Goal: Task Accomplishment & Management: Manage account settings

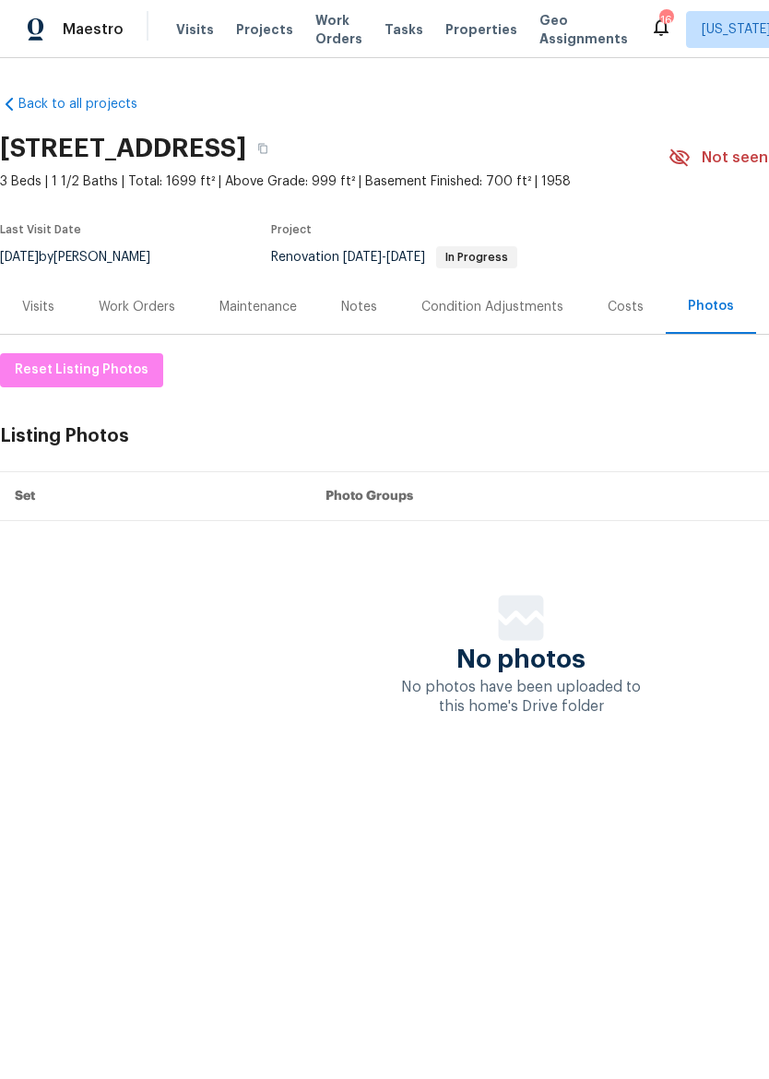
scroll to position [0, 84]
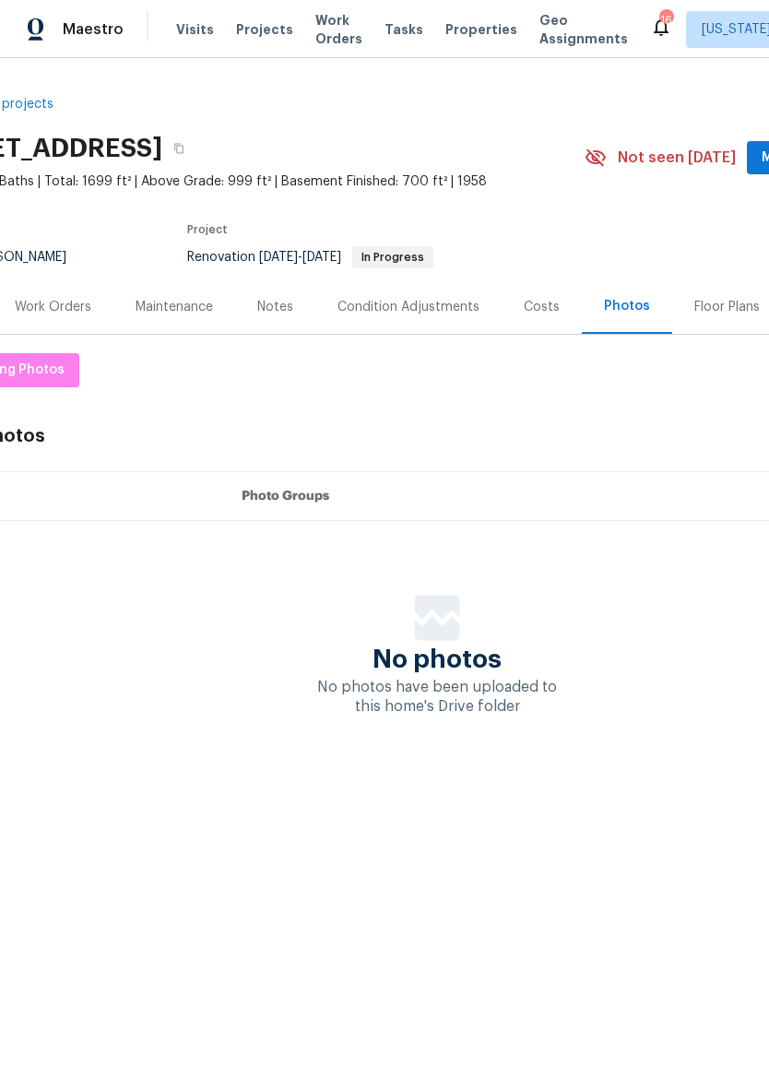
click at [78, 301] on div "Work Orders" at bounding box center [53, 307] width 77 height 18
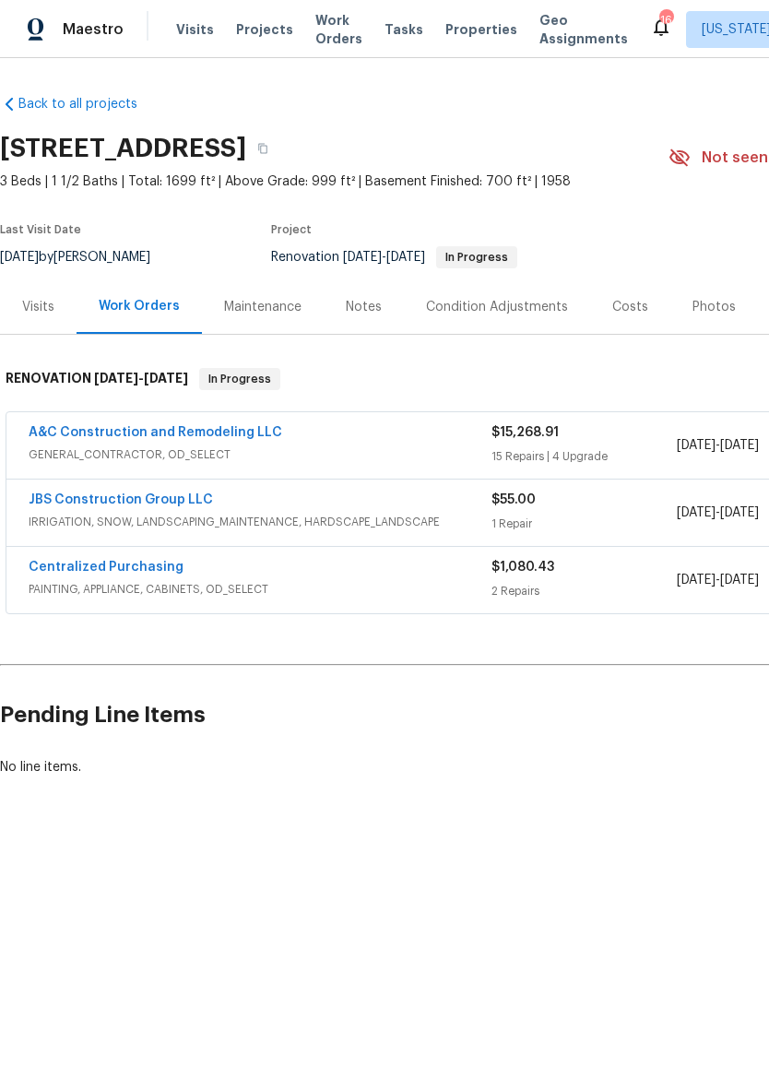
click at [408, 440] on div "A&C Construction and Remodeling LLC" at bounding box center [260, 434] width 463 height 22
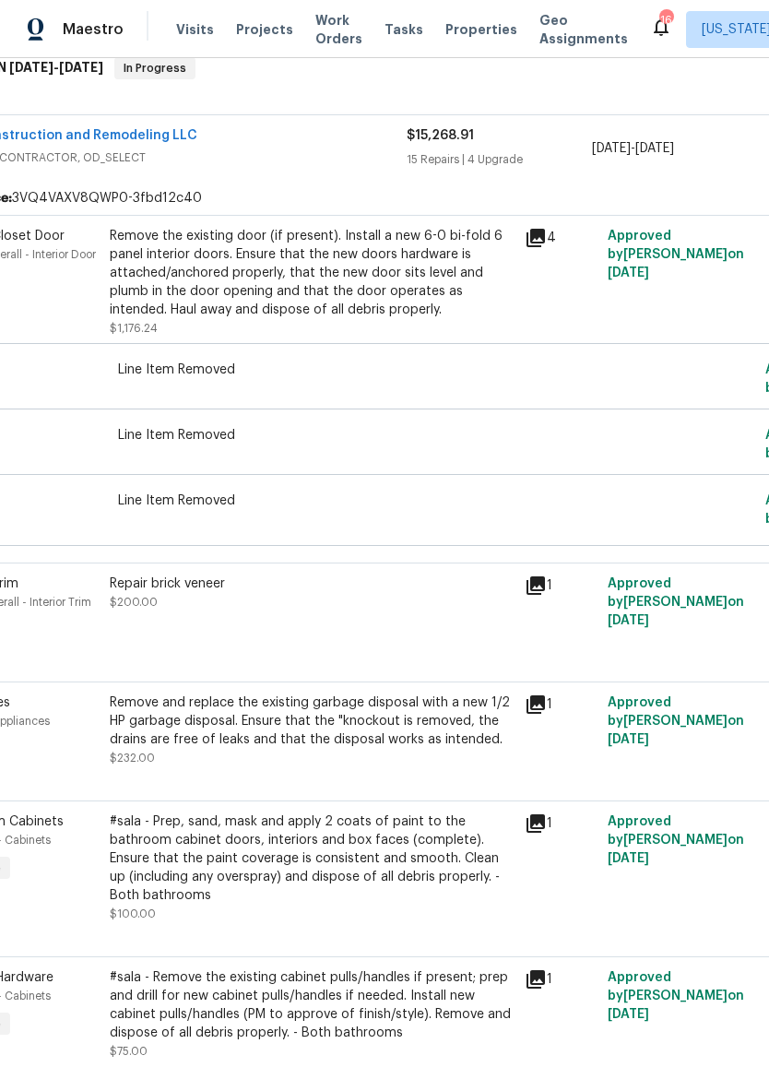
scroll to position [333, 48]
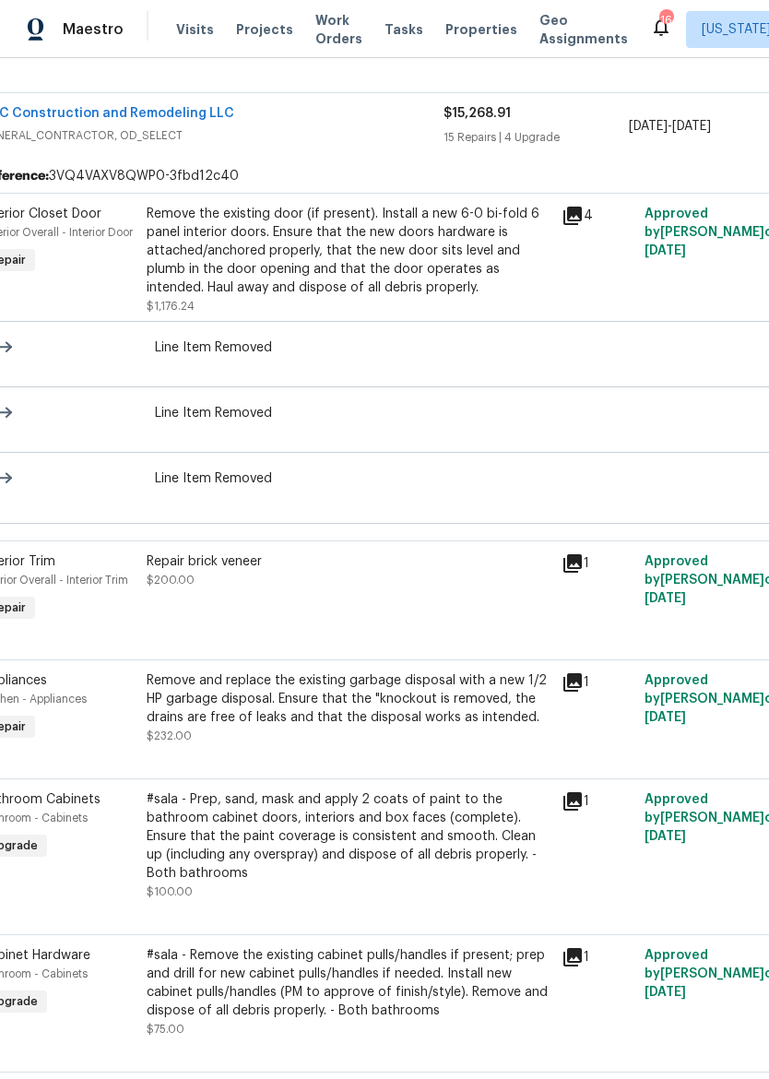
click at [424, 591] on div "Repair brick veneer $200.00" at bounding box center [348, 589] width 415 height 85
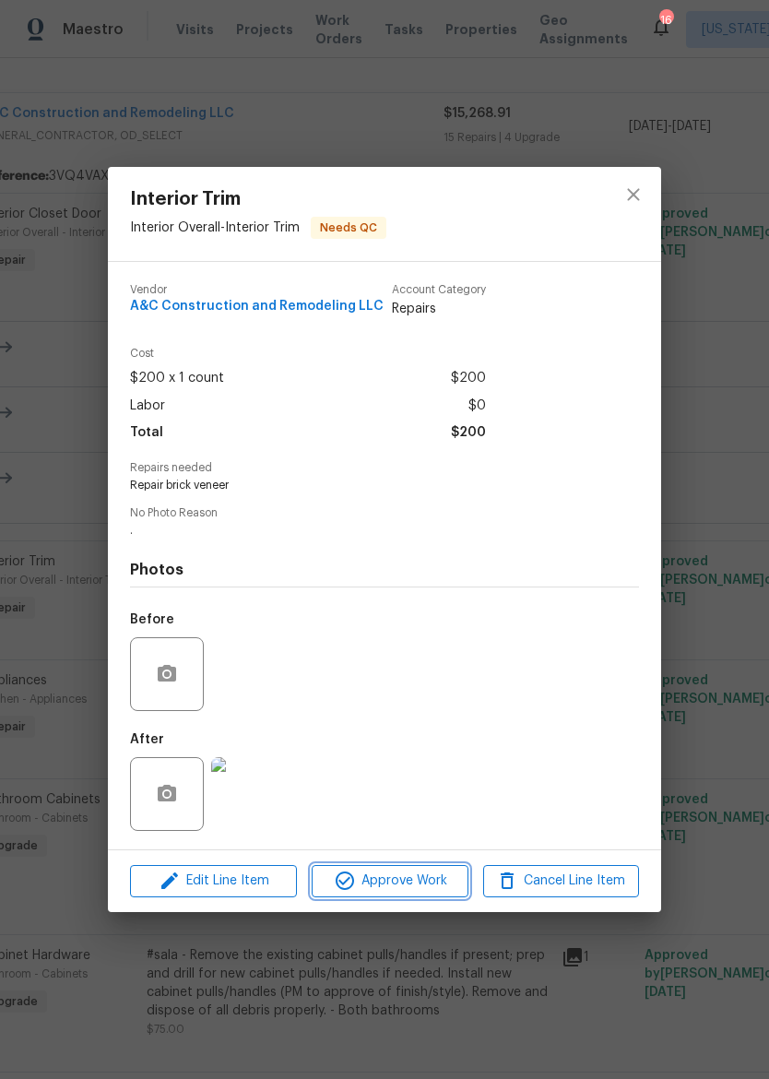
click at [413, 877] on span "Approve Work" at bounding box center [389, 880] width 145 height 23
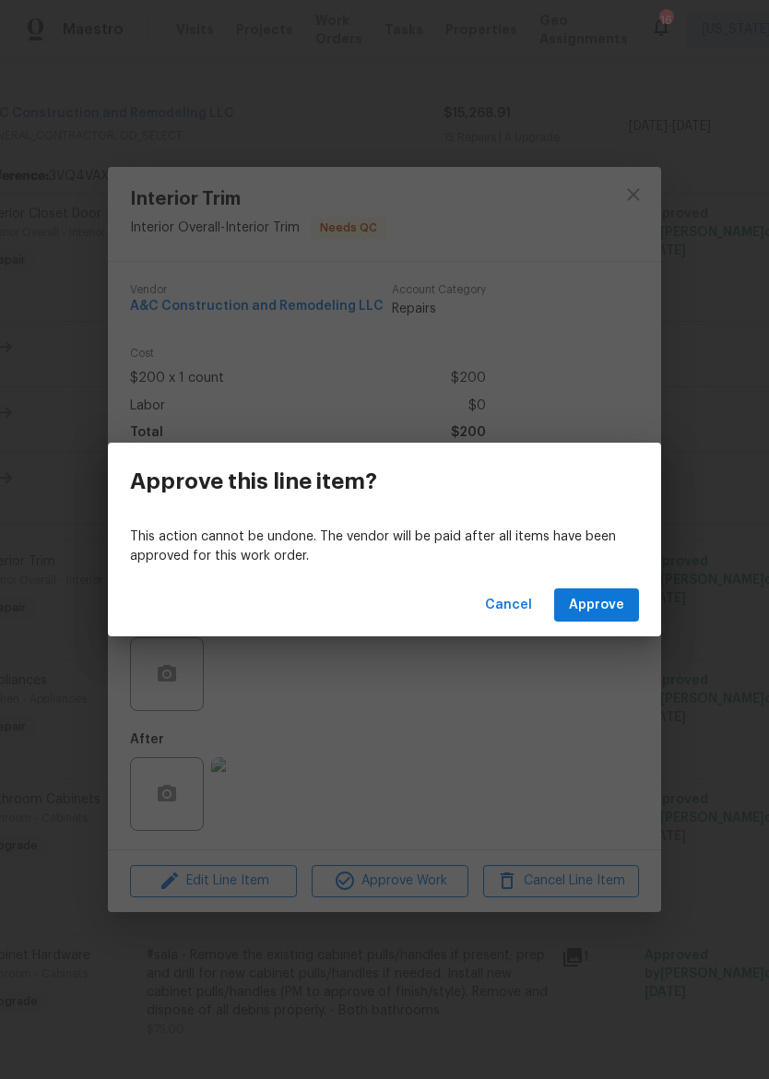
click at [619, 609] on span "Approve" at bounding box center [596, 605] width 55 height 23
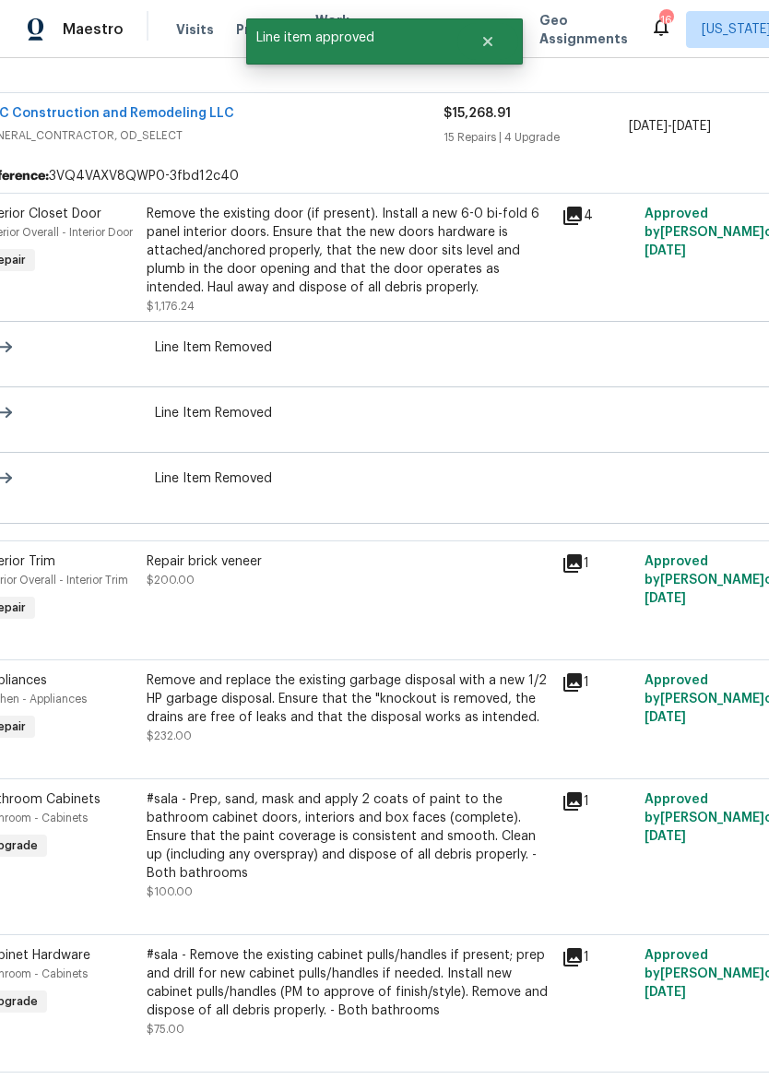
scroll to position [0, 48]
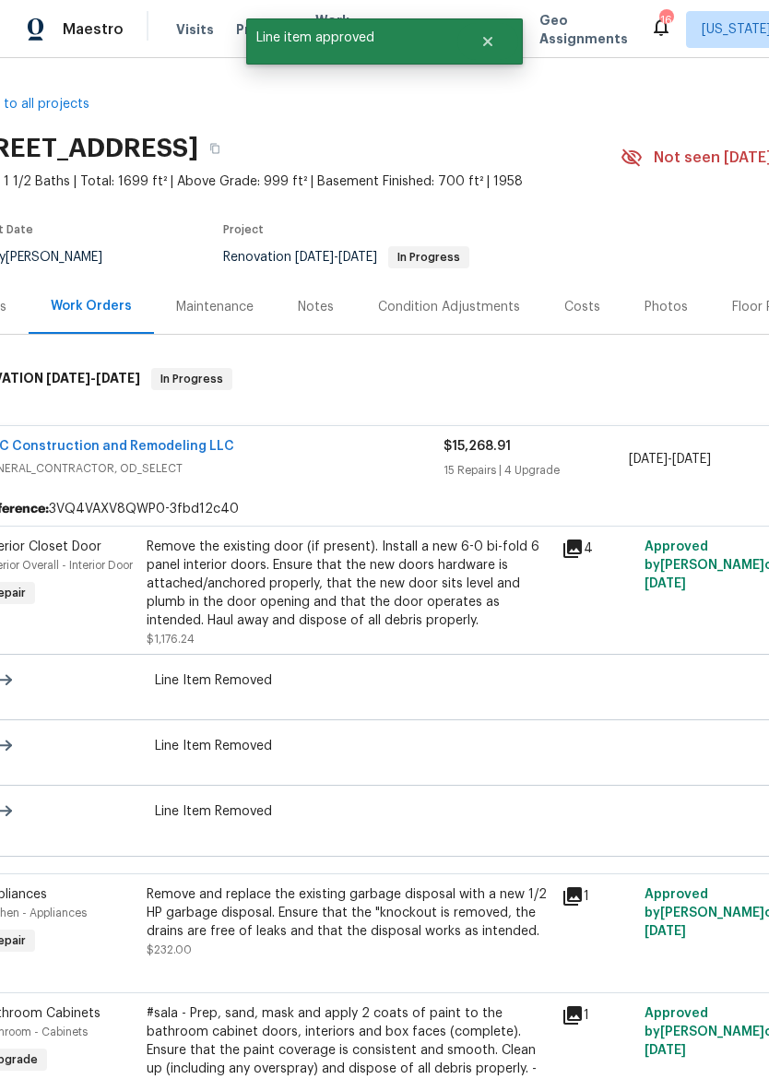
click at [418, 924] on div "Remove and replace the existing garbage disposal with a new 1/2 HP garbage disp…" at bounding box center [349, 912] width 404 height 55
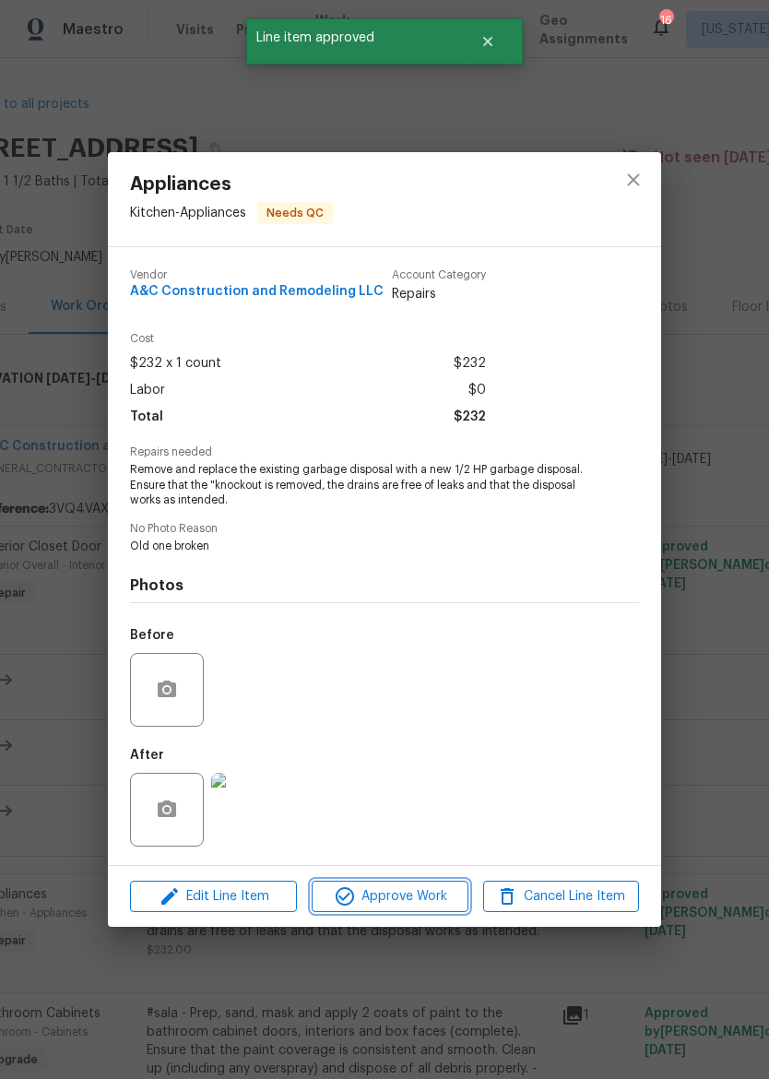
click at [419, 903] on span "Approve Work" at bounding box center [389, 896] width 145 height 23
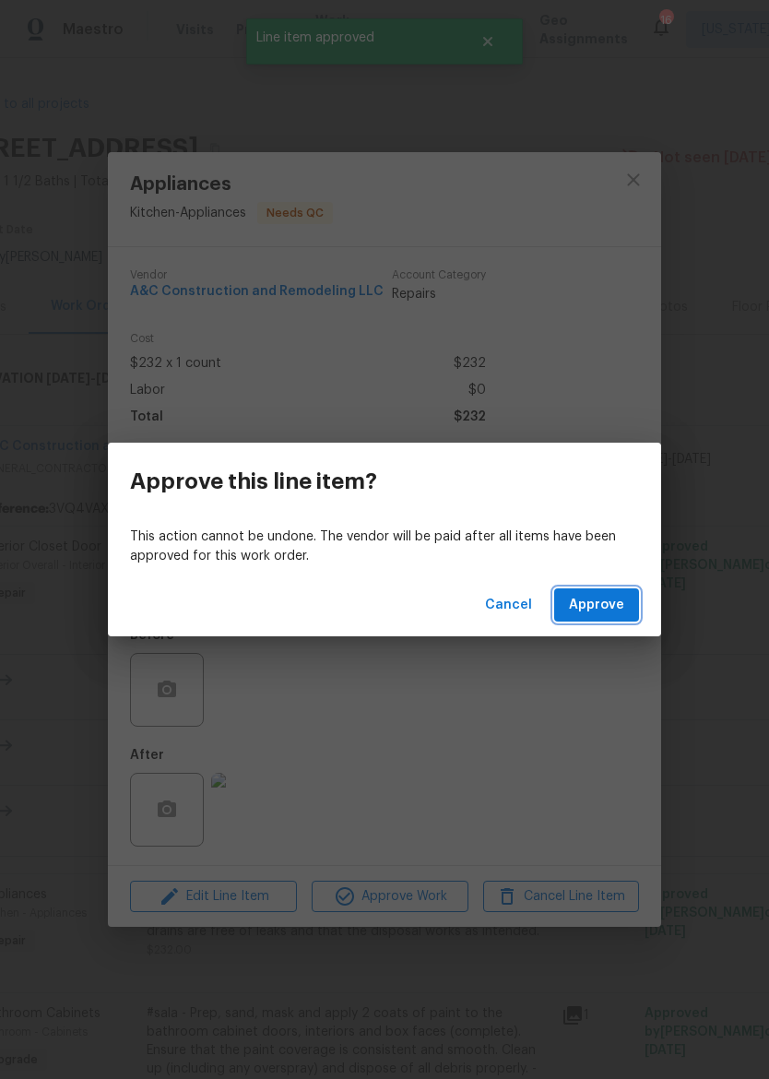
click at [614, 596] on span "Approve" at bounding box center [596, 605] width 55 height 23
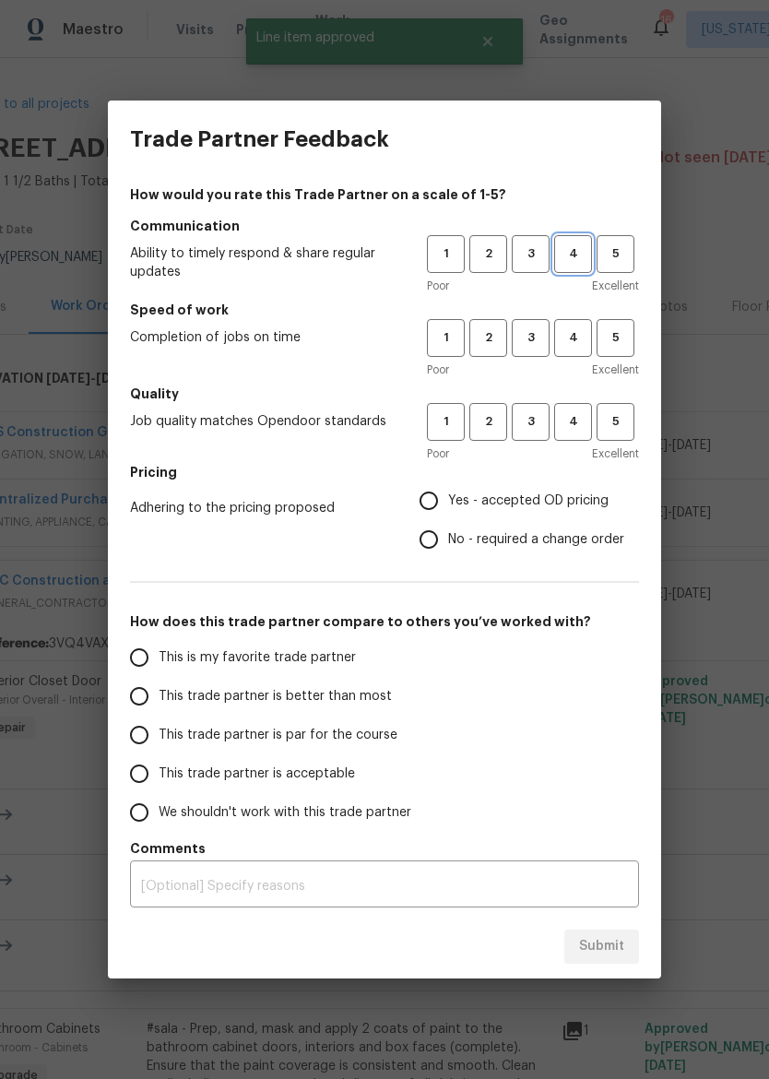
click at [577, 251] on span "4" at bounding box center [573, 253] width 34 height 21
click at [532, 332] on span "3" at bounding box center [530, 337] width 34 height 21
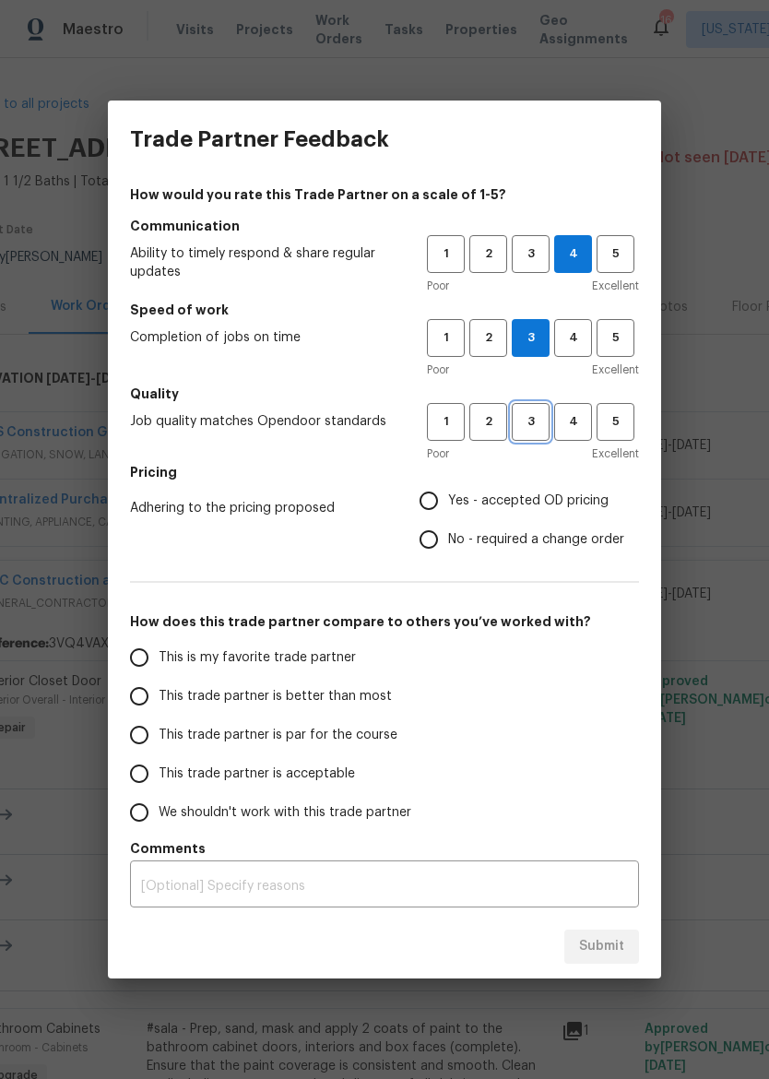
click at [532, 419] on span "3" at bounding box center [530, 421] width 34 height 21
click at [562, 501] on span "Yes - accepted OD pricing" at bounding box center [528, 500] width 160 height 19
click at [448, 501] on input "Yes - accepted OD pricing" at bounding box center [428, 500] width 39 height 39
radio input "true"
click at [138, 727] on input "This trade partner is par for the course" at bounding box center [139, 734] width 39 height 39
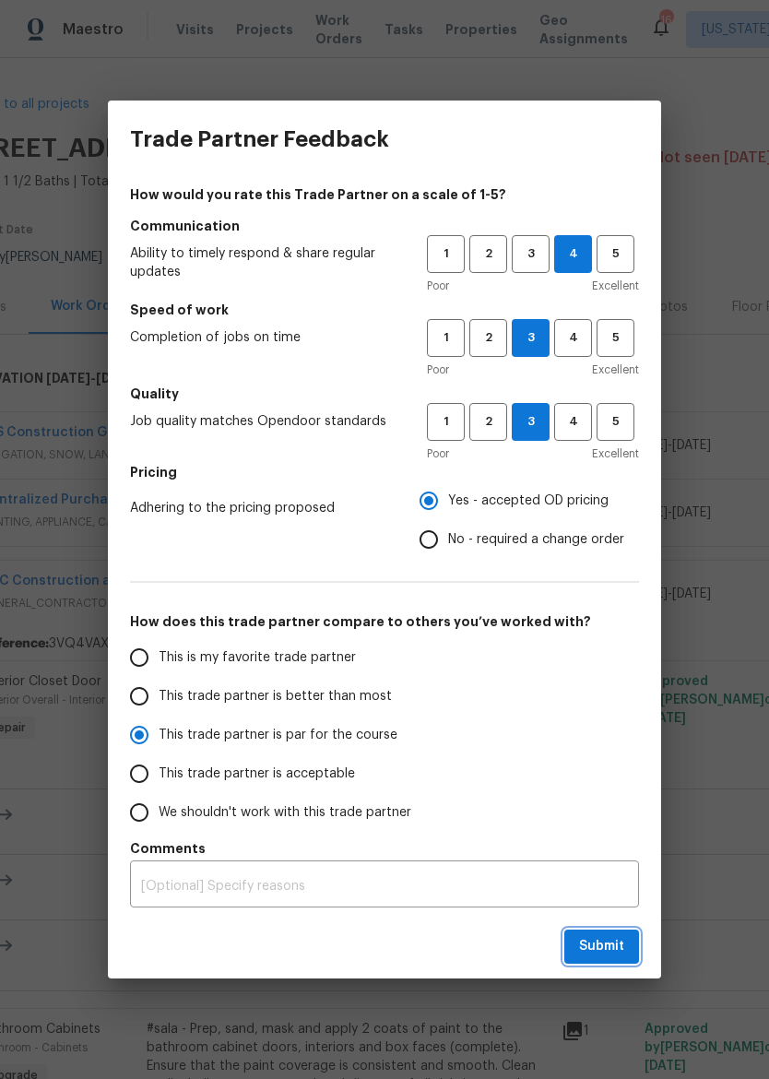
click at [608, 951] on span "Submit" at bounding box center [601, 946] width 45 height 23
radio input "true"
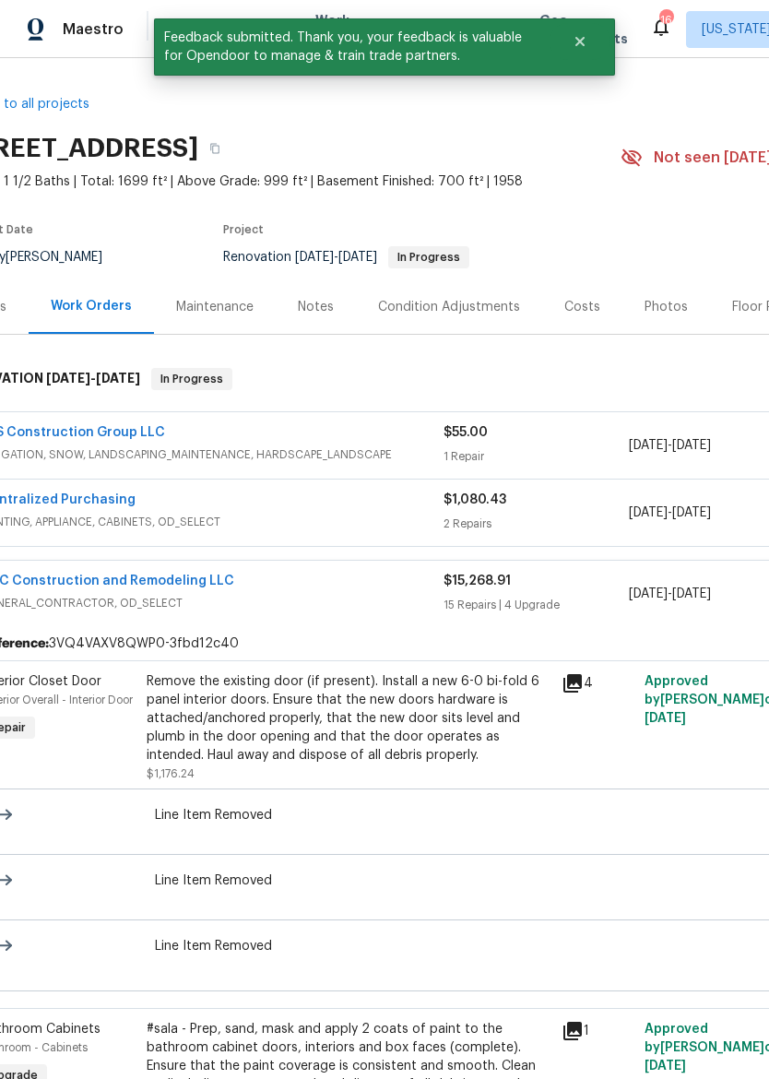
radio input "false"
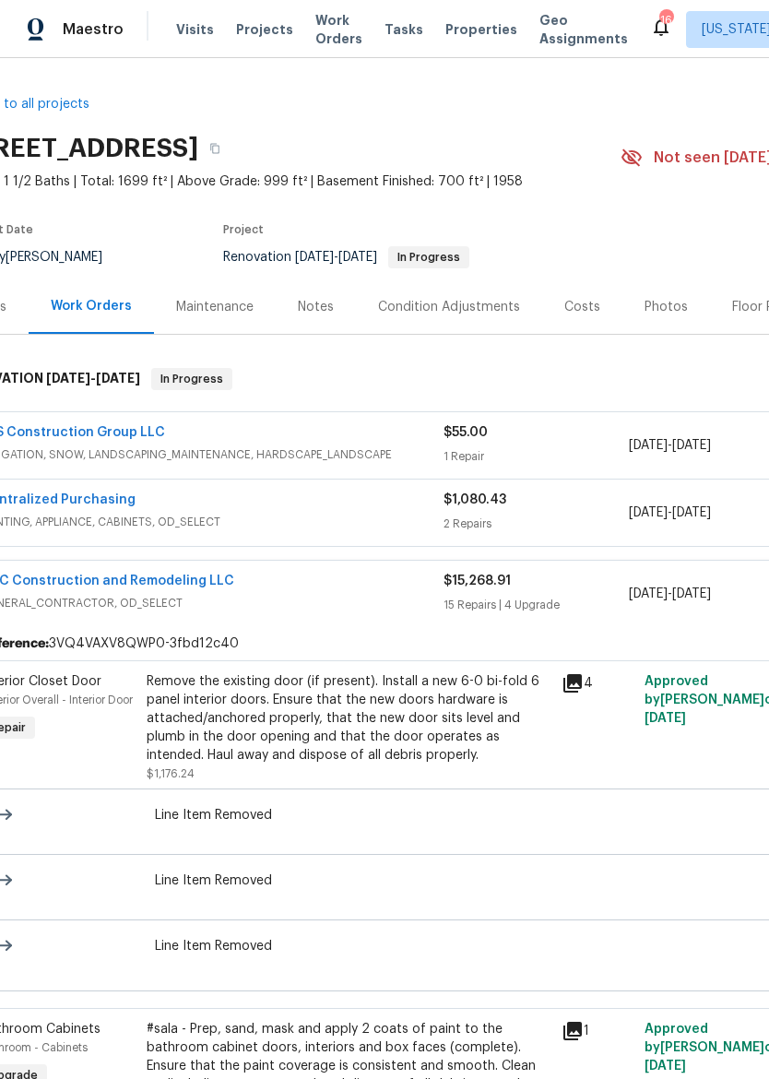
click at [77, 306] on div "Work Orders" at bounding box center [91, 306] width 81 height 18
click at [44, 428] on link "JBS Construction Group LLC" at bounding box center [73, 432] width 184 height 13
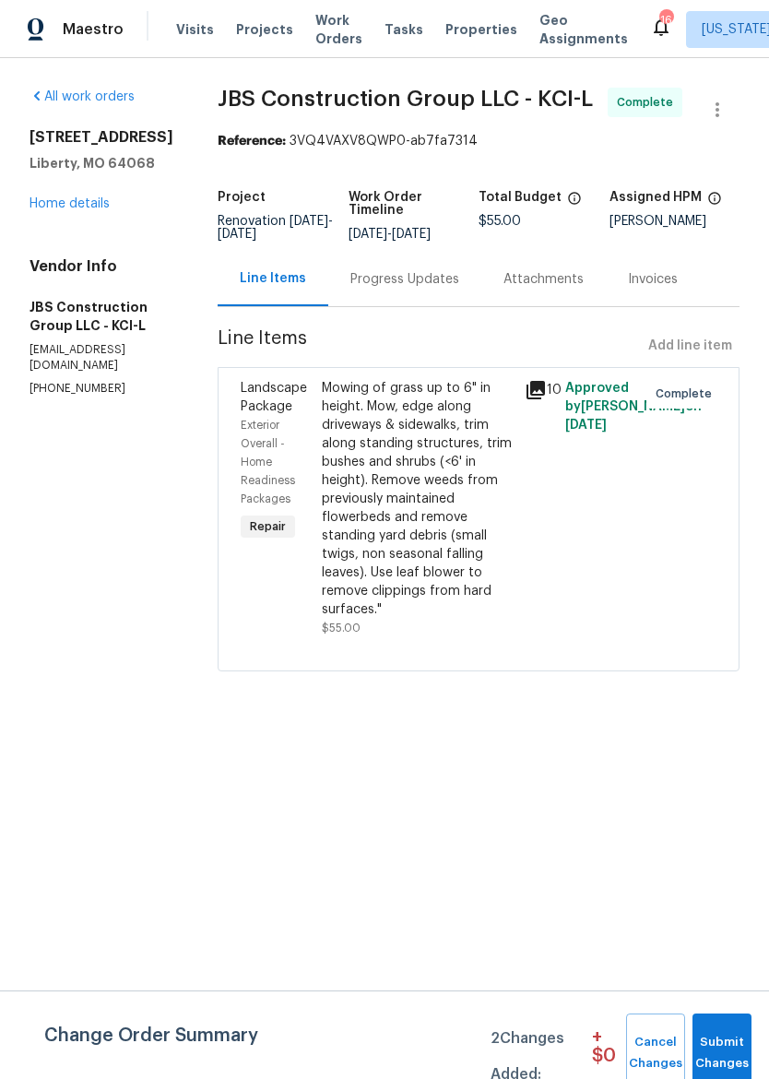
click at [22, 197] on div "All work orders 1209 Liberty Drive Ter Liberty, MO 64068 Home details Vendor In…" at bounding box center [384, 390] width 769 height 665
click at [56, 208] on link "Home details" at bounding box center [69, 203] width 80 height 13
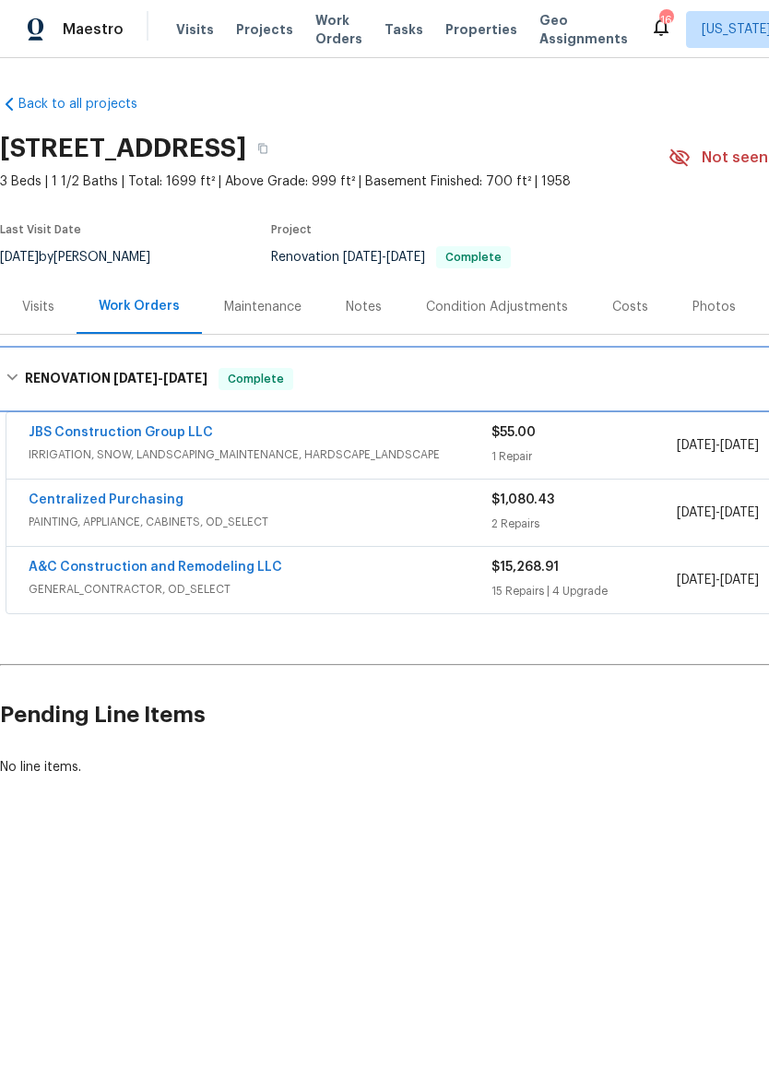
click at [14, 375] on icon at bounding box center [12, 377] width 13 height 13
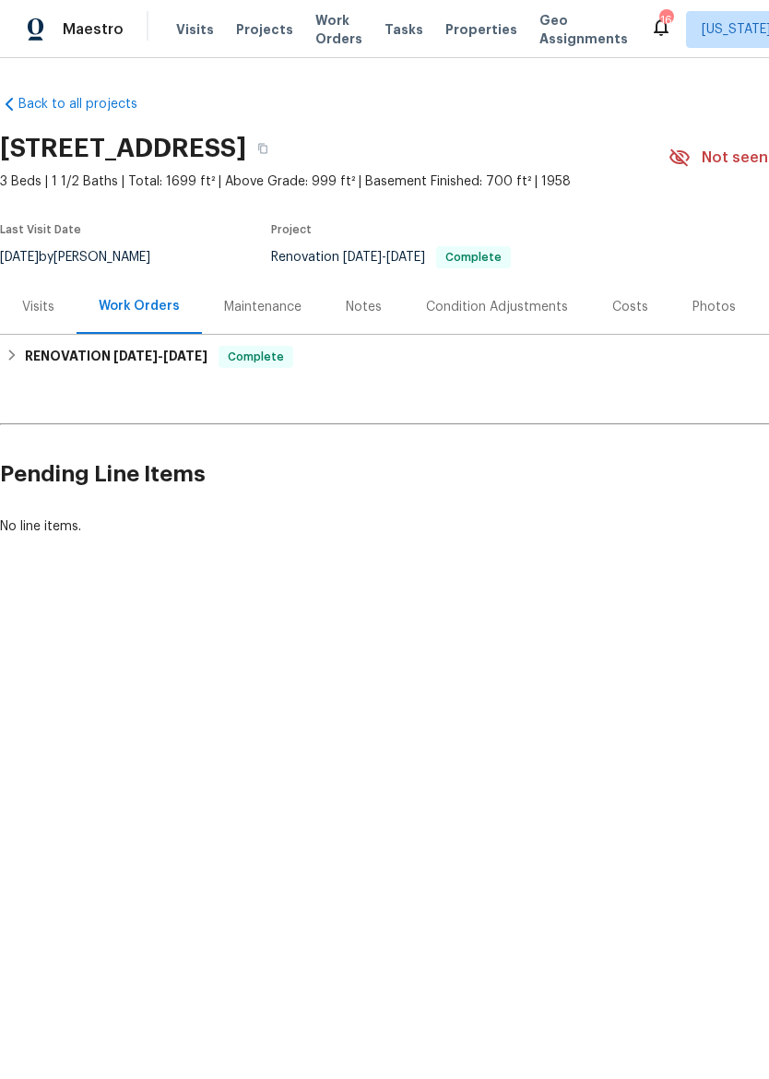
click at [490, 13] on div "Visits Projects Work Orders Tasks Properties Geo Assignments" at bounding box center [413, 29] width 474 height 37
click at [466, 34] on span "Properties" at bounding box center [481, 29] width 72 height 18
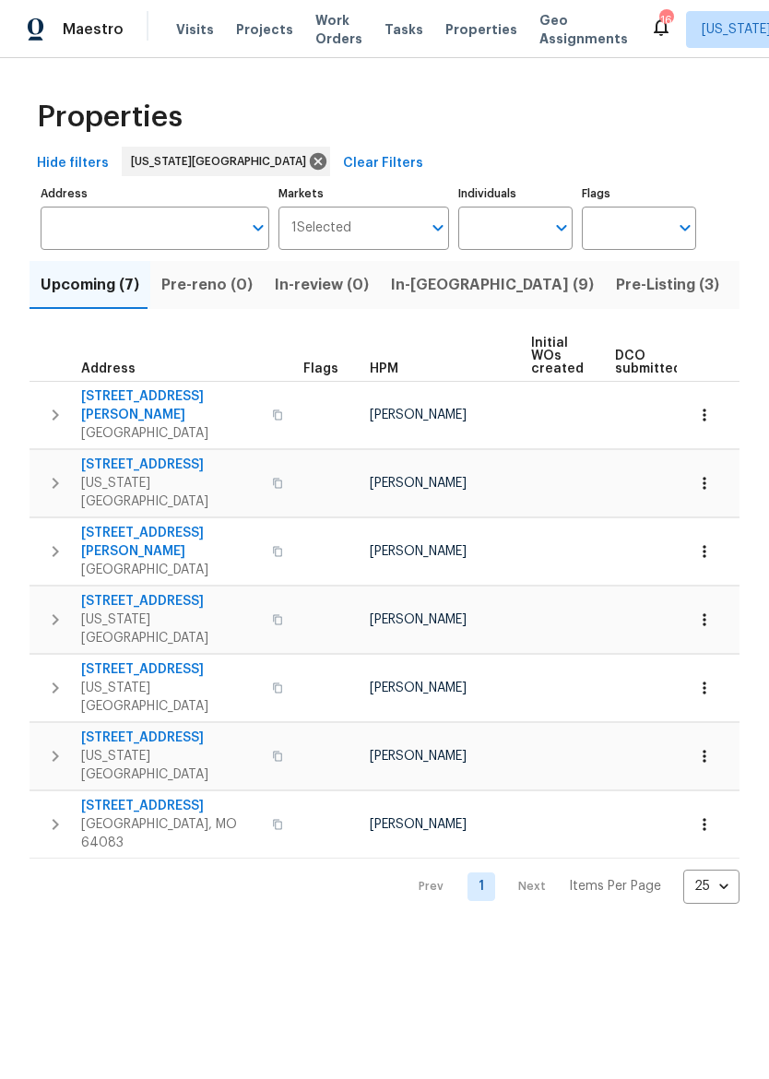
click at [616, 292] on span "Pre-Listing (3)" at bounding box center [667, 285] width 103 height 26
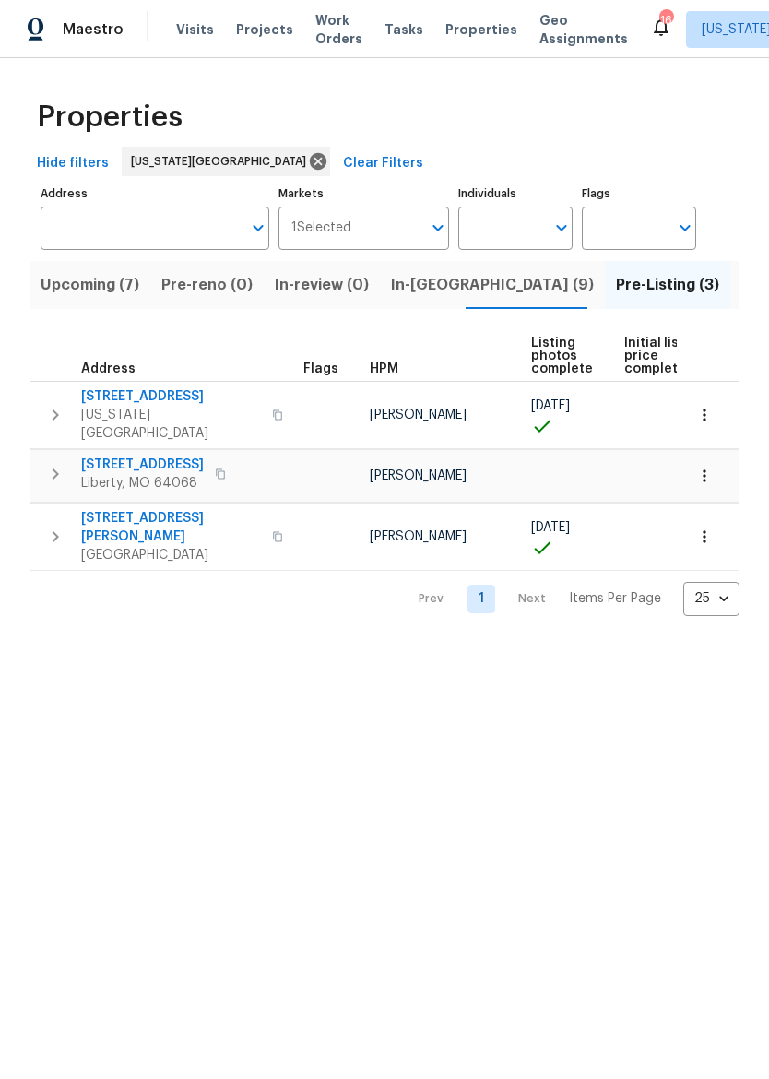
click at [432, 282] on span "In-reno (9)" at bounding box center [492, 285] width 203 height 26
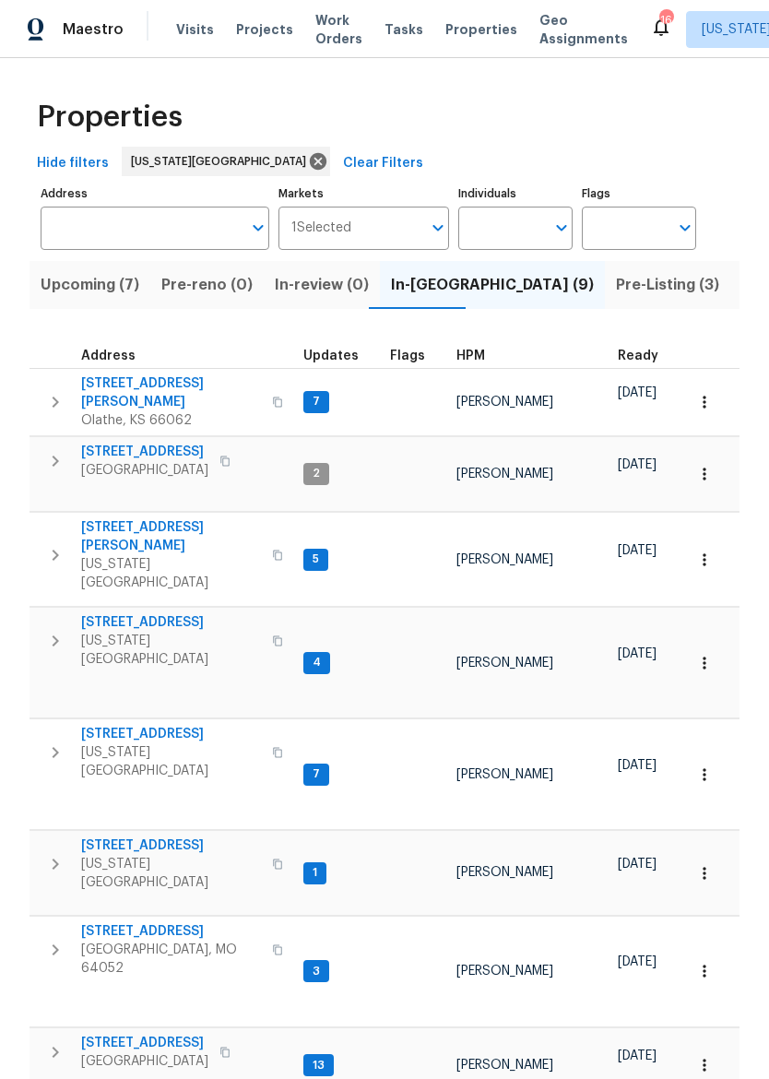
click at [741, 287] on span "Listed (27)" at bounding box center [780, 285] width 78 height 26
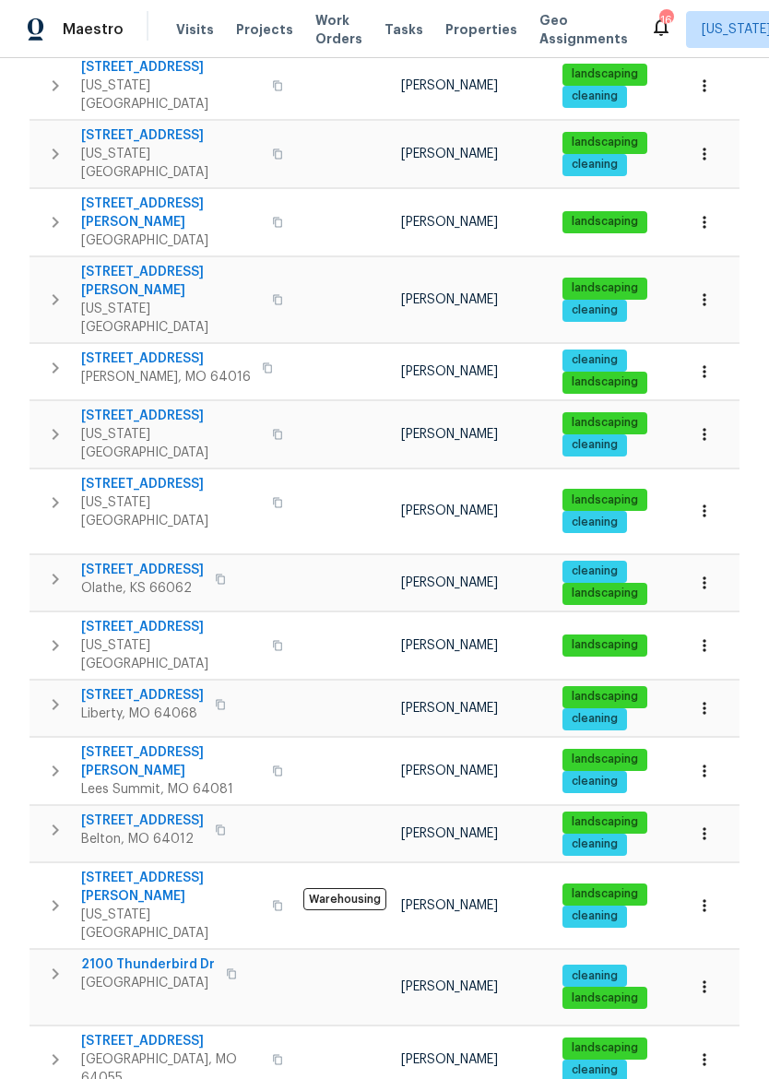
scroll to position [330, 0]
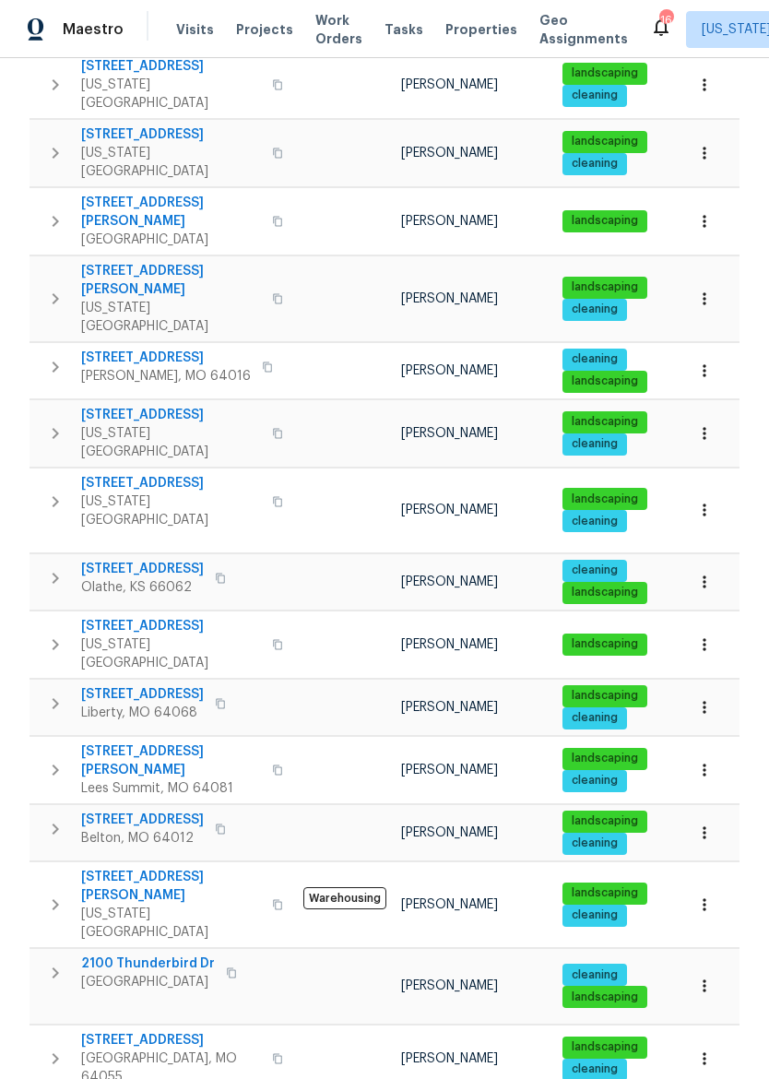
click at [109, 474] on span "[STREET_ADDRESS]" at bounding box center [171, 483] width 180 height 18
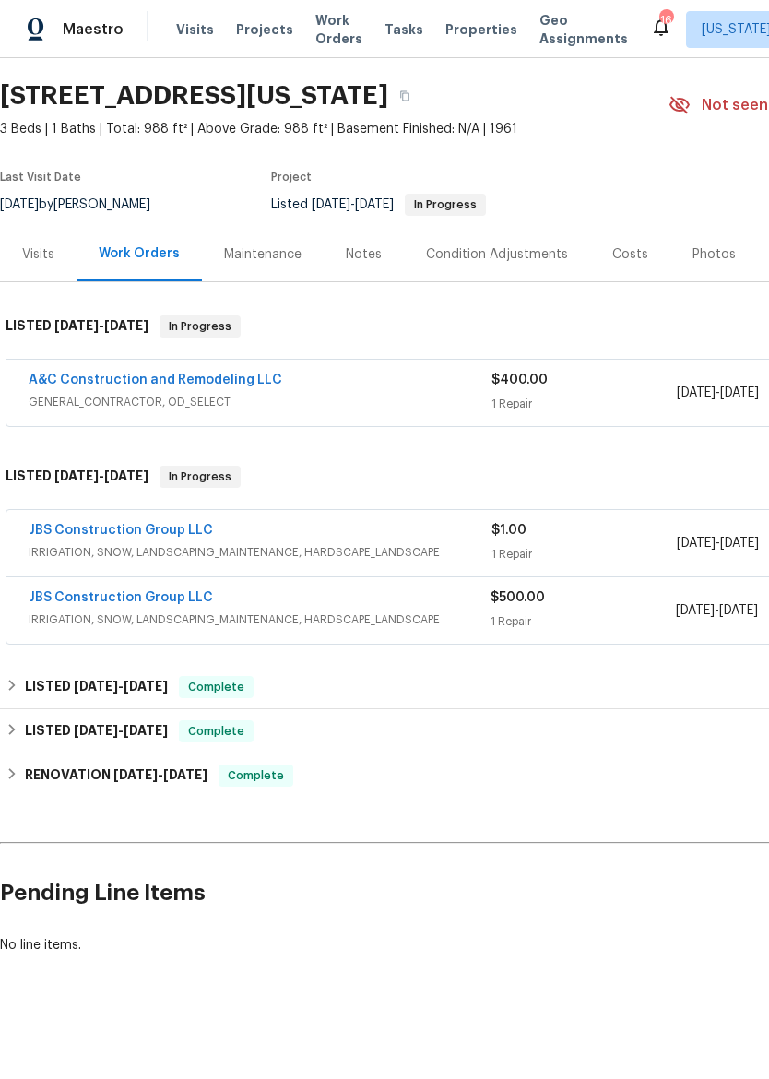
scroll to position [53, 0]
click at [258, 381] on link "A&C Construction and Remodeling LLC" at bounding box center [156, 379] width 254 height 13
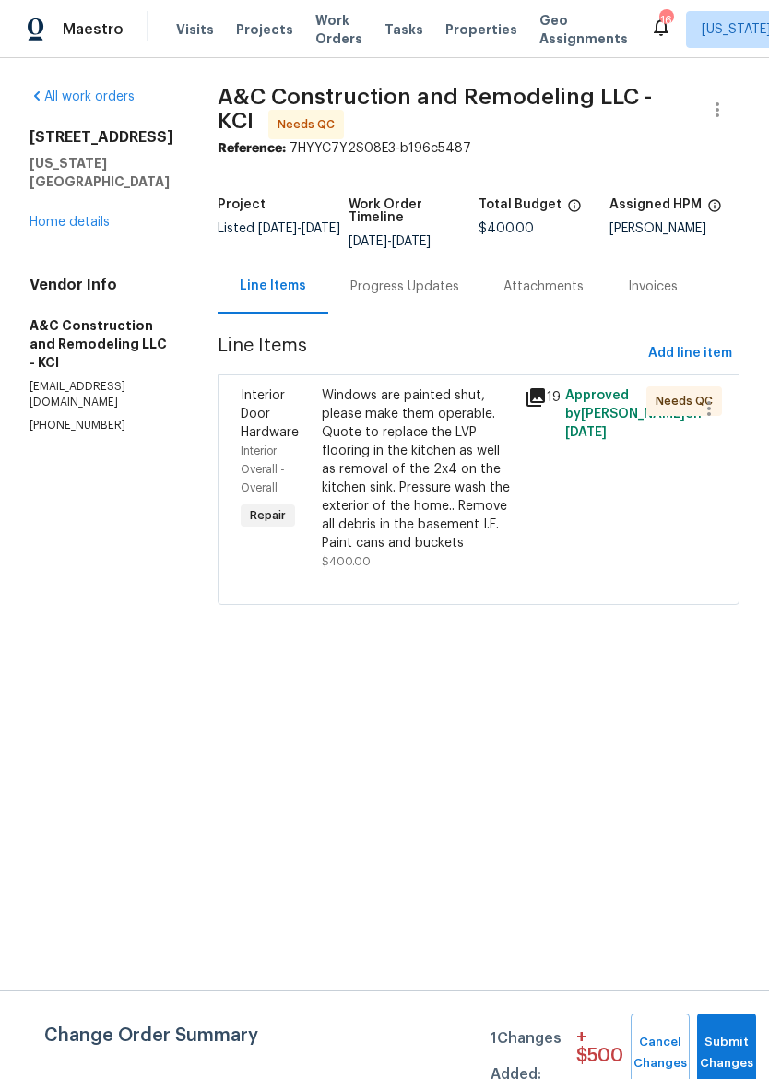
click at [420, 292] on div "Progress Updates" at bounding box center [404, 286] width 109 height 18
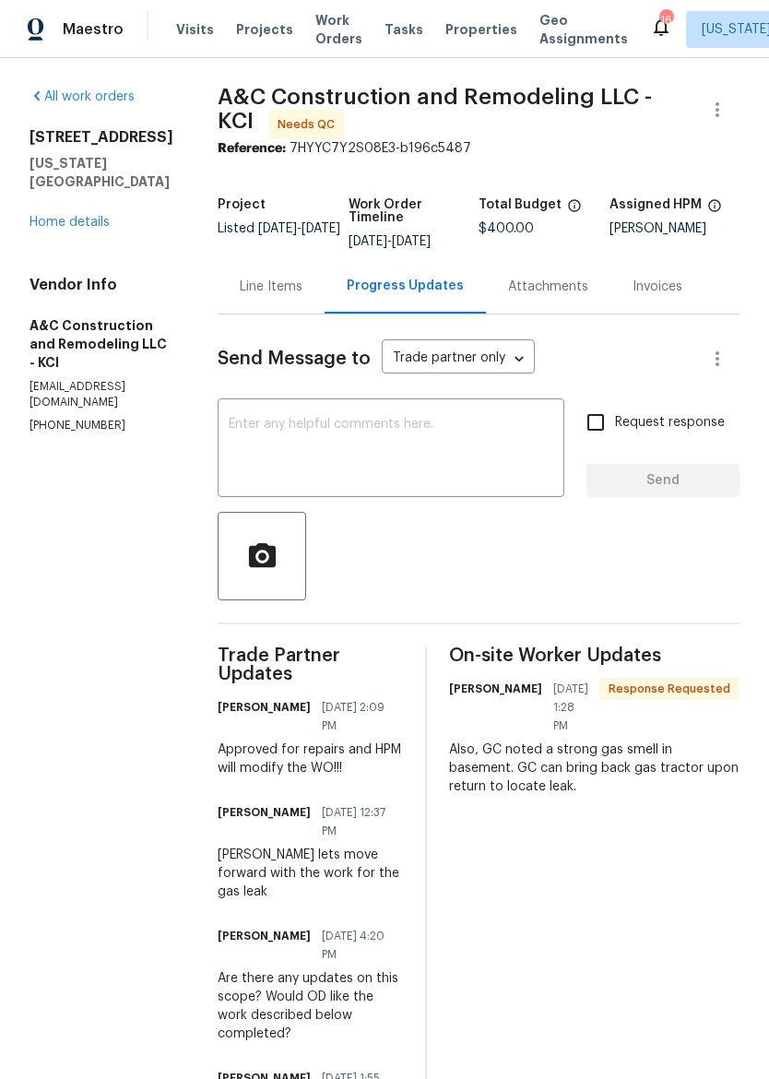
click at [302, 285] on div "Line Items" at bounding box center [271, 286] width 63 height 18
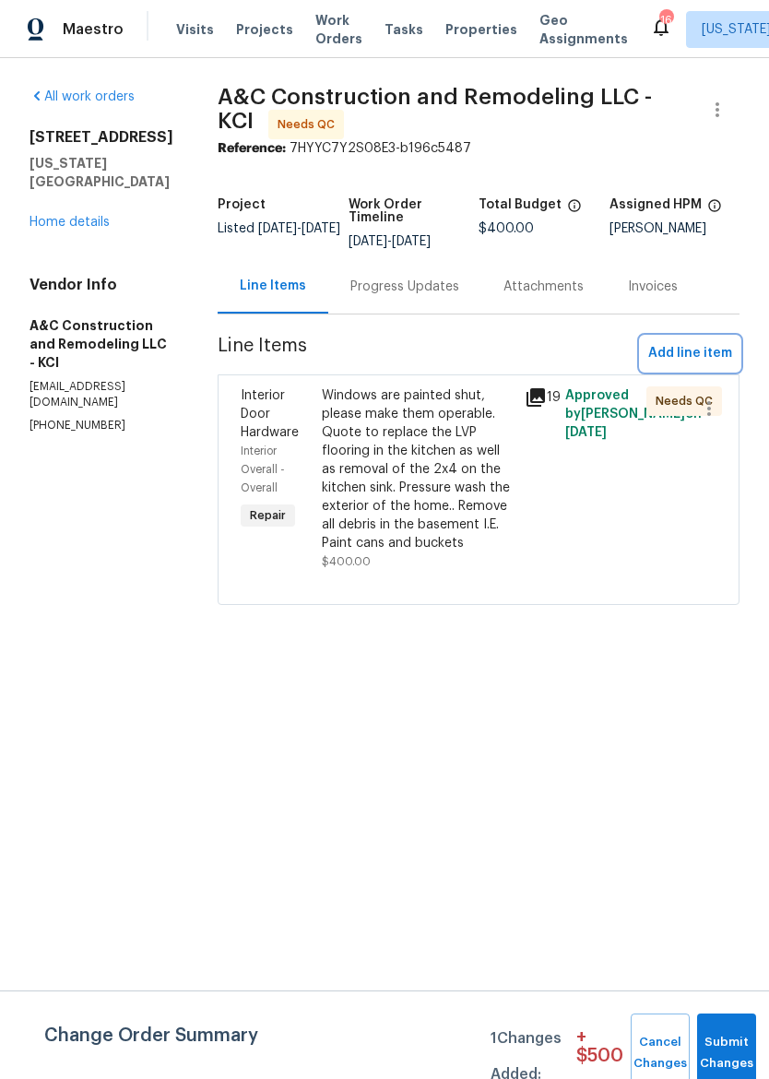
click at [707, 340] on button "Add line item" at bounding box center [690, 353] width 99 height 34
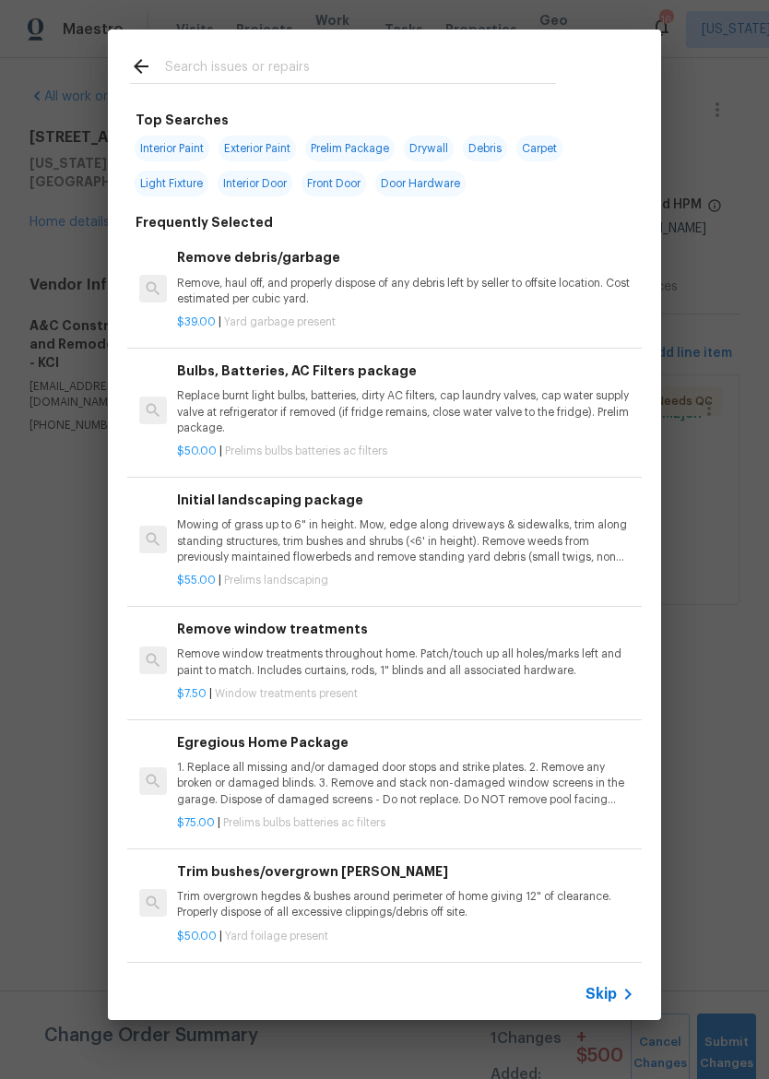
click at [481, 50] on div at bounding box center [343, 65] width 470 height 73
click at [520, 71] on input "text" at bounding box center [360, 69] width 391 height 28
click at [72, 432] on div "Top Searches Interior Paint Exterior Paint Prelim Package Drywall Debris Carpet…" at bounding box center [384, 524] width 769 height 1049
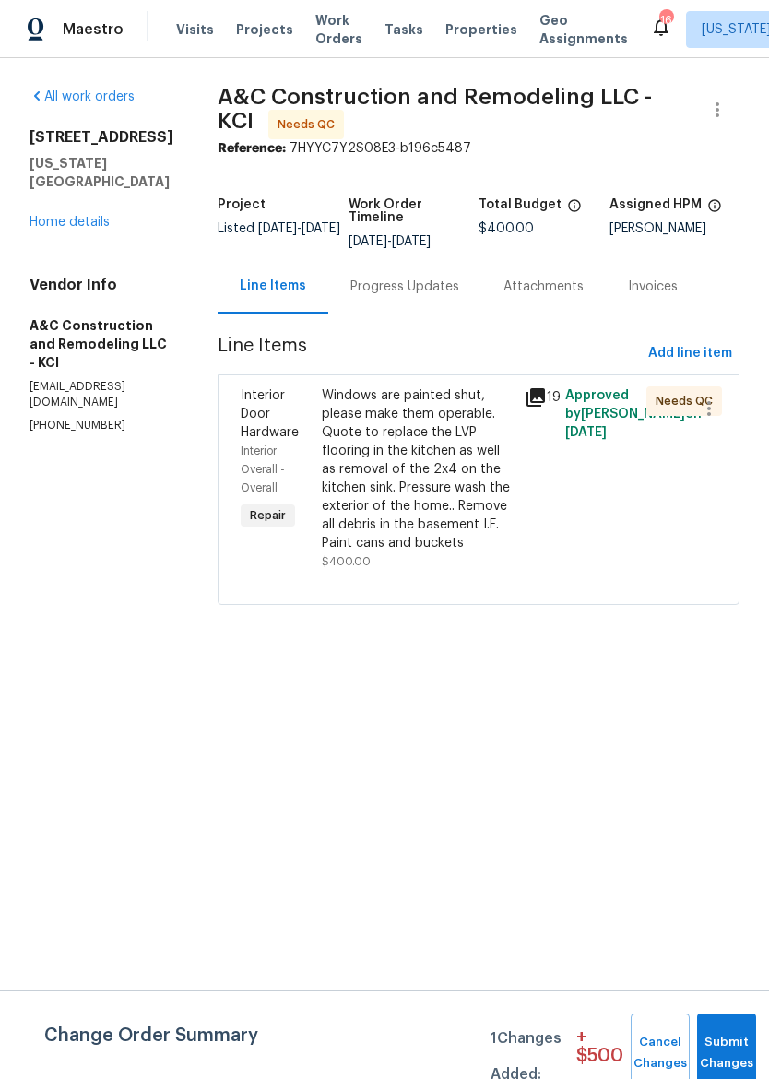
click at [83, 490] on section "All work orders [STREET_ADDRESS][US_STATE] Home details Vendor Info A&C Constru…" at bounding box center [101, 357] width 144 height 539
click at [431, 292] on div "Progress Updates" at bounding box center [404, 286] width 109 height 18
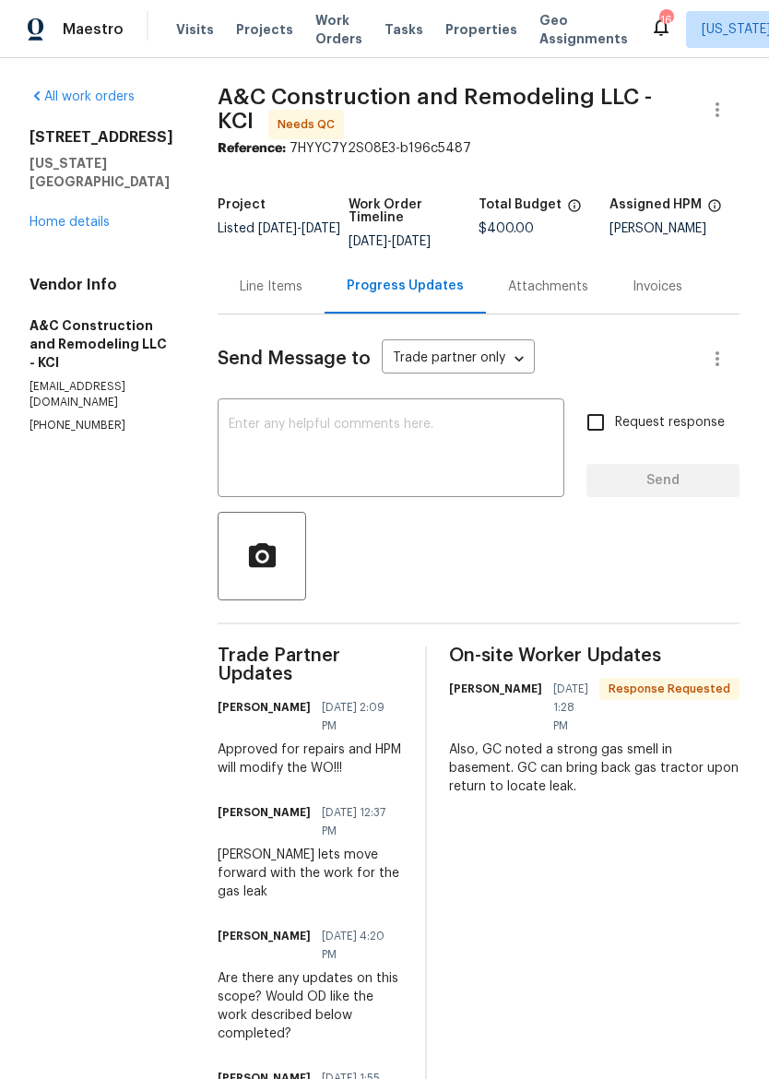
click at [284, 269] on div "Line Items" at bounding box center [271, 286] width 107 height 54
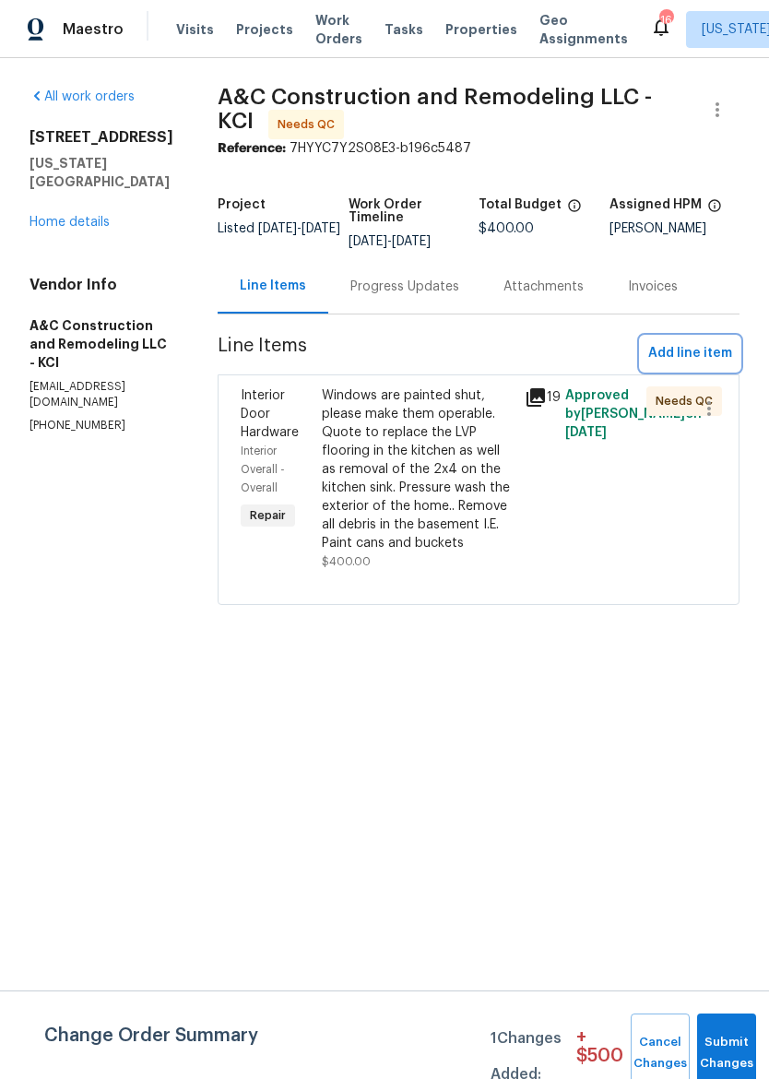
click at [693, 349] on span "Add line item" at bounding box center [690, 353] width 84 height 23
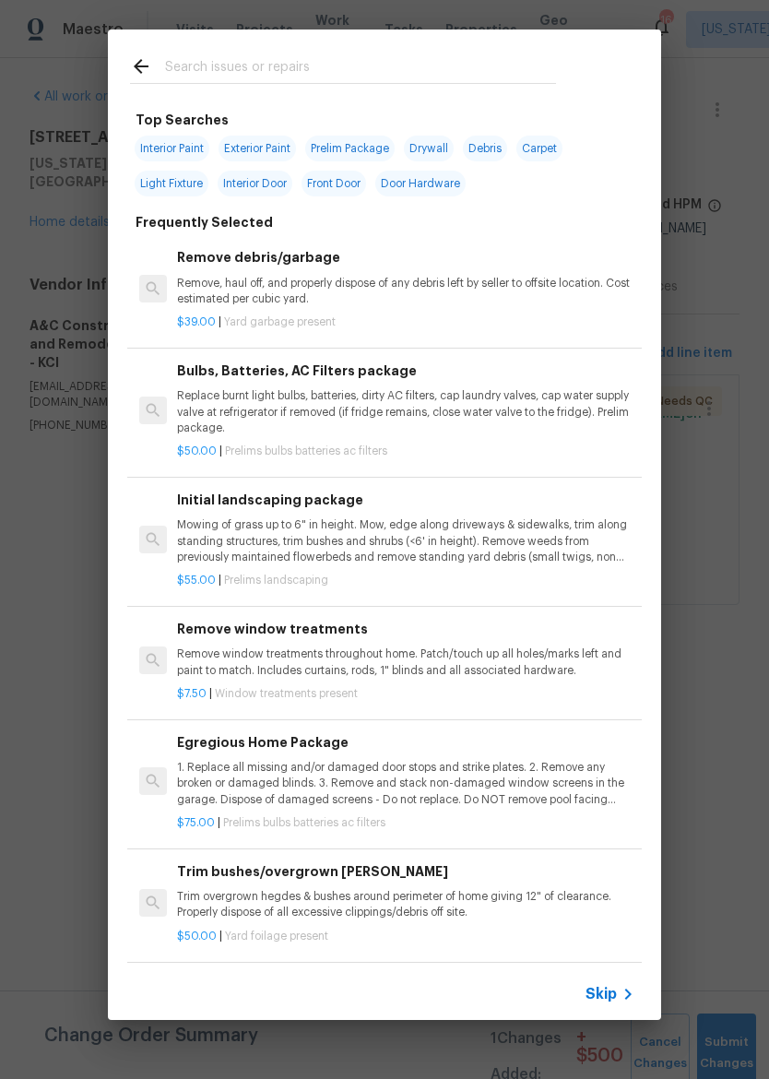
click at [477, 71] on input "text" at bounding box center [360, 69] width 391 height 28
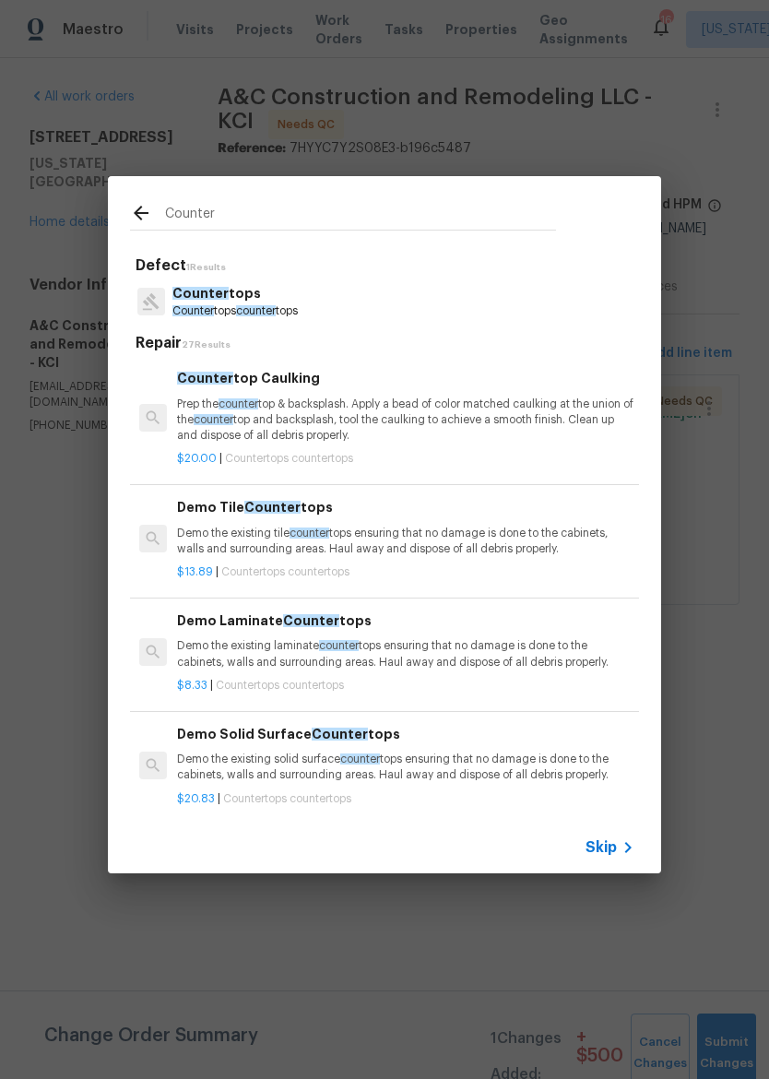
type input "Counter"
click at [510, 299] on div "Counter tops Counter tops counter tops" at bounding box center [384, 302] width 509 height 50
click at [494, 314] on div "Counter tops Counter tops counter tops" at bounding box center [384, 302] width 509 height 50
click at [260, 307] on span "counter" at bounding box center [256, 310] width 40 height 11
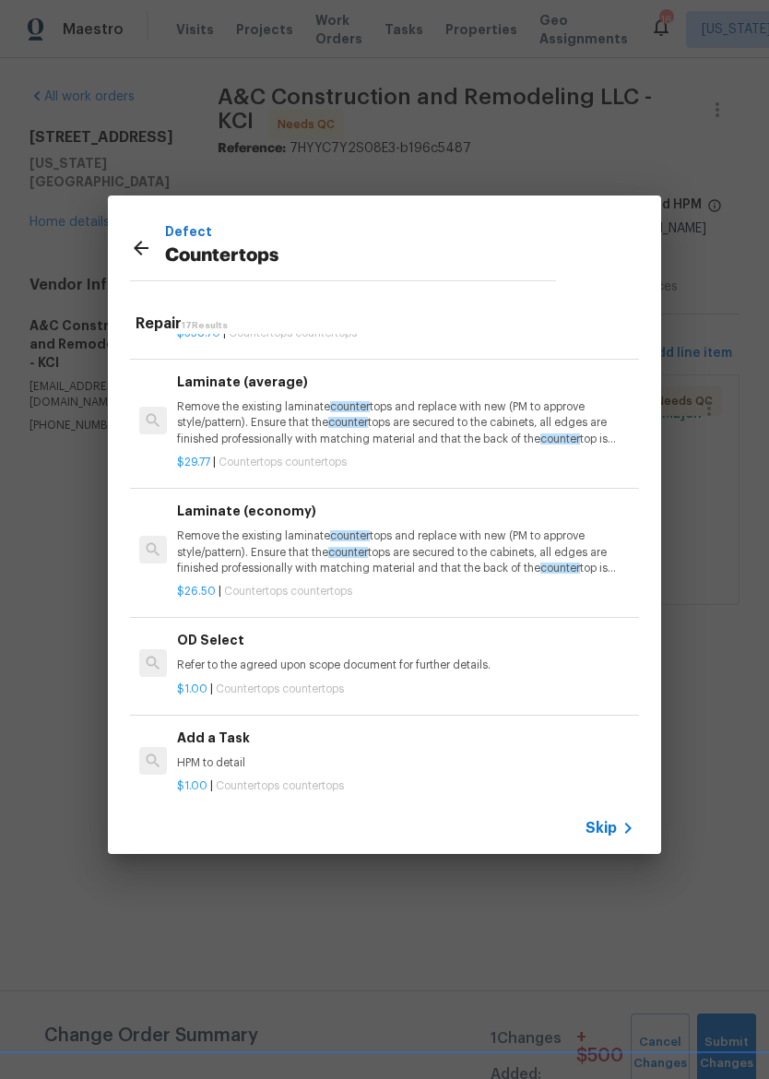
scroll to position [1592, 0]
click at [325, 737] on div "Add a Task HPM to detail" at bounding box center [405, 749] width 457 height 44
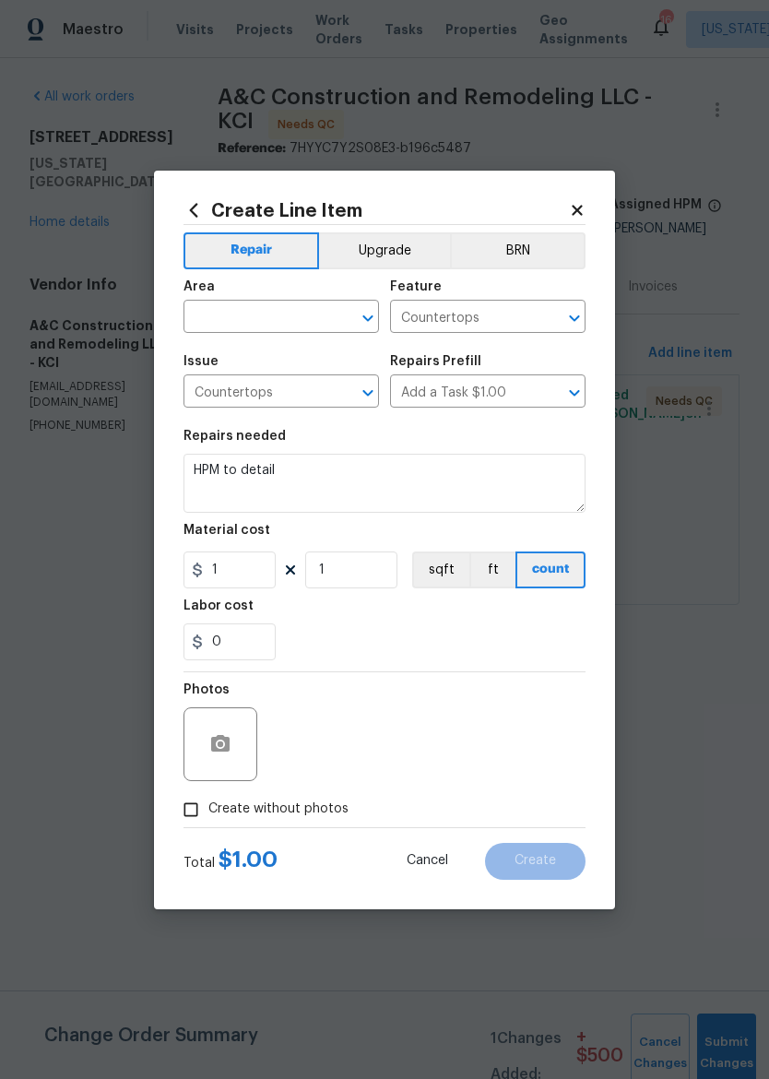
click at [255, 311] on input "text" at bounding box center [255, 318] width 144 height 29
click at [243, 368] on li "Kitchen" at bounding box center [280, 359] width 195 height 30
type input "Kitchen"
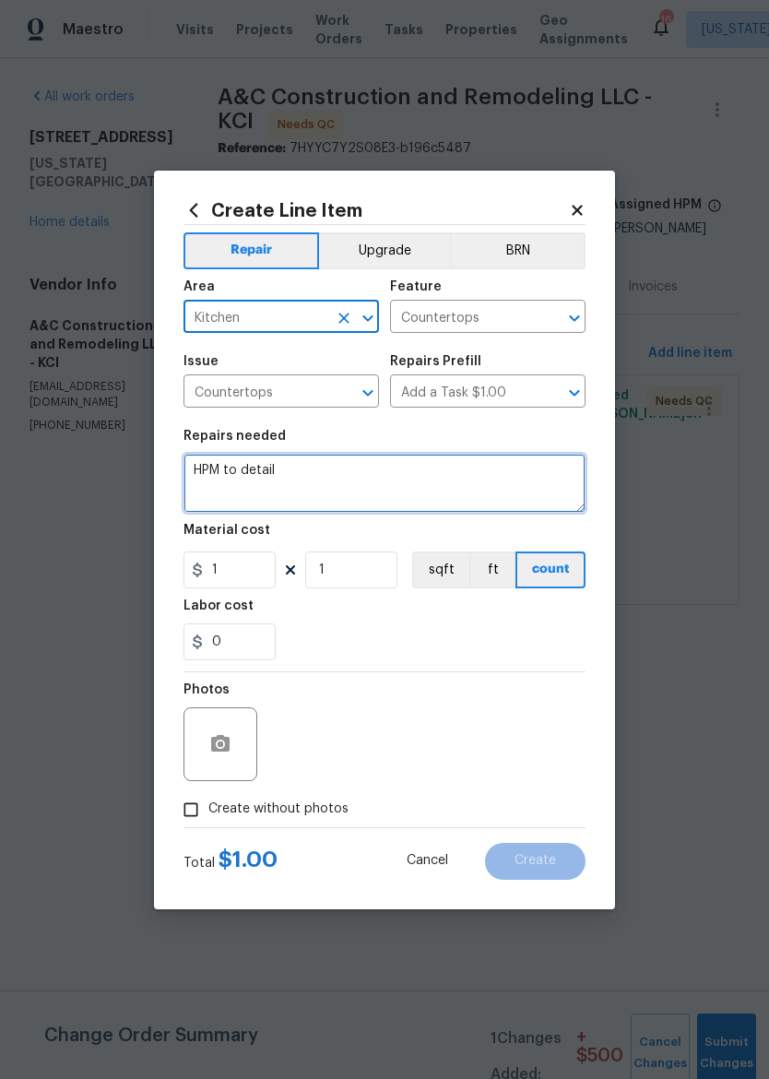
click at [382, 473] on textarea "HPM to detail" at bounding box center [384, 483] width 402 height 59
click at [393, 473] on textarea "HPM to detail" at bounding box center [384, 483] width 402 height 59
click at [441, 490] on textarea "HPM to detail" at bounding box center [384, 483] width 402 height 59
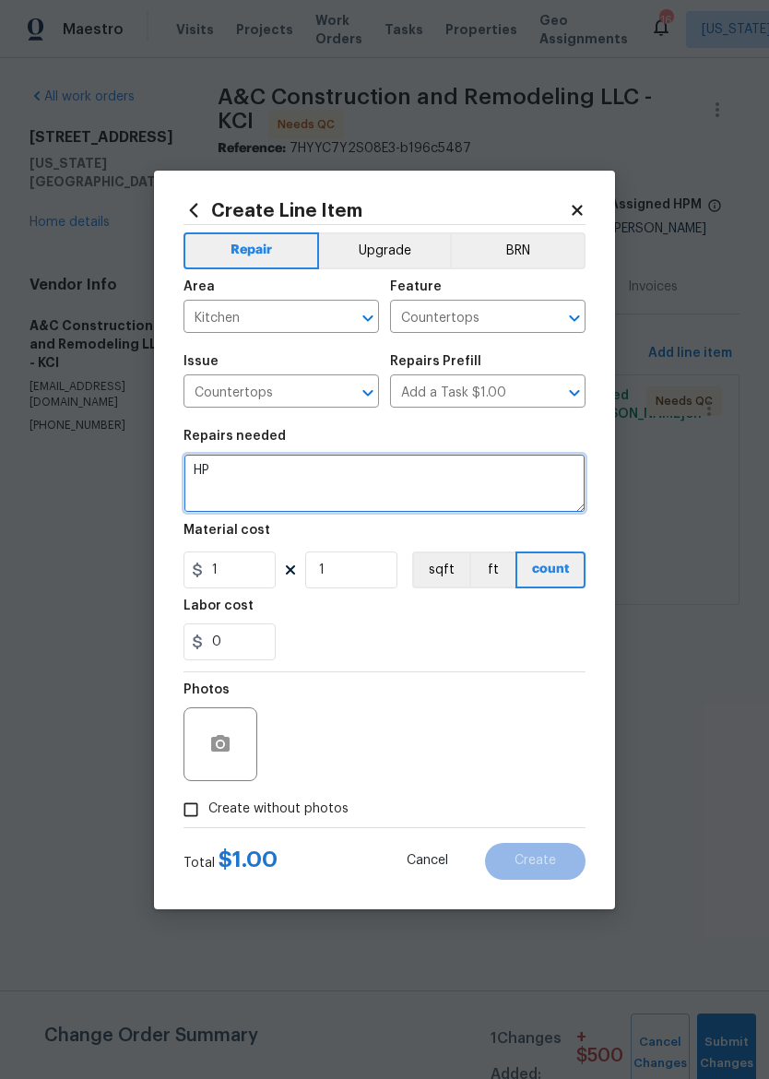
type textarea "H"
click at [457, 483] on textarea "Demo existing countertops and install new laminate countertops, install all plu…" at bounding box center [384, 483] width 402 height 59
type textarea "Demo existing countertops and install new laminate countertops, install all plu…"
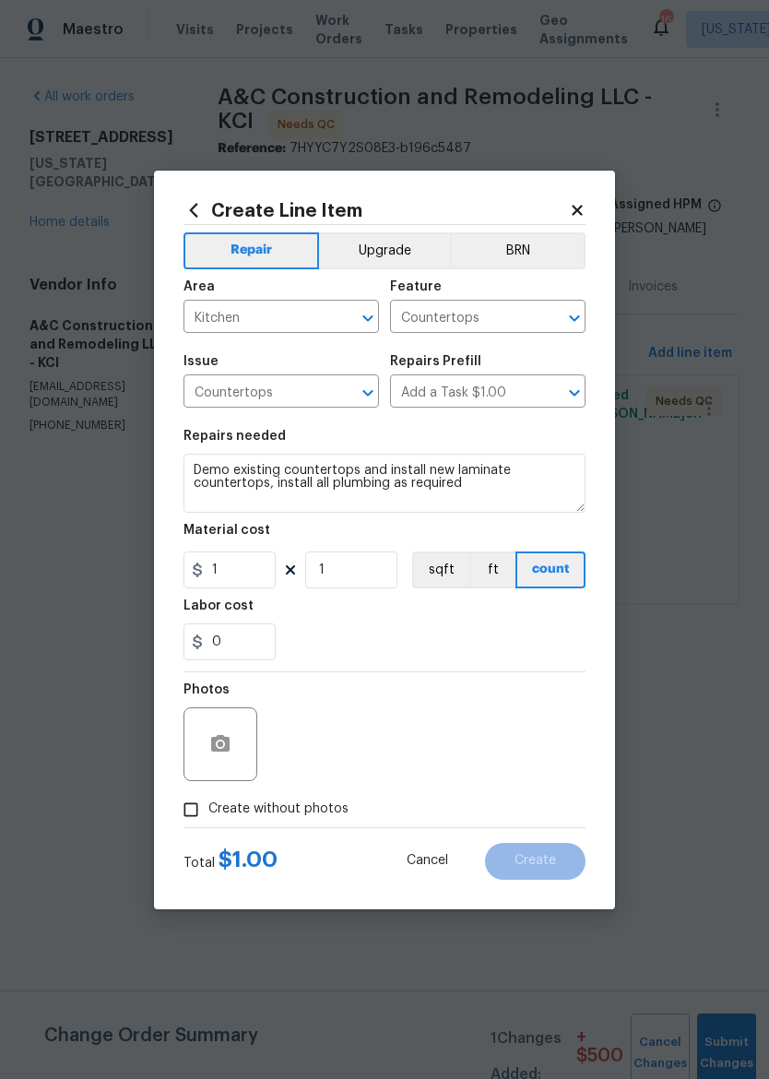
click at [277, 616] on div "Labor cost" at bounding box center [384, 611] width 402 height 24
click at [223, 578] on input "1" at bounding box center [229, 569] width 92 height 37
click at [542, 649] on div "0" at bounding box center [384, 641] width 402 height 37
type input "814.7"
click at [185, 815] on input "Create without photos" at bounding box center [190, 809] width 35 height 35
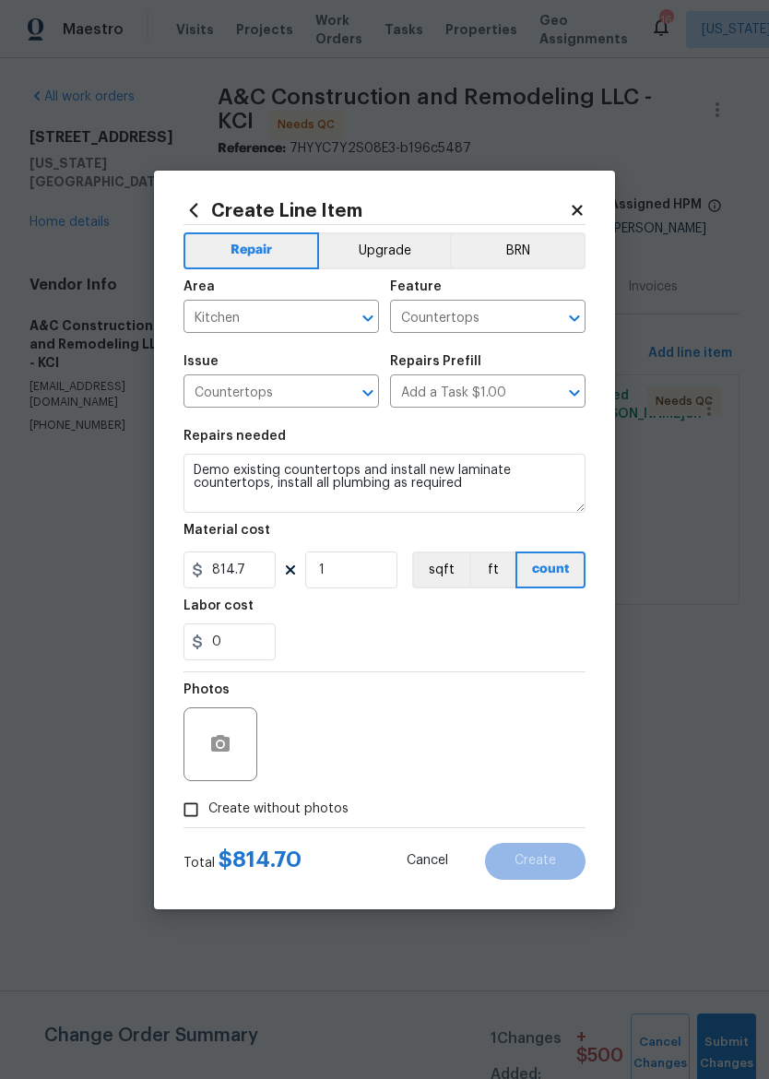
checkbox input "true"
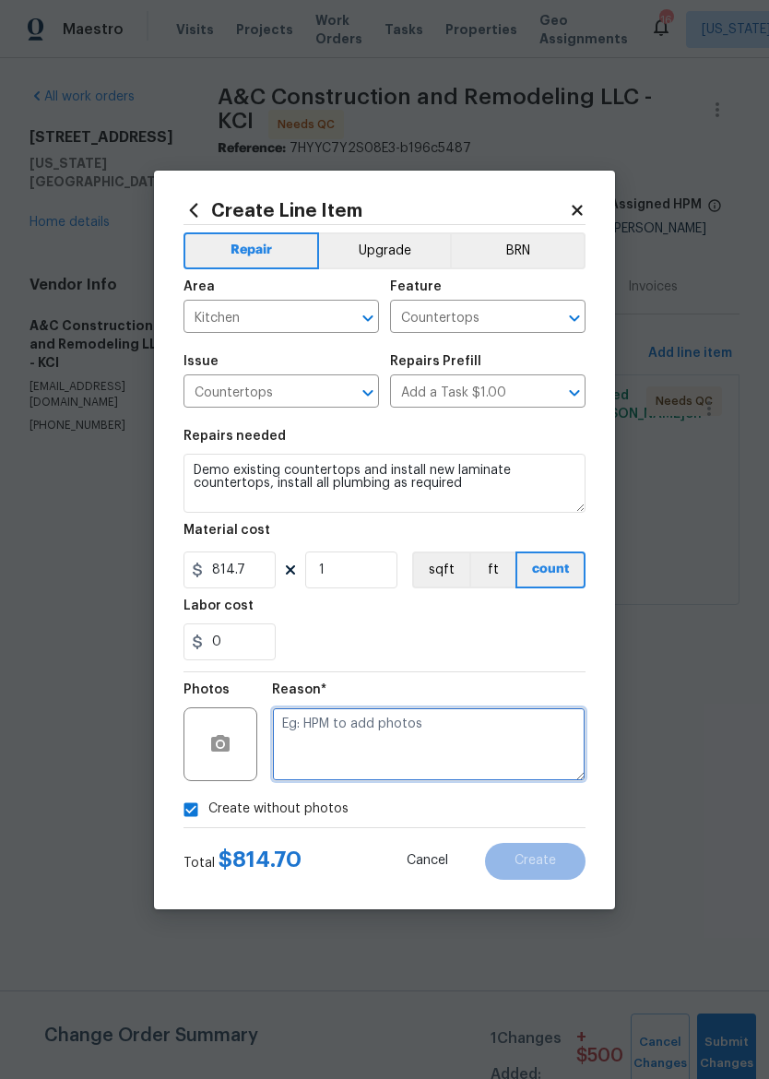
click at [532, 760] on textarea at bounding box center [428, 744] width 313 height 74
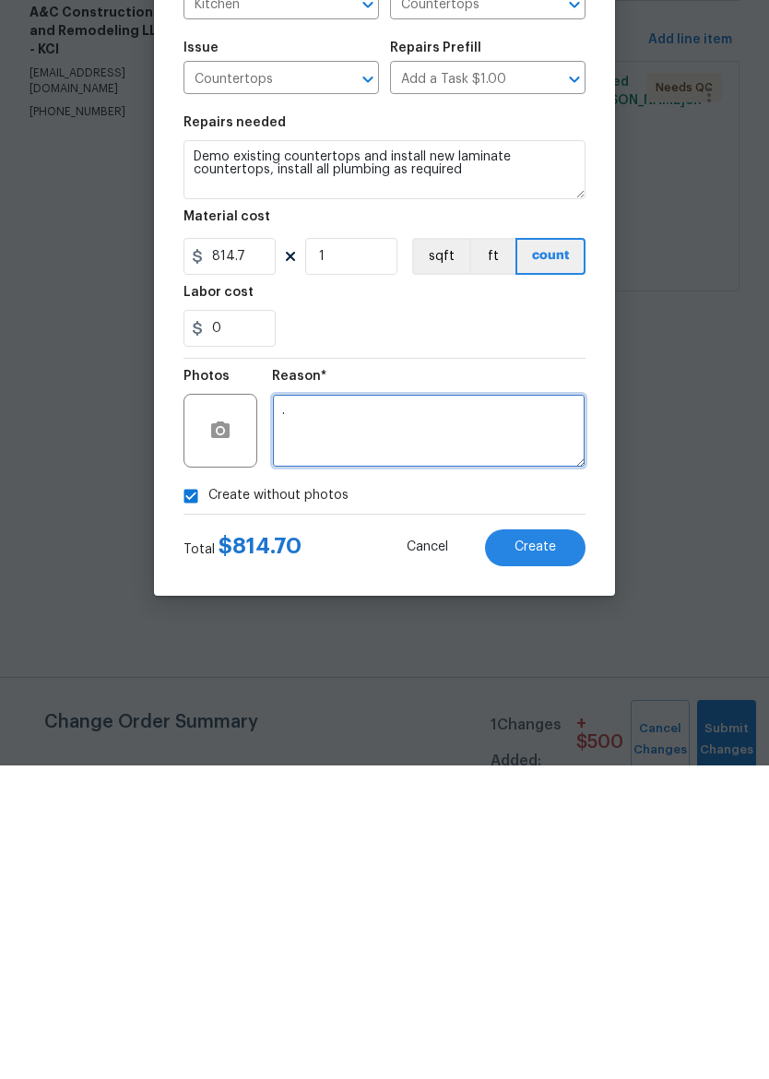
type textarea "."
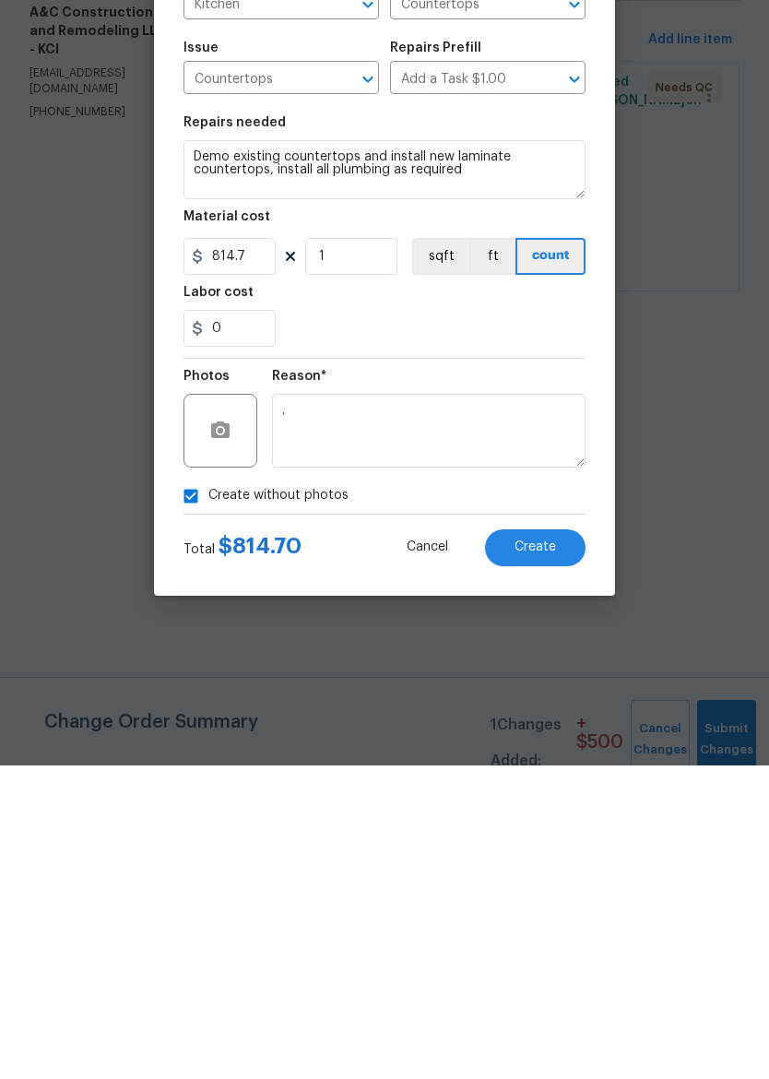
click at [557, 792] on div "Create without photos" at bounding box center [384, 809] width 402 height 35
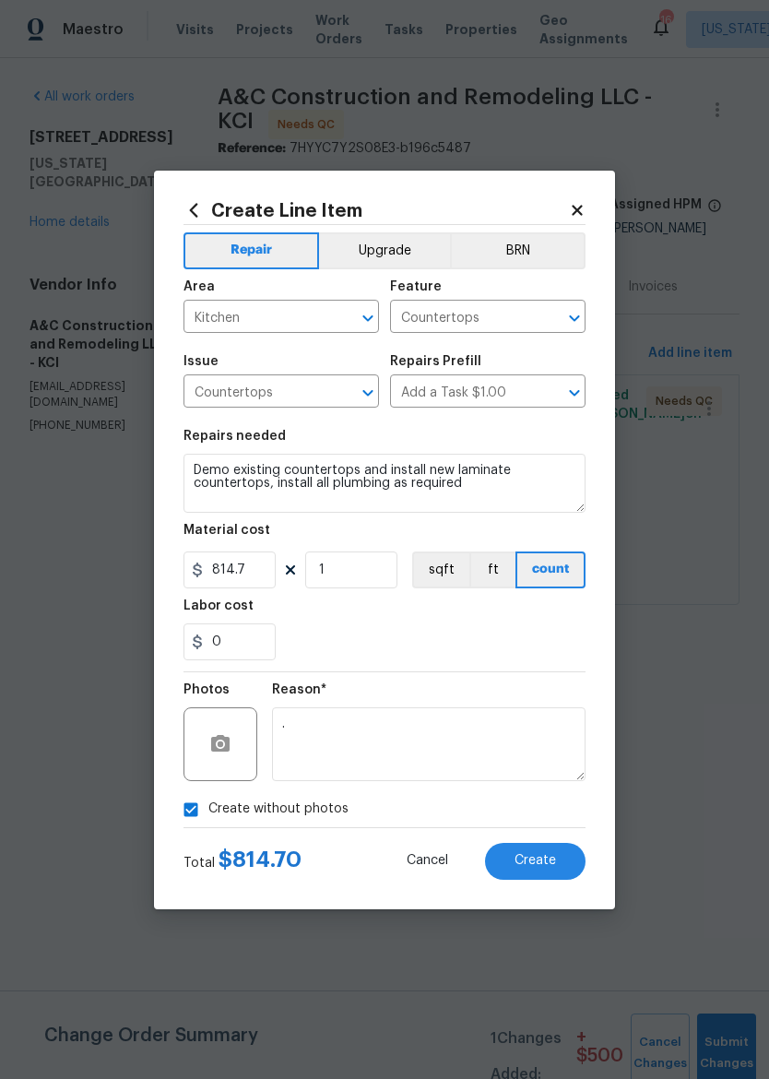
click at [548, 867] on span "Create" at bounding box center [534, 861] width 41 height 14
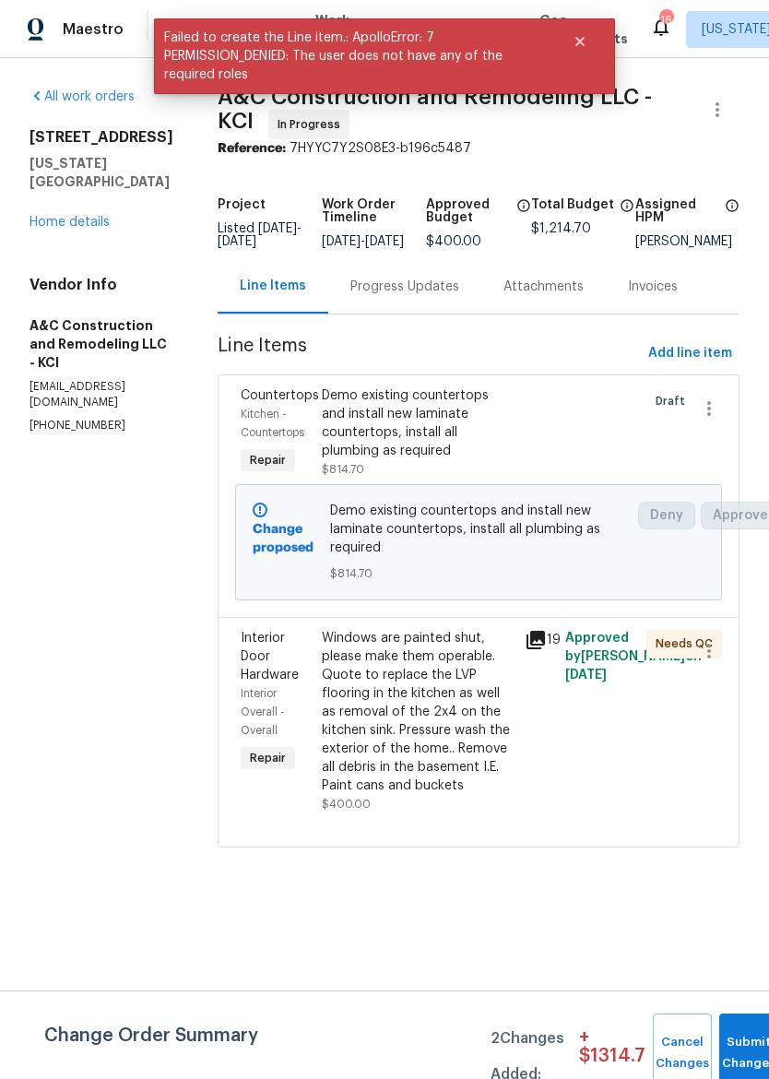
click at [459, 296] on div "Progress Updates" at bounding box center [404, 286] width 109 height 18
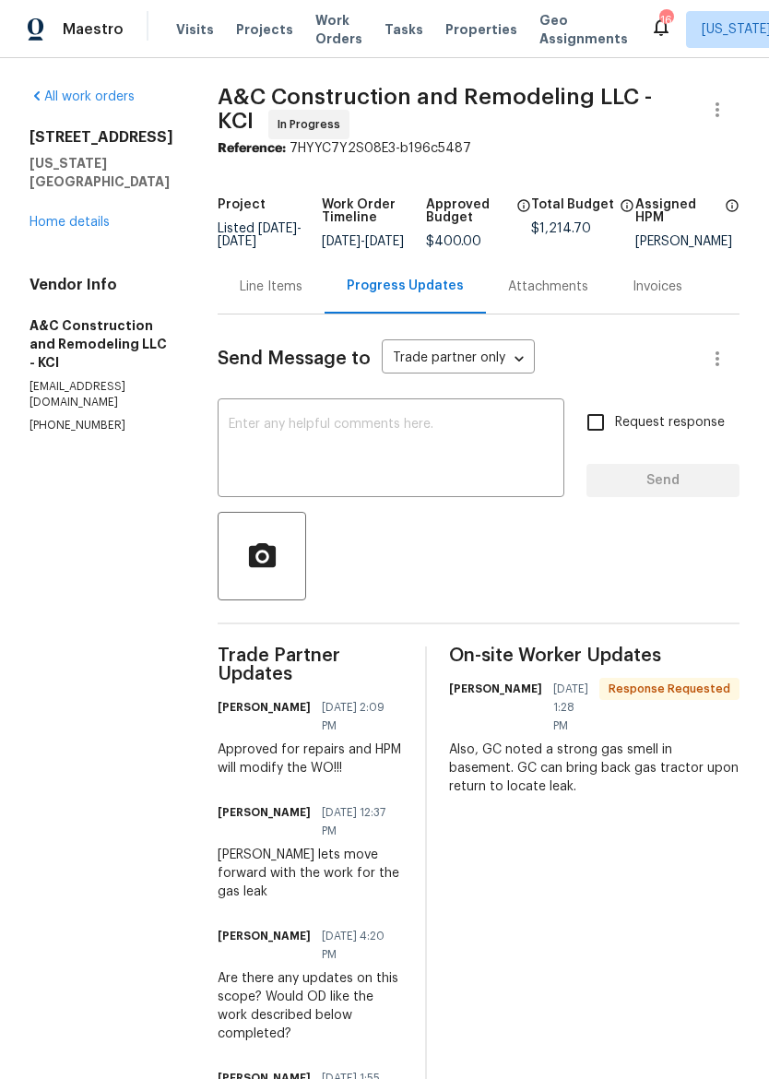
click at [302, 296] on div "Line Items" at bounding box center [271, 286] width 63 height 18
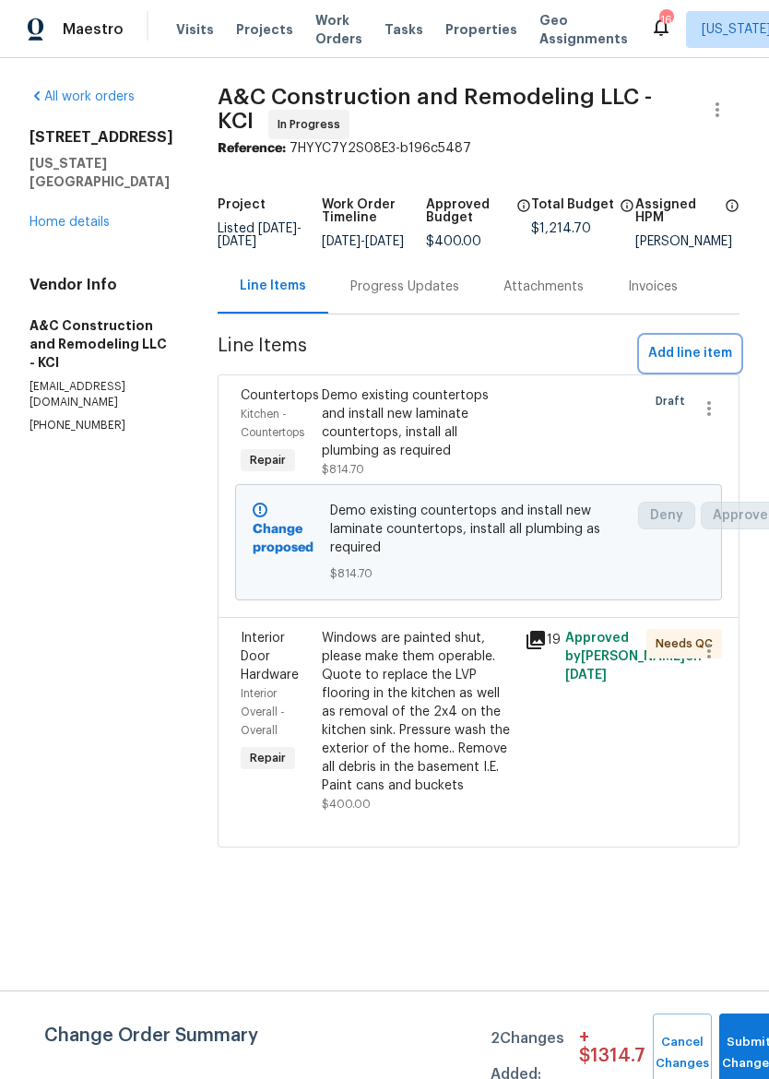
click at [700, 365] on span "Add line item" at bounding box center [690, 353] width 84 height 23
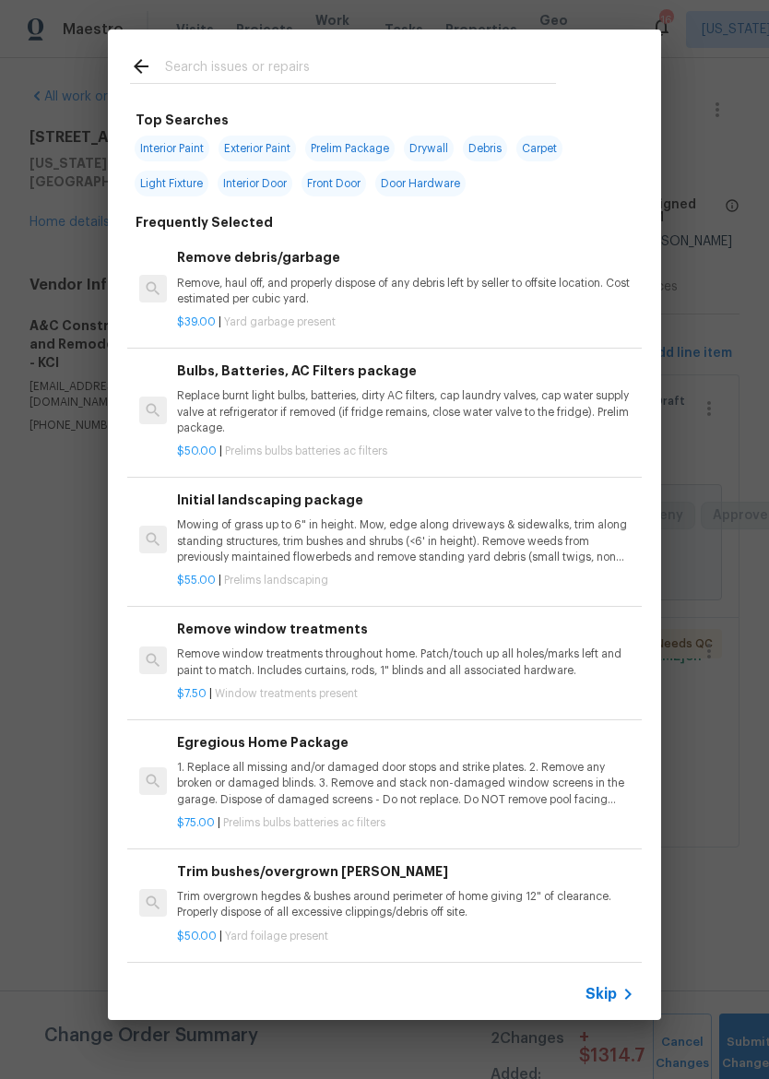
click at [481, 30] on div at bounding box center [343, 65] width 470 height 73
click at [545, 82] on input "text" at bounding box center [360, 69] width 391 height 28
type input "Pres"
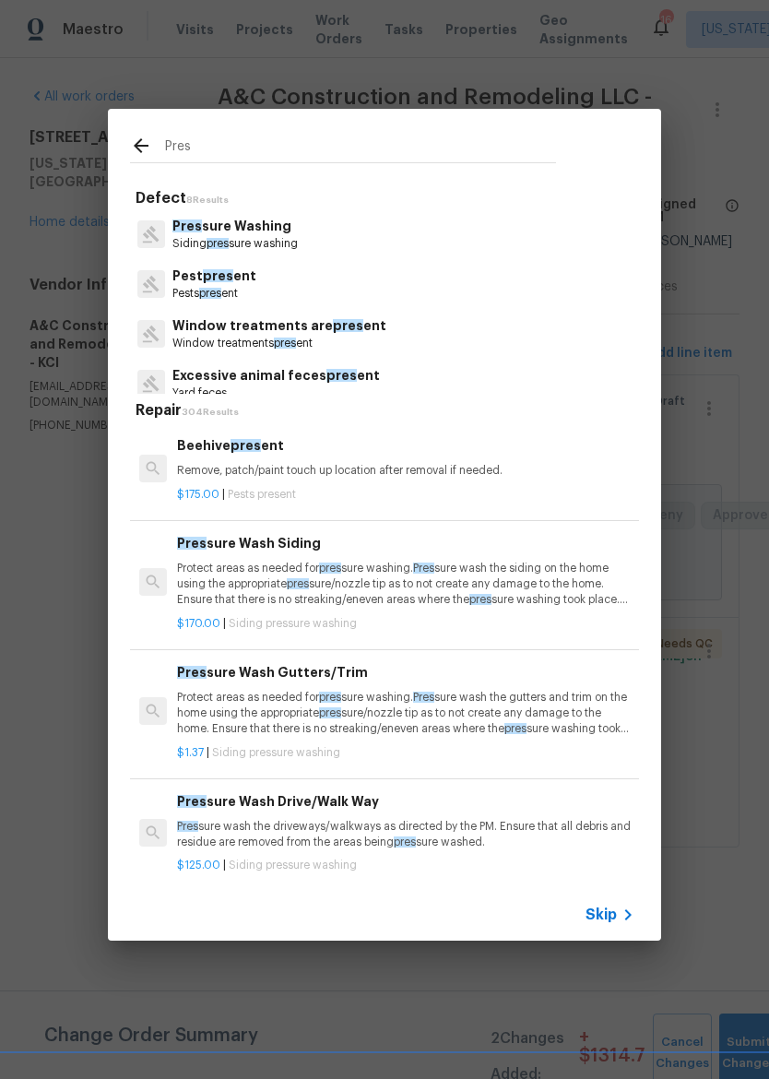
click at [443, 567] on p "Protect areas as needed for pres sure washing. Pres sure wash the siding on the…" at bounding box center [405, 583] width 457 height 47
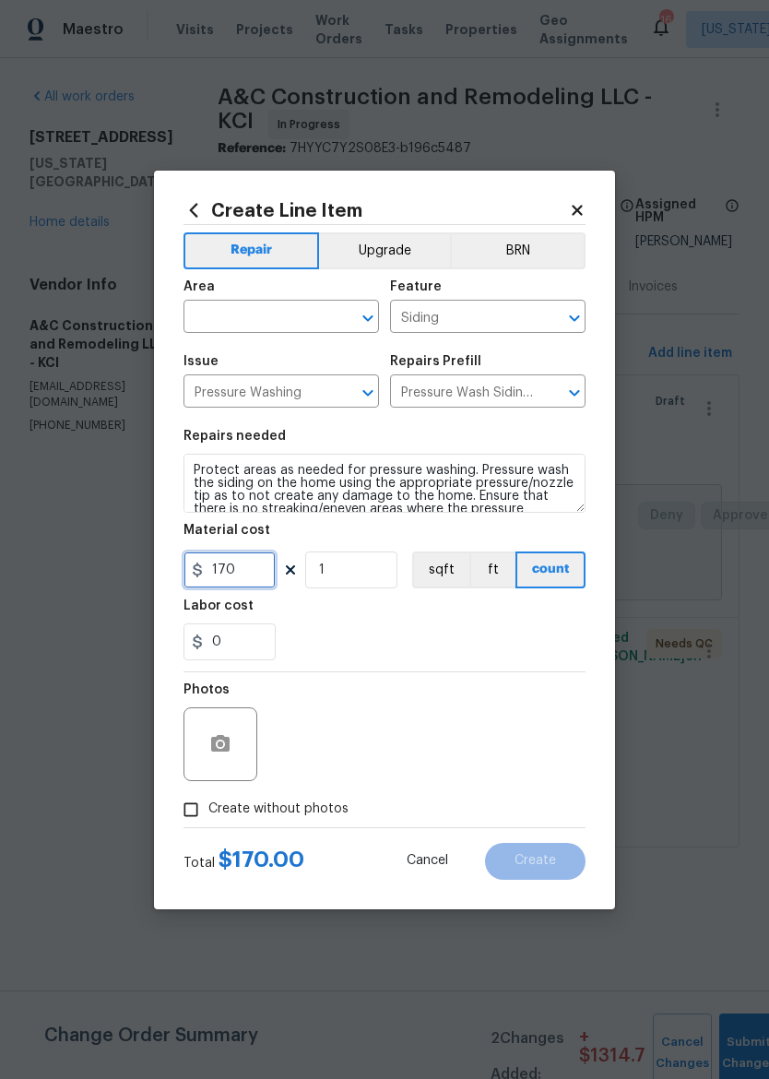
click at [255, 580] on input "170" at bounding box center [229, 569] width 92 height 37
click at [532, 649] on div "0" at bounding box center [384, 641] width 402 height 37
type input "250"
click at [314, 323] on input "text" at bounding box center [255, 318] width 144 height 29
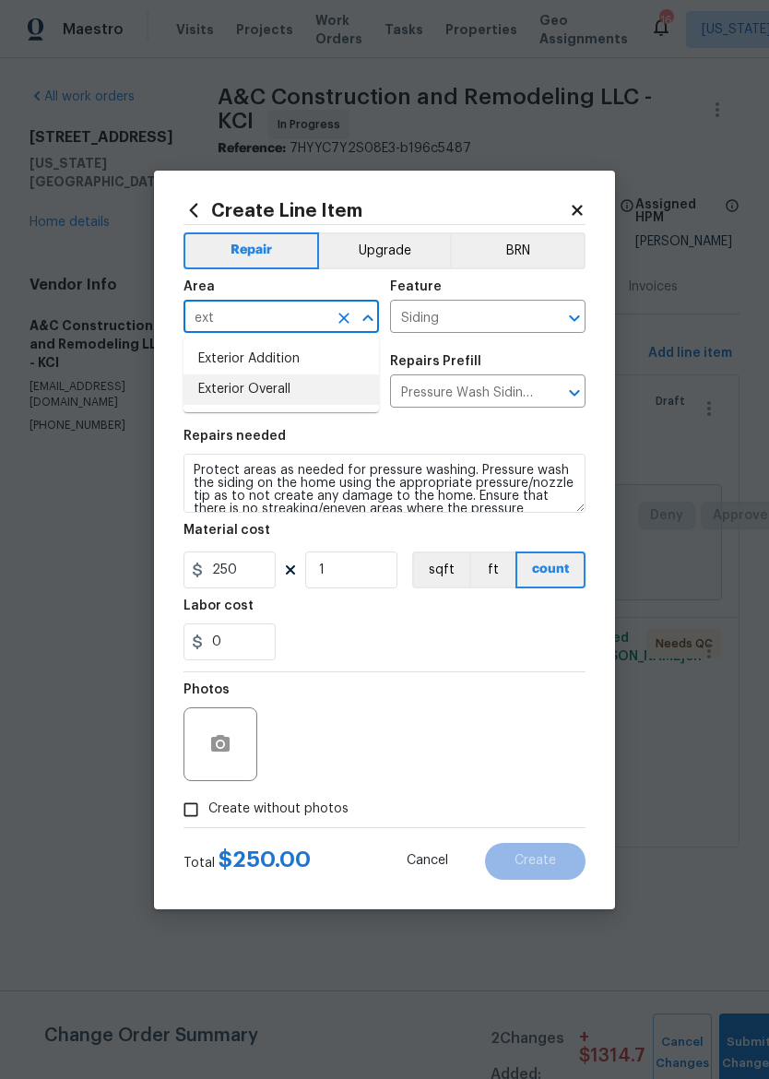
click at [307, 388] on li "Exterior Overall" at bounding box center [280, 389] width 195 height 30
type input "Exterior Overall"
click at [510, 674] on div "Photos" at bounding box center [384, 732] width 402 height 120
click at [510, 673] on div "Photos" at bounding box center [384, 732] width 402 height 120
click at [185, 814] on input "Create without photos" at bounding box center [190, 809] width 35 height 35
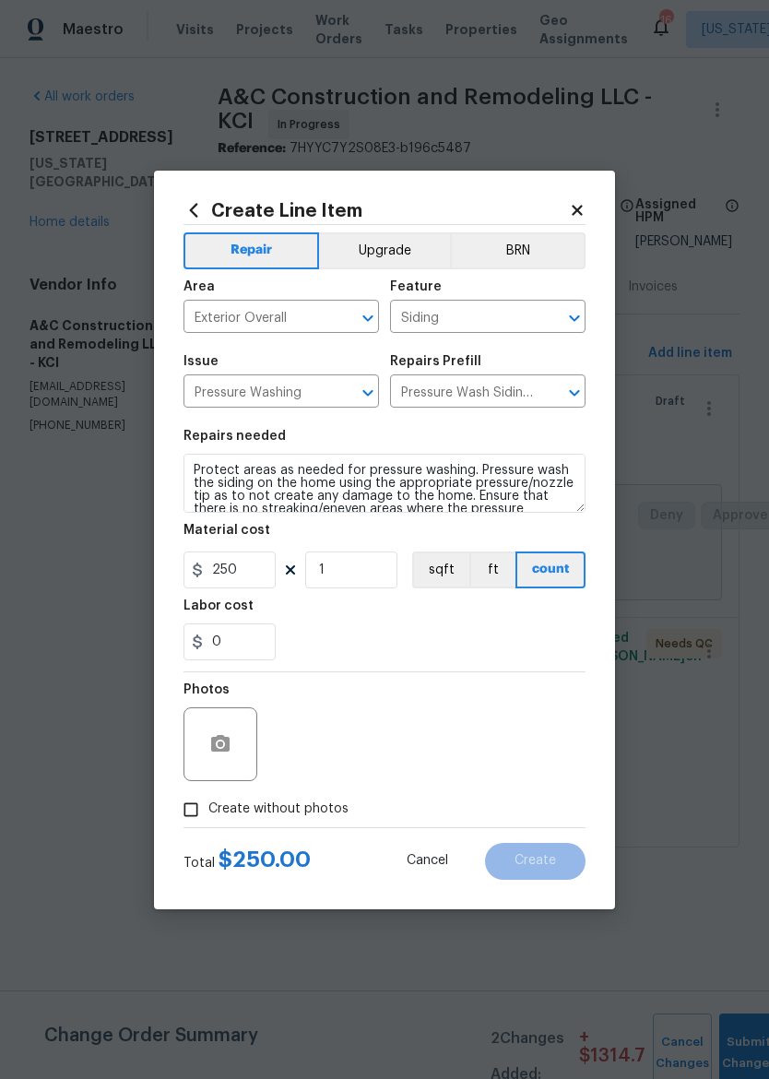
checkbox input "true"
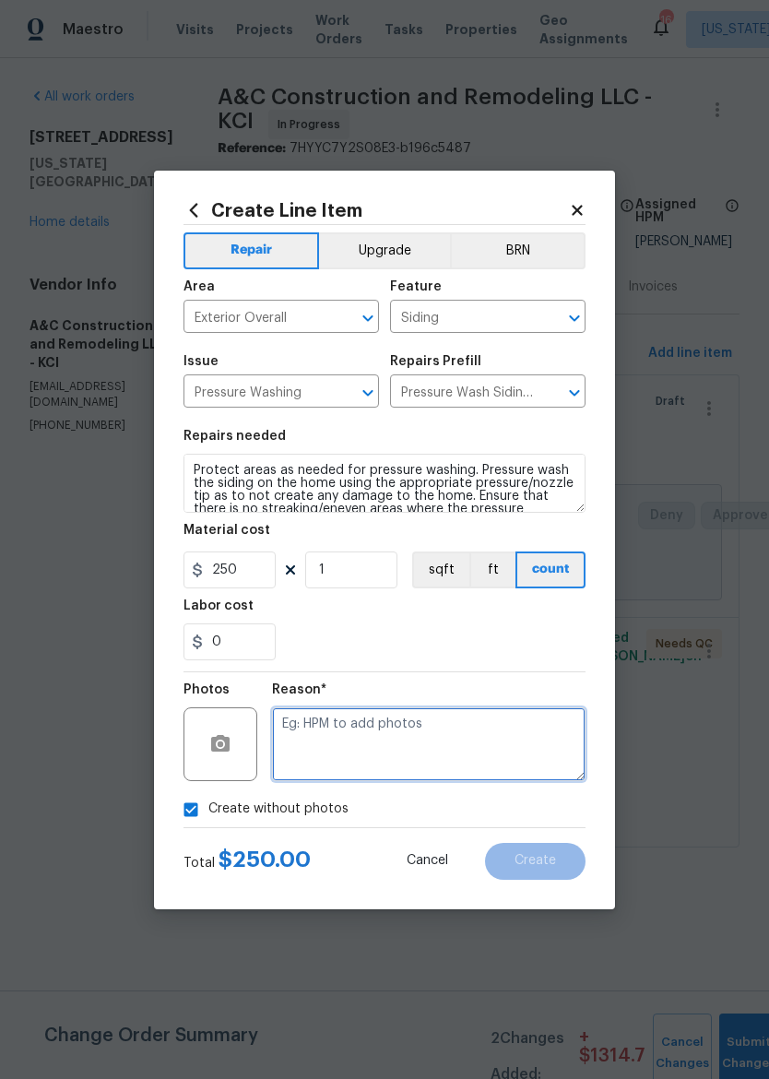
click at [499, 750] on textarea at bounding box center [428, 744] width 313 height 74
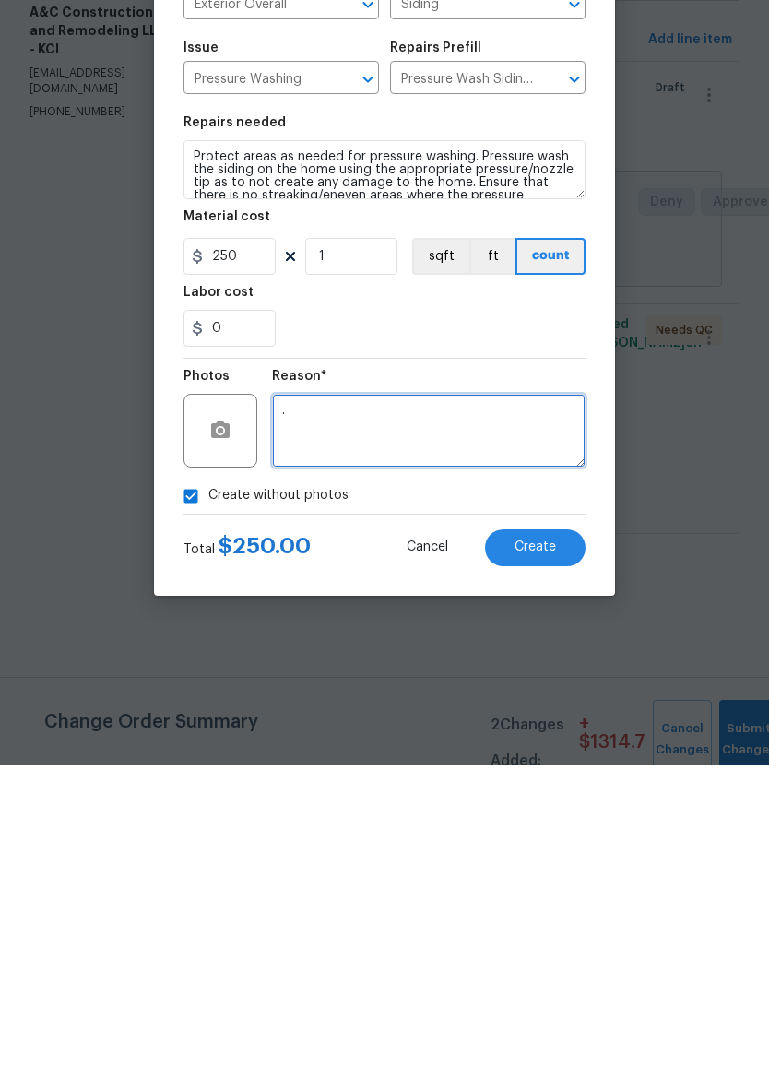
type textarea "."
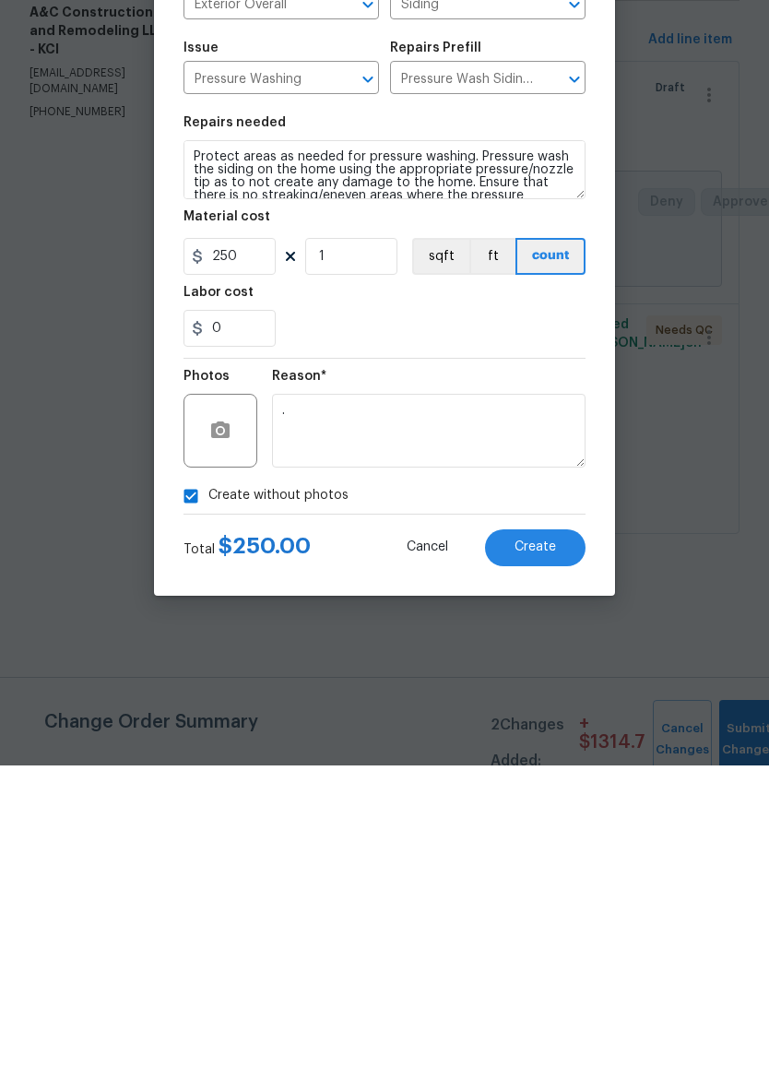
click at [565, 843] on button "Create" at bounding box center [535, 861] width 100 height 37
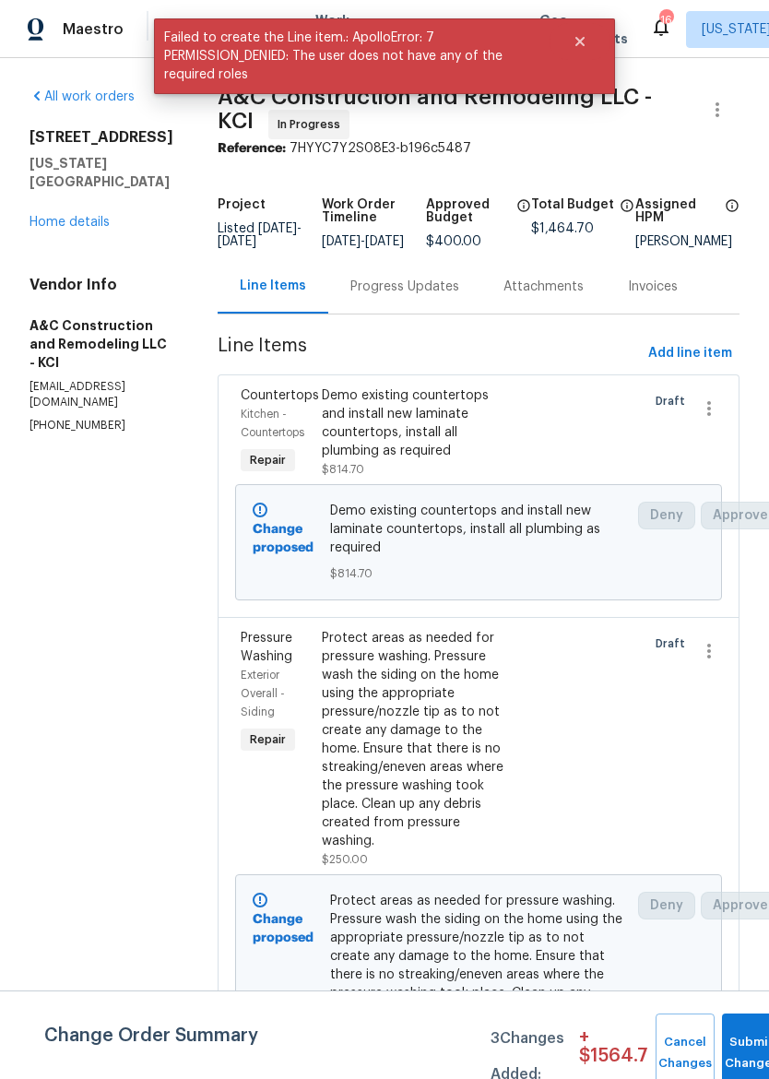
click at [441, 296] on div "Progress Updates" at bounding box center [404, 286] width 109 height 18
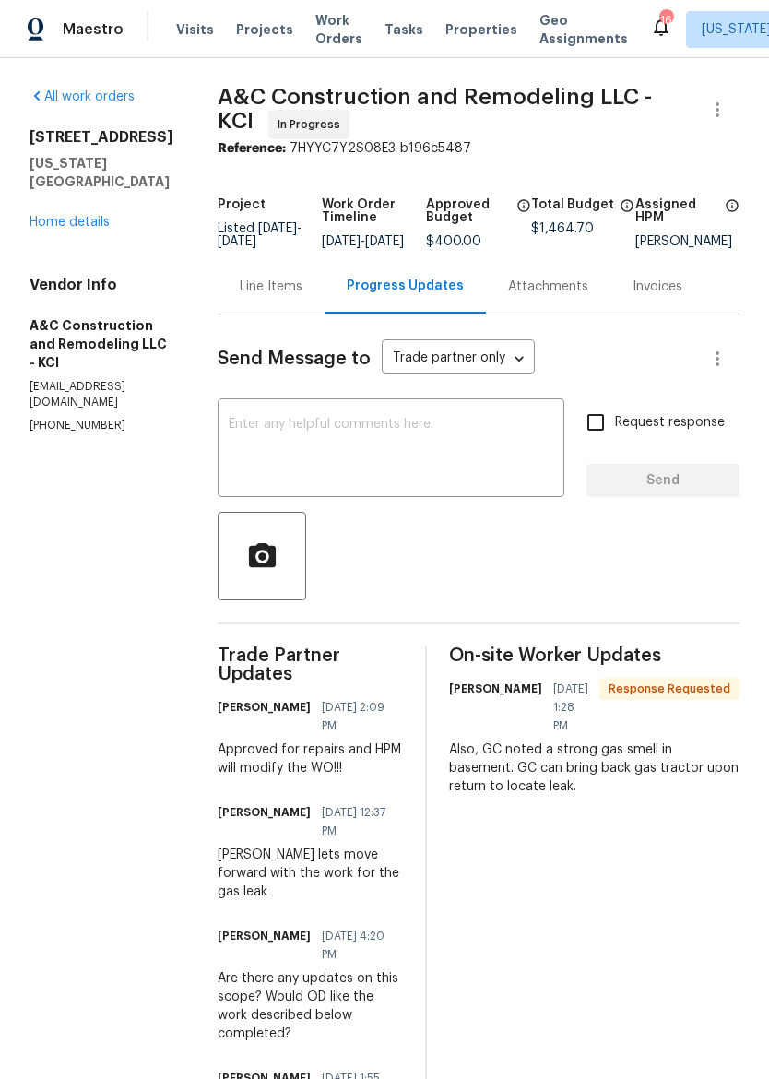
click at [302, 293] on div "Line Items" at bounding box center [271, 286] width 63 height 18
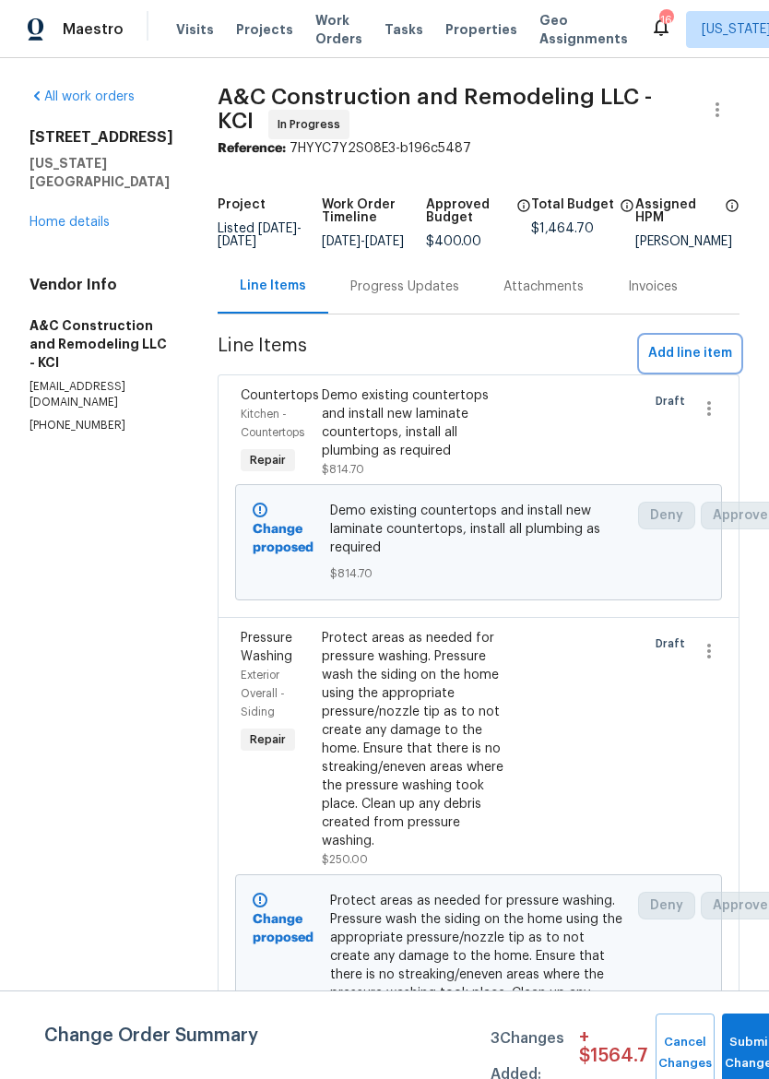
click at [714, 364] on span "Add line item" at bounding box center [690, 353] width 84 height 23
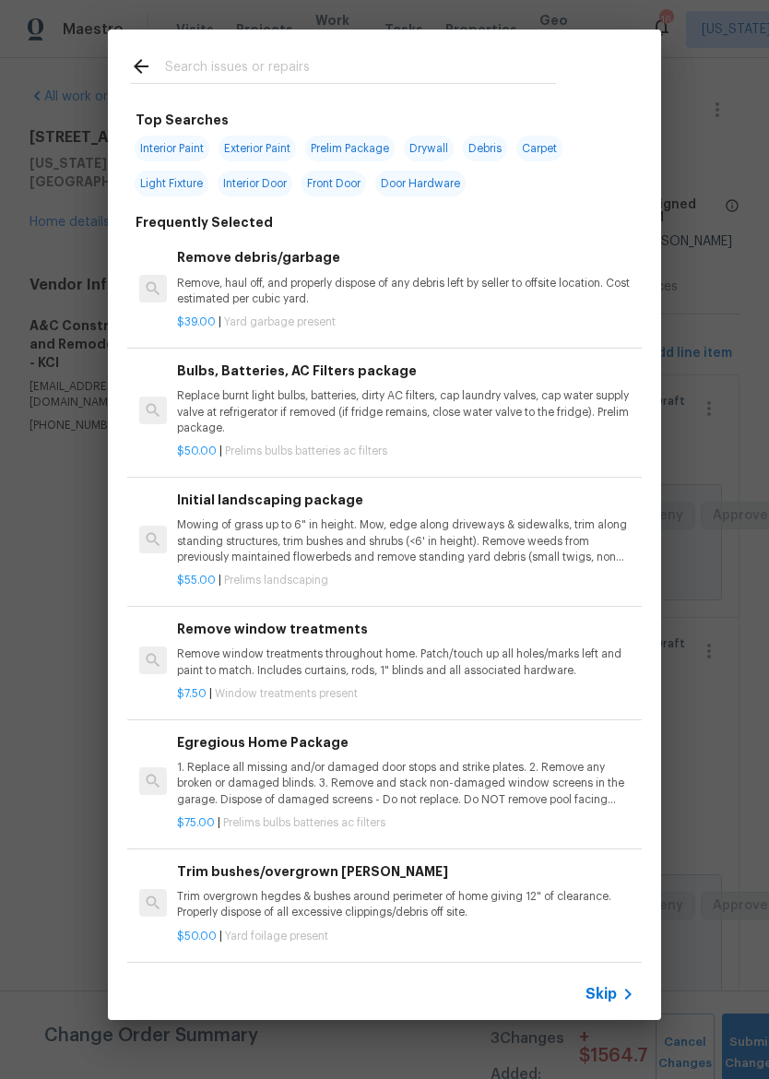
click at [443, 62] on input "text" at bounding box center [360, 69] width 391 height 28
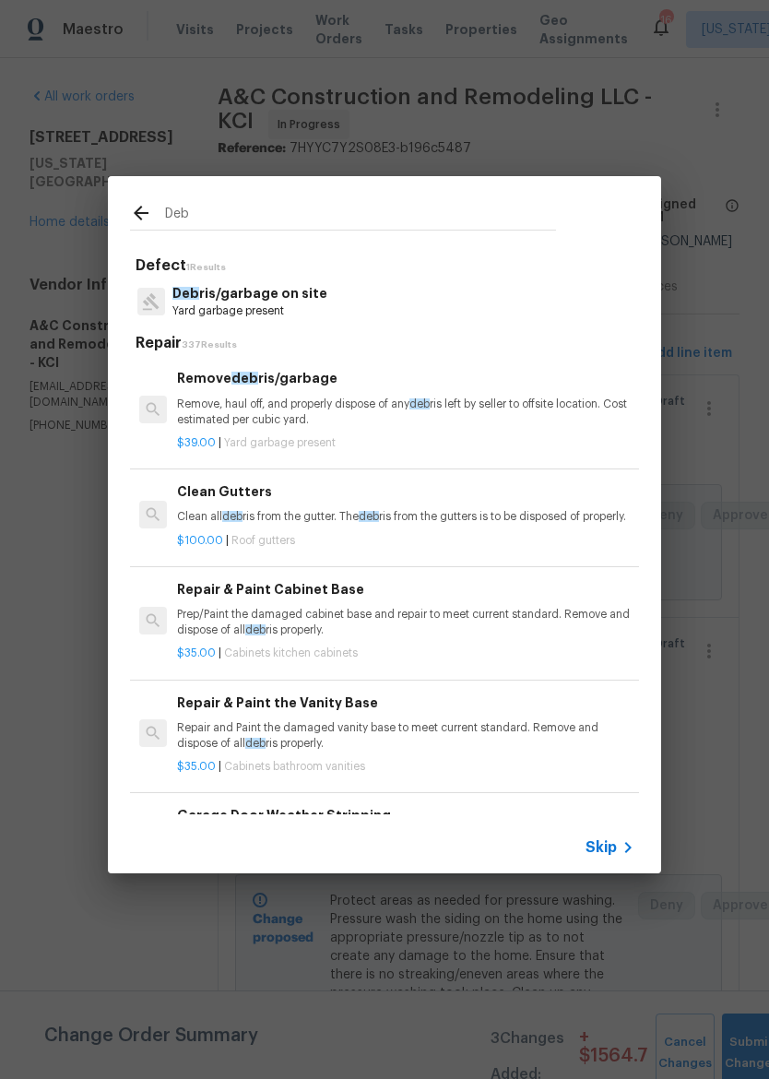
type input "Deb"
click at [451, 296] on div "Deb ris/garbage on site Yard garbage present" at bounding box center [384, 302] width 509 height 50
click at [470, 297] on div "Deb ris/garbage on site Yard garbage present" at bounding box center [384, 302] width 509 height 50
click at [419, 297] on div "Deb ris/garbage on site Yard garbage present" at bounding box center [384, 302] width 509 height 50
click at [289, 305] on p "Yard garbage present" at bounding box center [249, 311] width 155 height 16
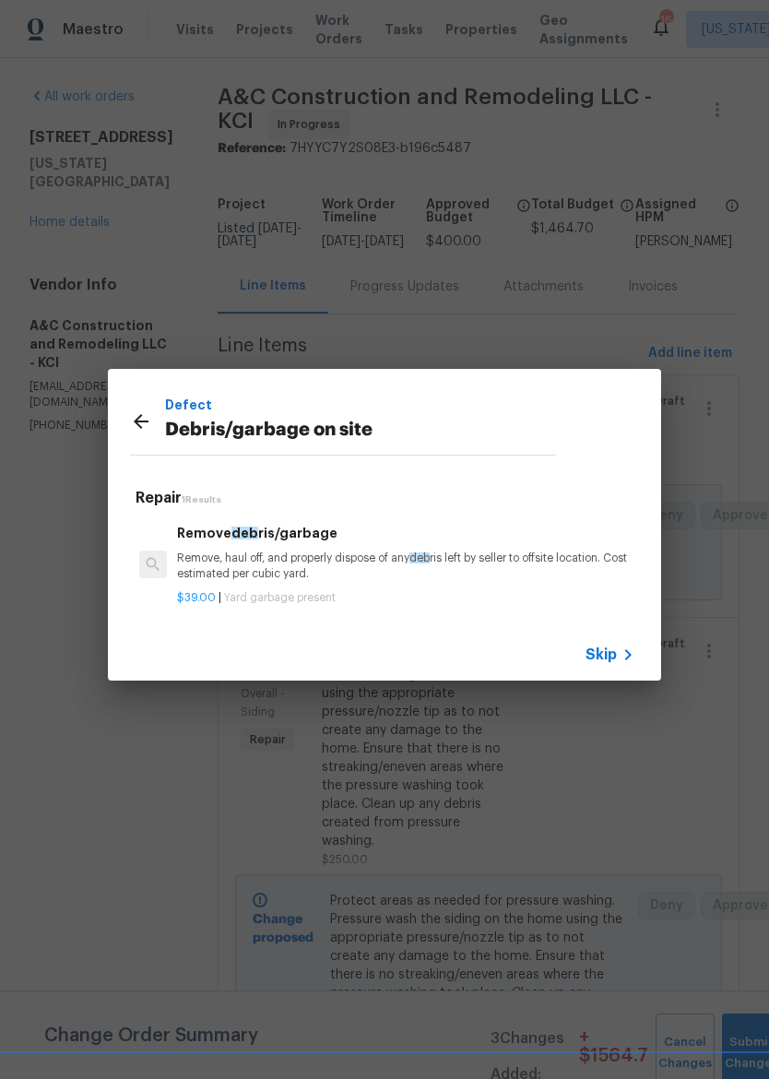
click at [341, 566] on p "Remove, haul off, and properly dispose of any deb ris left by seller to offsite…" at bounding box center [405, 565] width 457 height 31
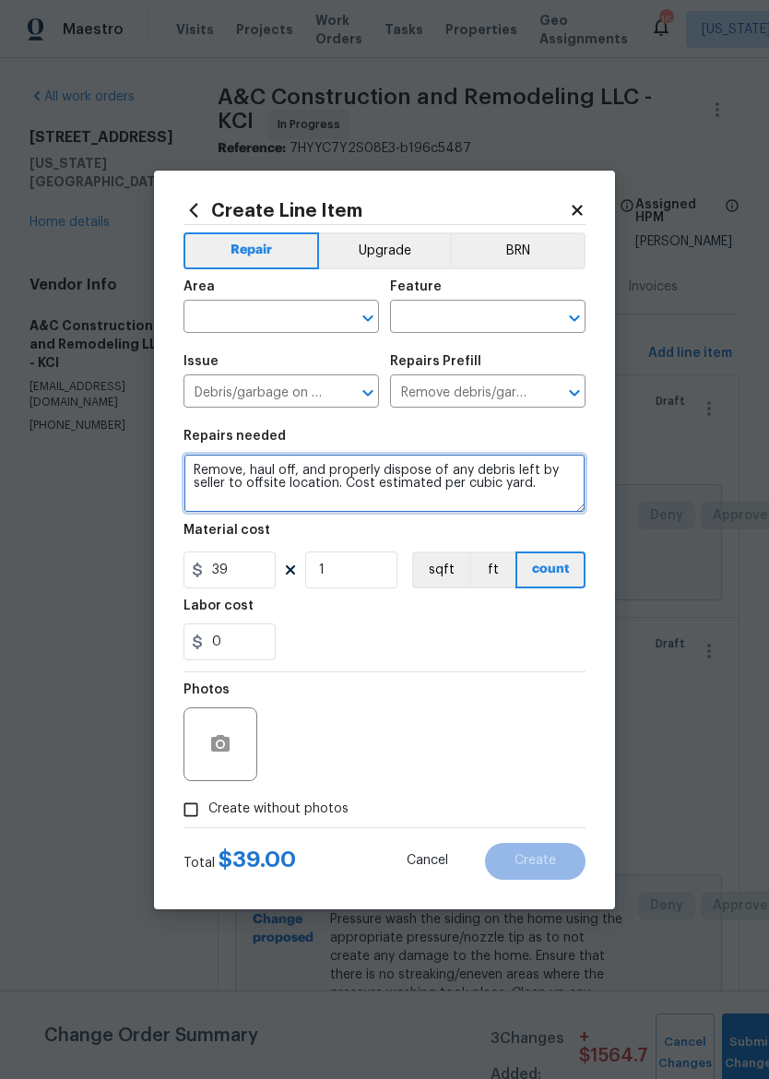
click at [559, 499] on textarea "Remove, haul off, and properly dispose of any debris left by seller to offsite …" at bounding box center [384, 483] width 402 height 59
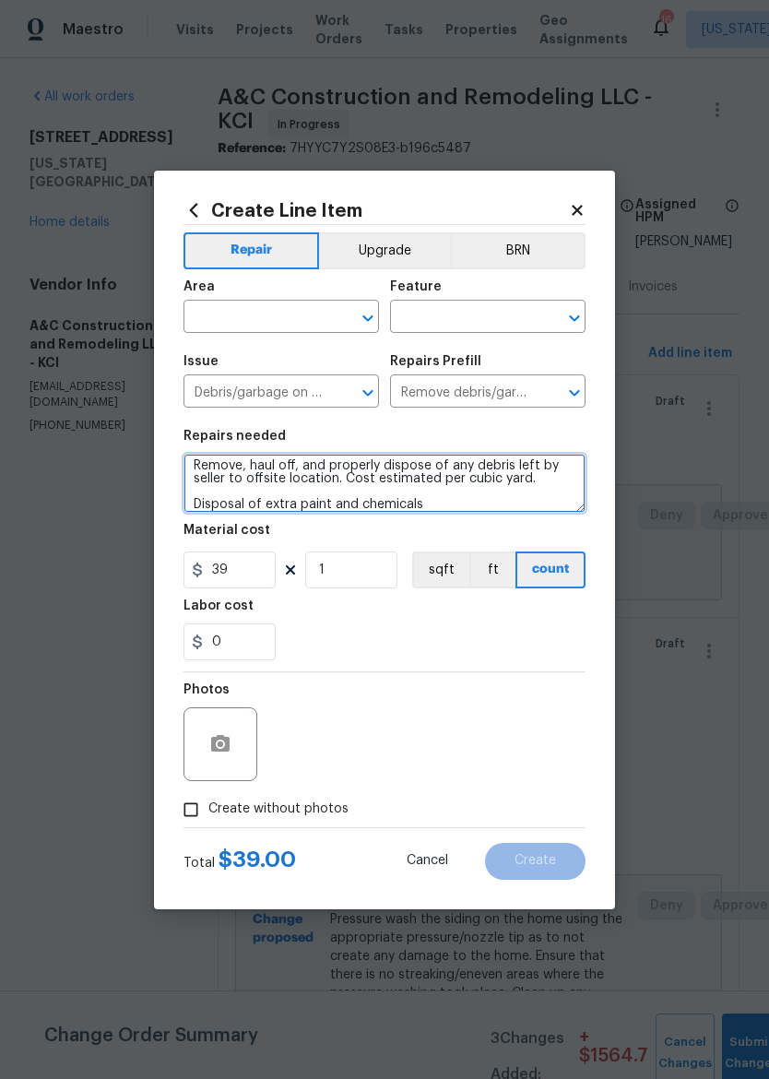
type textarea "Remove, haul off, and properly dispose of any debris left by seller to offsite …"
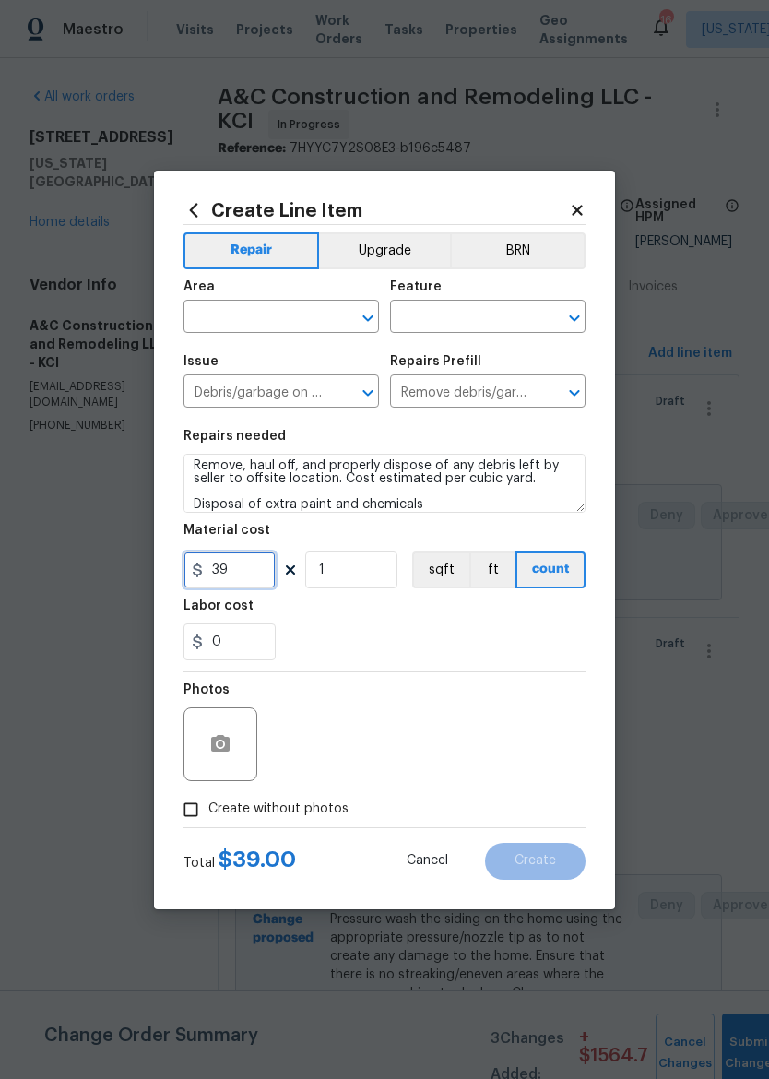
click at [236, 562] on input "39" at bounding box center [229, 569] width 92 height 37
click at [255, 580] on input "39" at bounding box center [229, 569] width 92 height 37
click at [579, 671] on section "Repairs needed Remove, haul off, and properly dispose of any debris left by sel…" at bounding box center [384, 545] width 402 height 253
type input "385"
click at [192, 815] on input "Create without photos" at bounding box center [190, 809] width 35 height 35
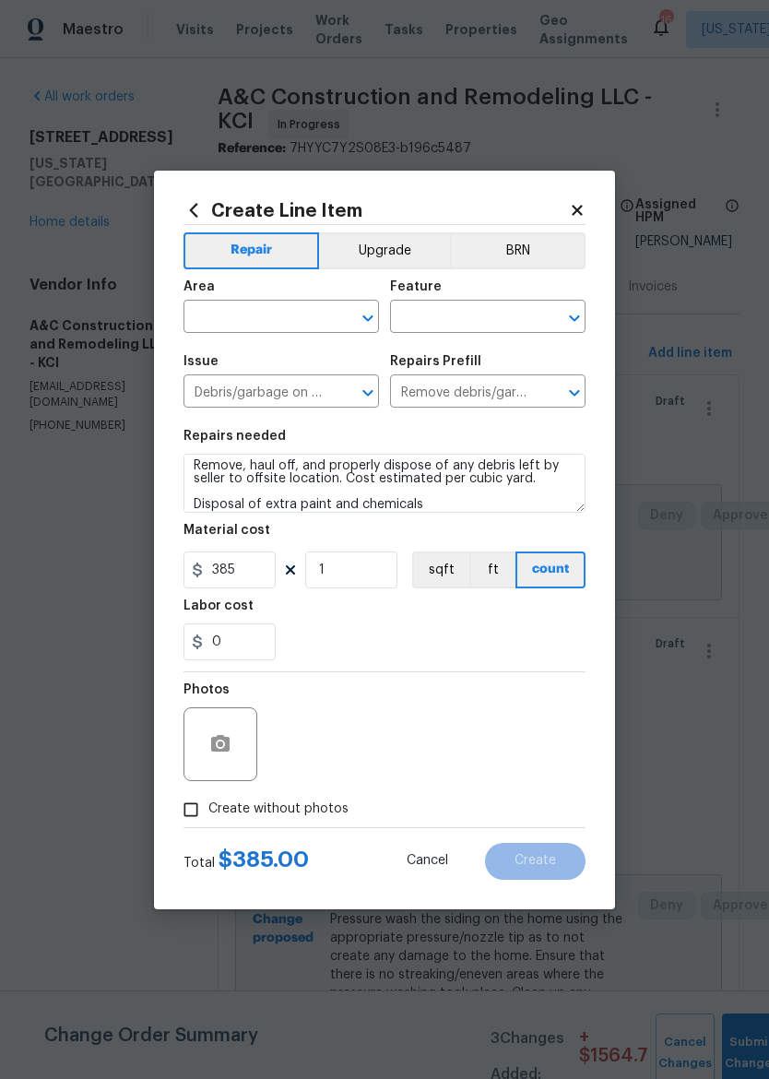
checkbox input "true"
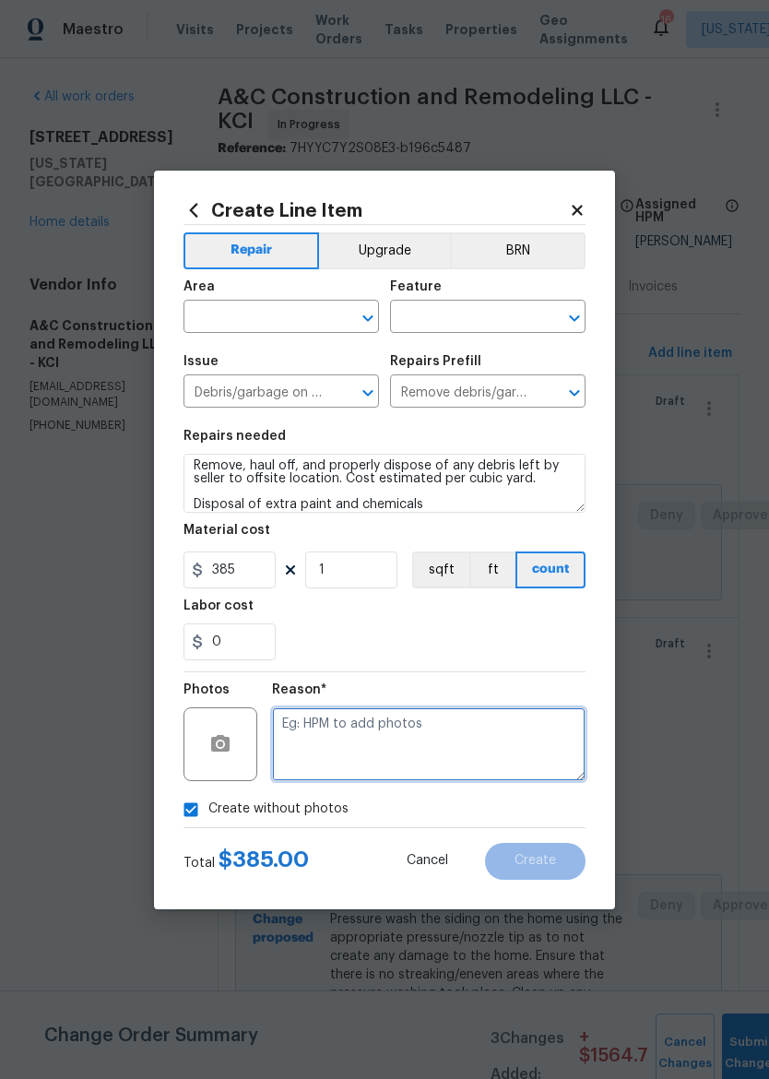
click at [548, 750] on textarea at bounding box center [428, 744] width 313 height 74
click at [533, 744] on textarea "." at bounding box center [428, 744] width 313 height 74
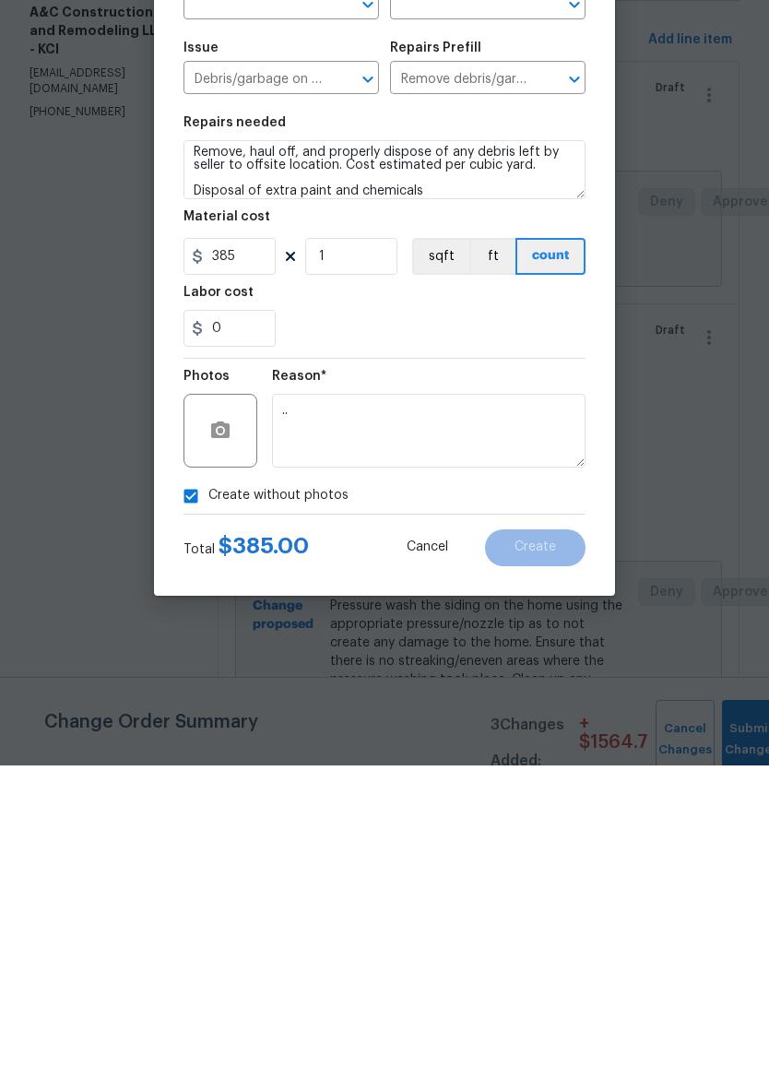
click at [490, 792] on div "Create without photos" at bounding box center [384, 809] width 402 height 35
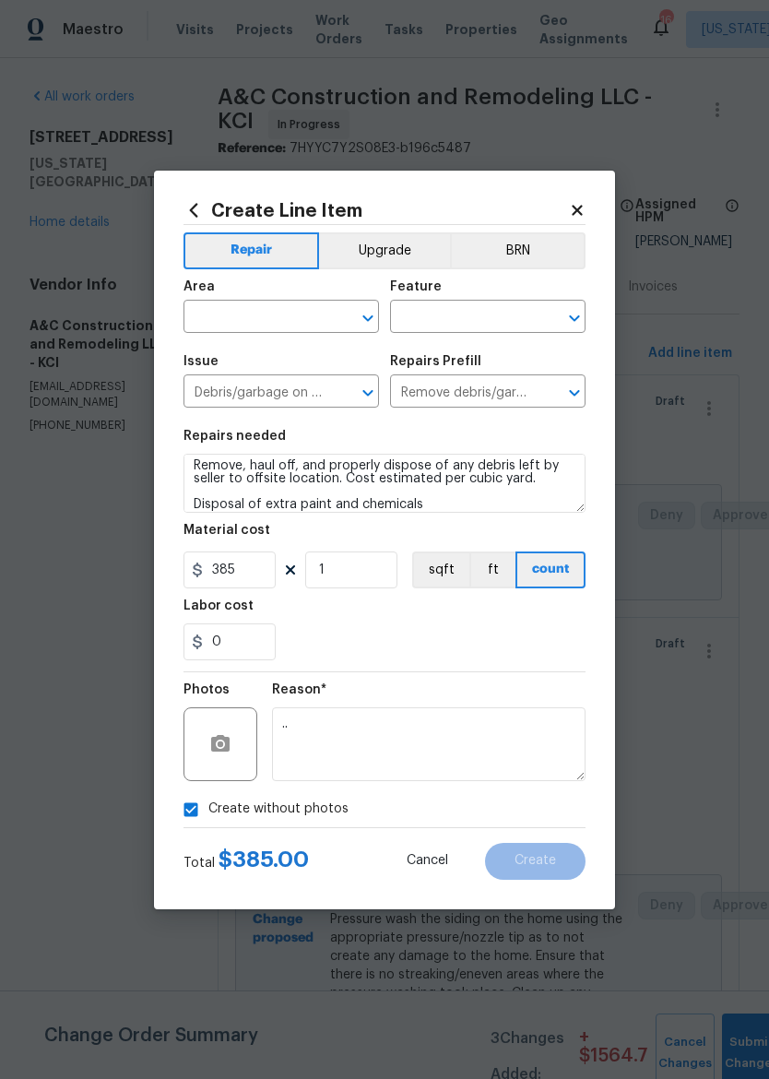
click at [524, 662] on section "Repairs needed Remove, haul off, and properly dispose of any debris left by sel…" at bounding box center [384, 545] width 402 height 253
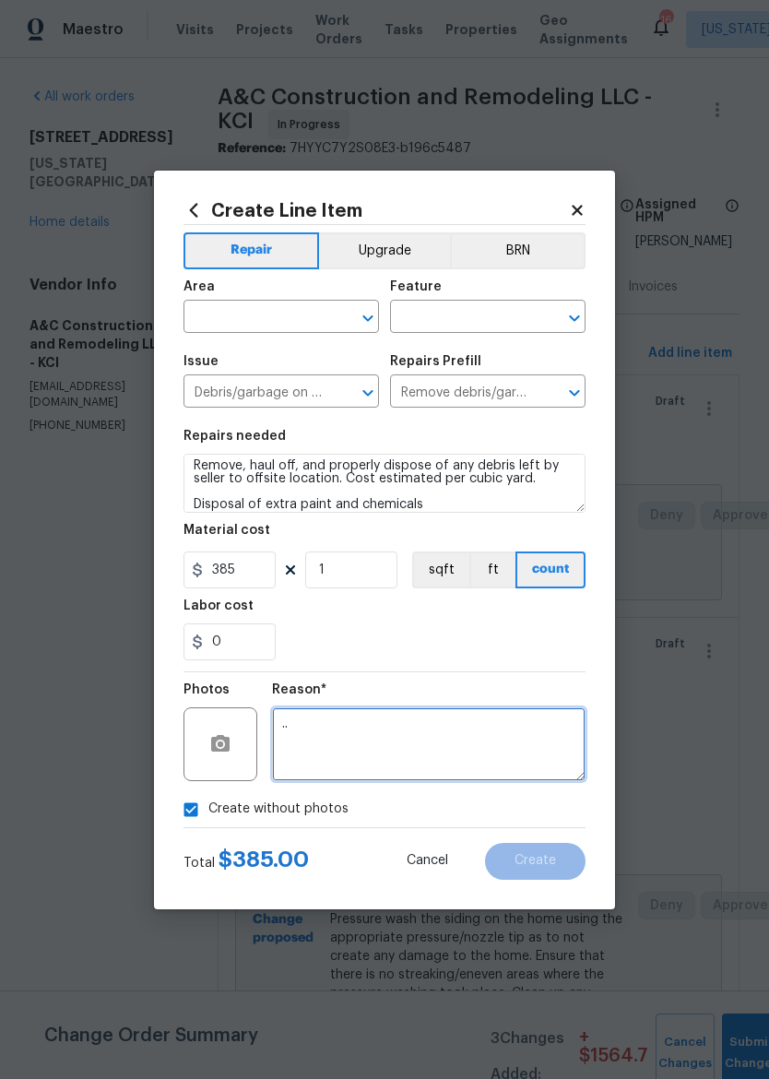
click at [509, 727] on textarea ".." at bounding box center [428, 744] width 313 height 74
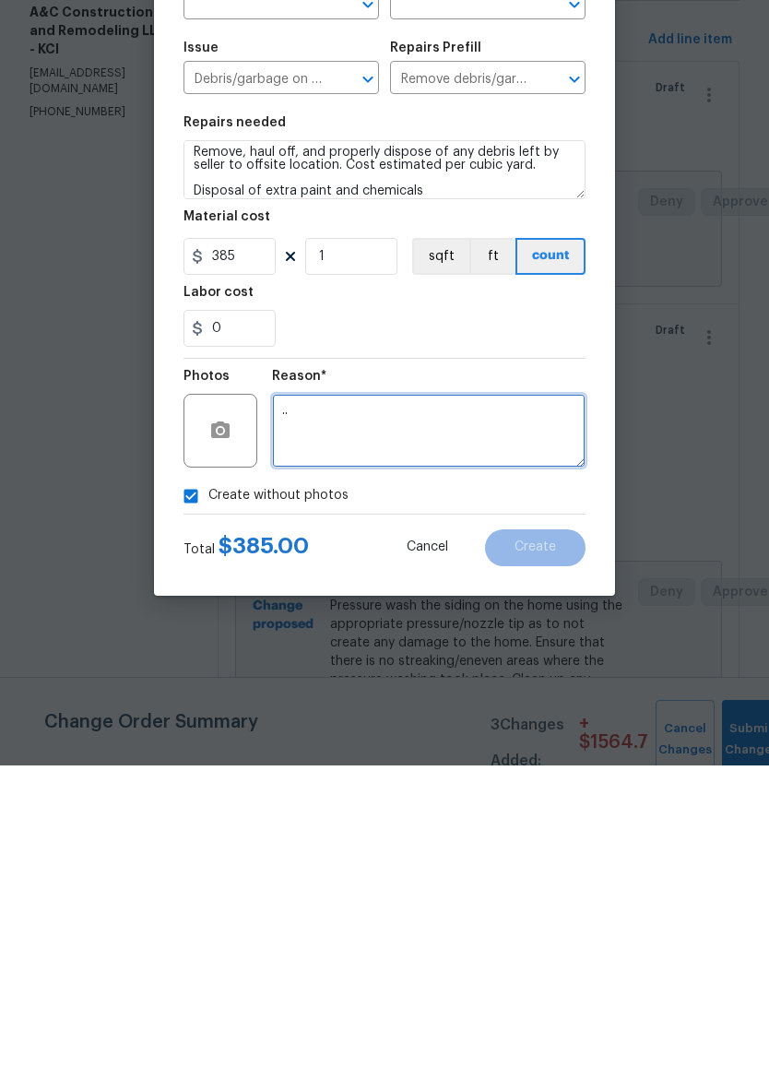
type textarea "."
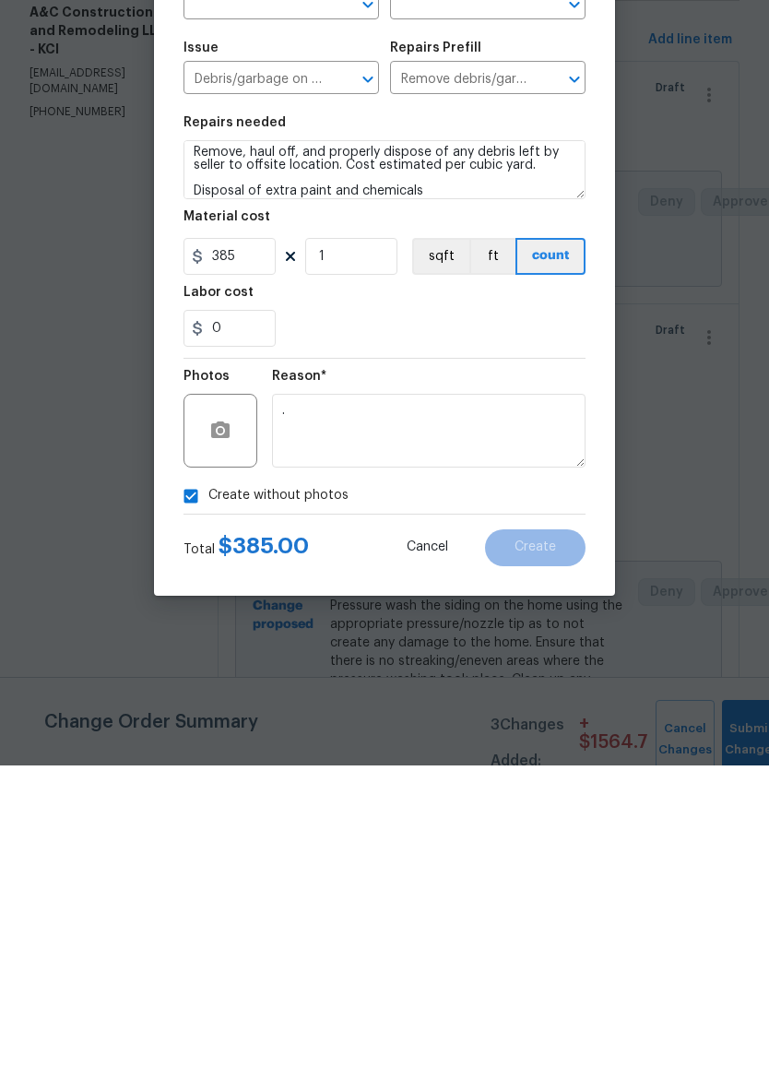
click at [526, 828] on div "Total $ 385.00 Cancel Create" at bounding box center [384, 854] width 402 height 52
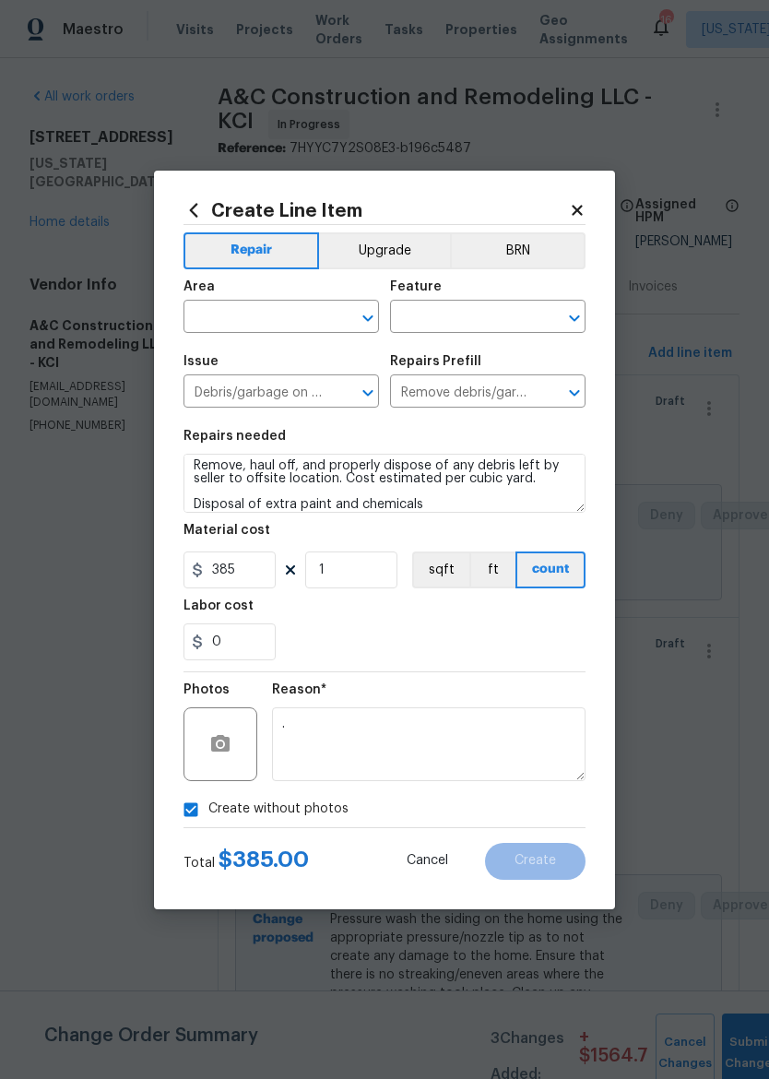
click at [308, 326] on input "text" at bounding box center [255, 318] width 144 height 29
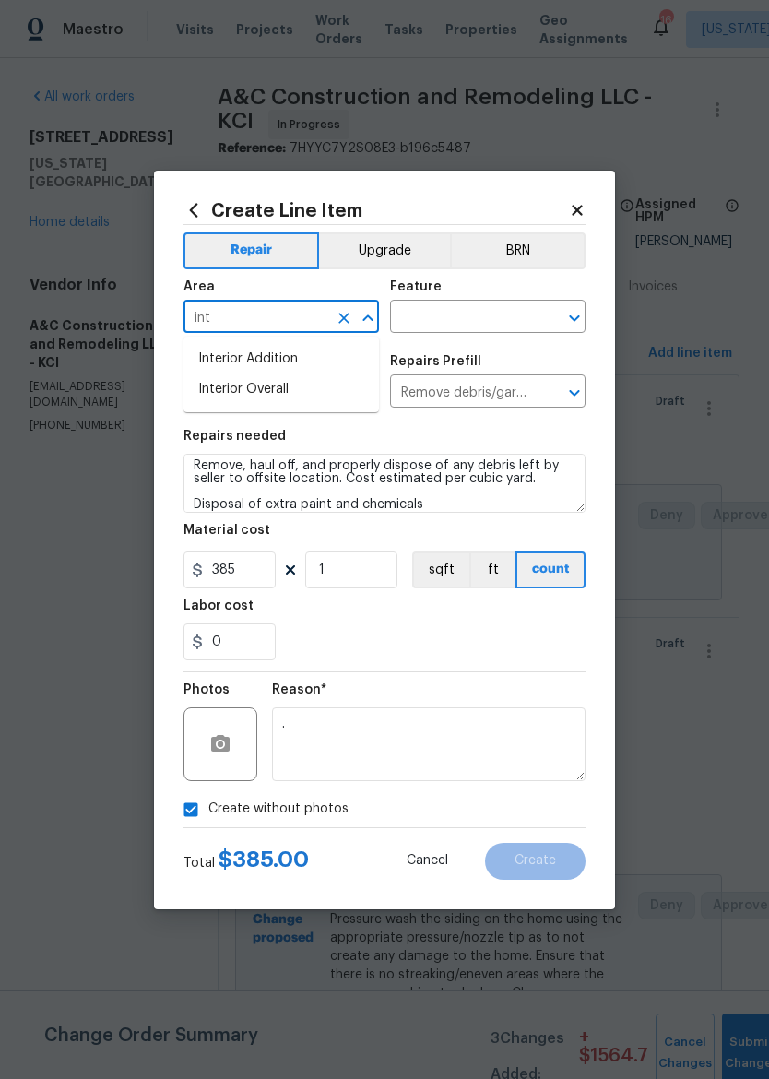
click at [325, 383] on li "Interior Overall" at bounding box center [280, 389] width 195 height 30
type input "Interior Overall"
click at [486, 332] on input "text" at bounding box center [462, 318] width 144 height 29
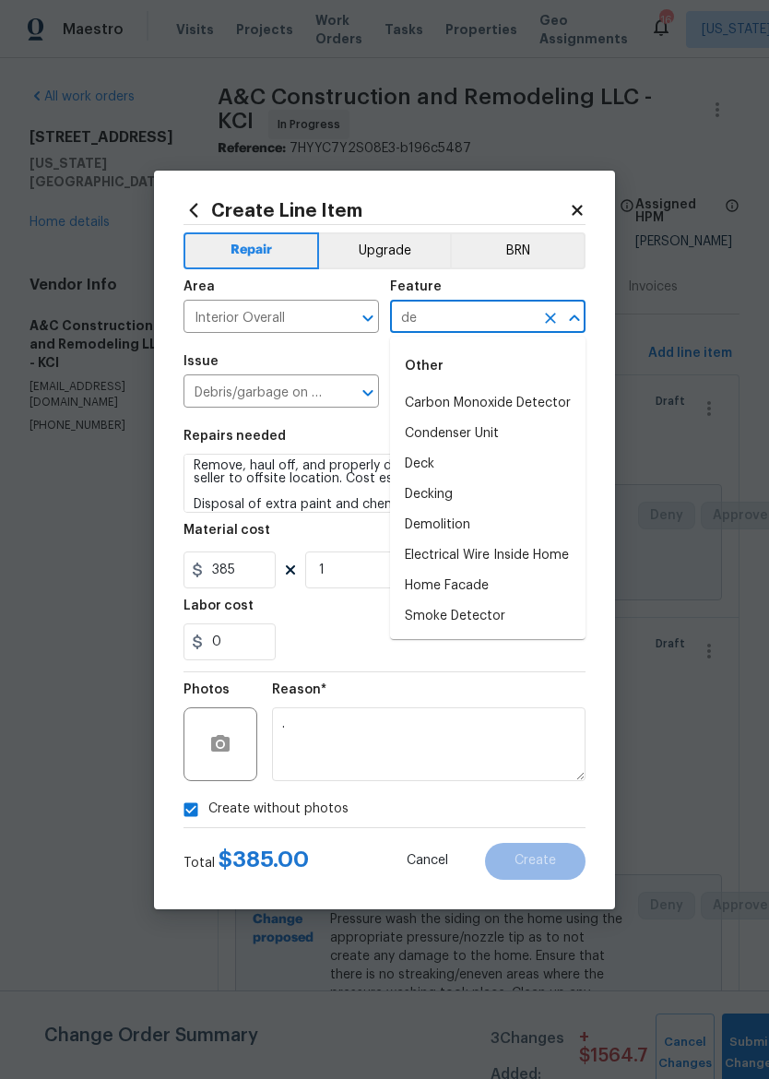
type input "d"
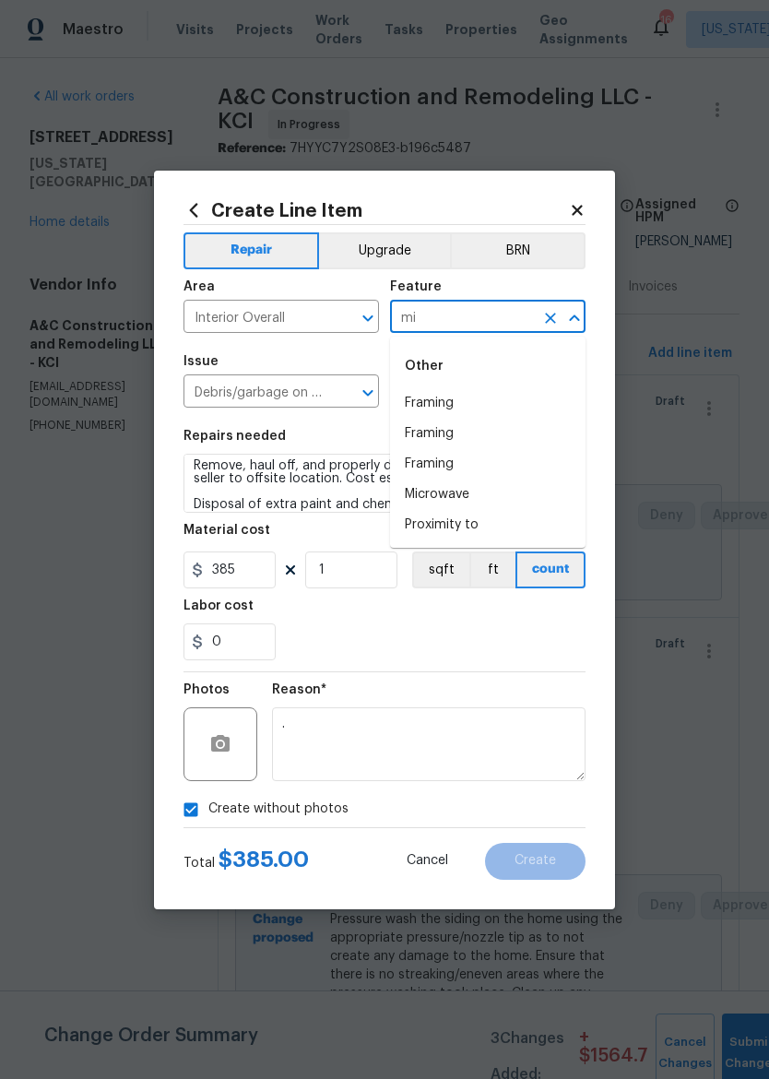
type input "m"
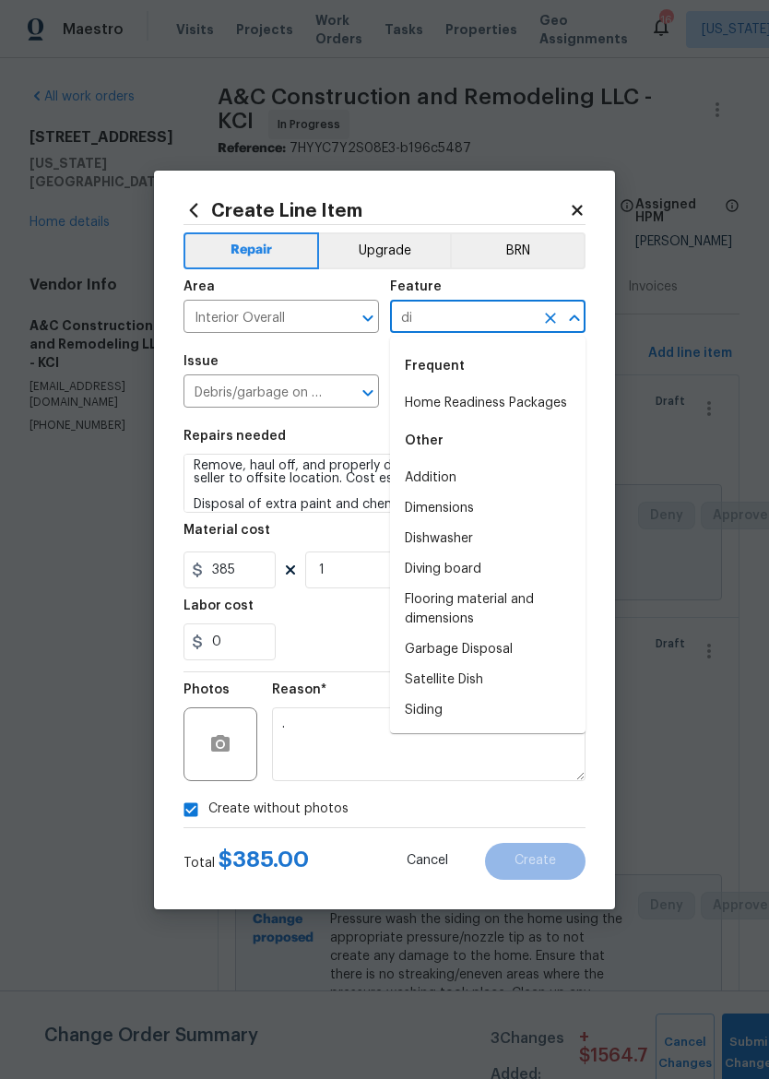
type input "d"
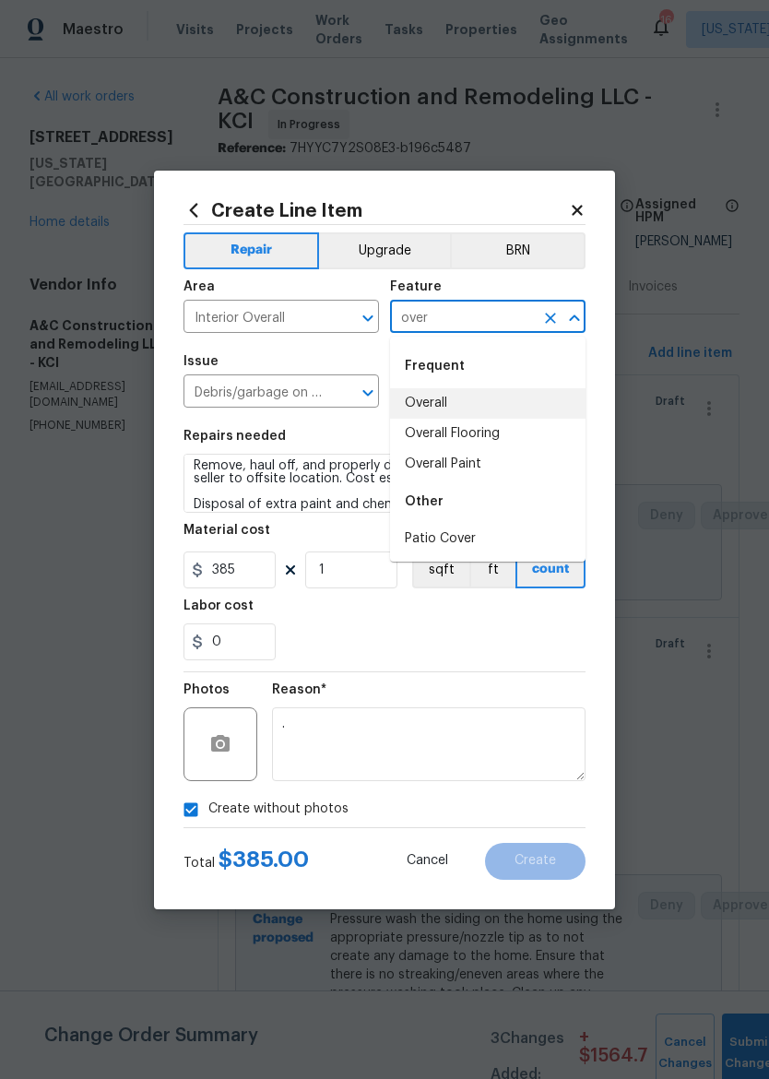
click at [458, 405] on li "Overall" at bounding box center [487, 403] width 195 height 30
type input "Overall"
click at [458, 405] on input "Remove debris/garbage $39.00" at bounding box center [462, 393] width 144 height 29
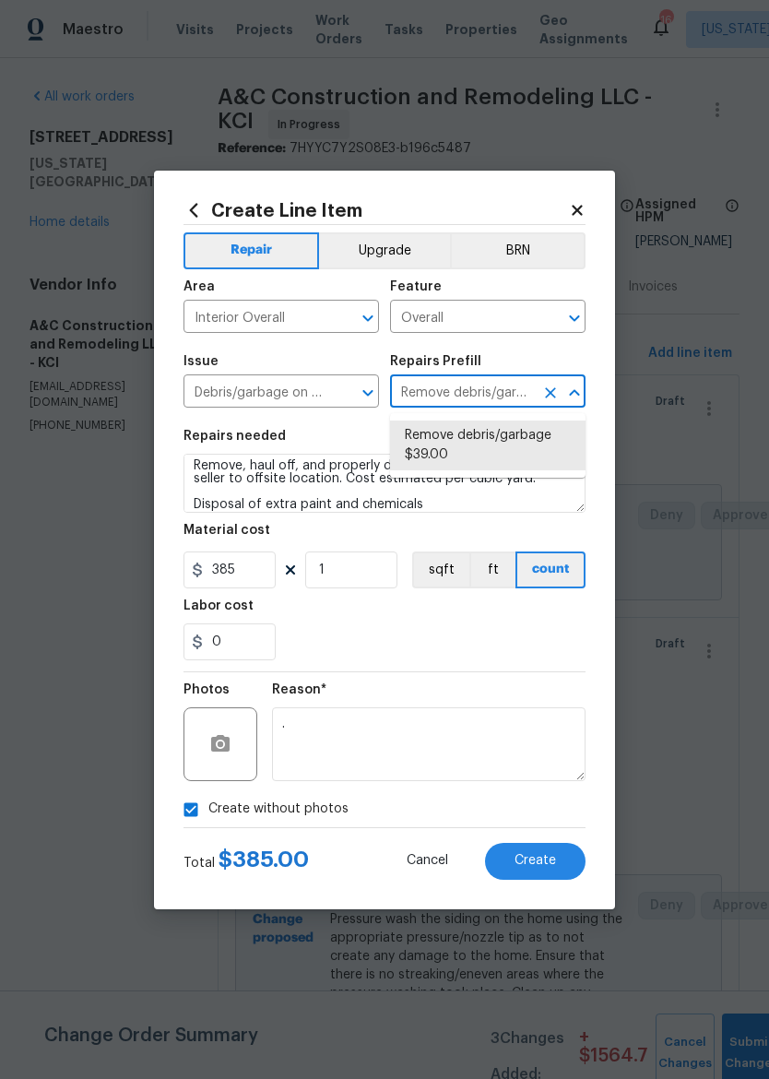
click at [548, 348] on div "Issue Debris/garbage on site ​ Repairs Prefill Remove debris/garbage $39.00 ​" at bounding box center [384, 381] width 402 height 75
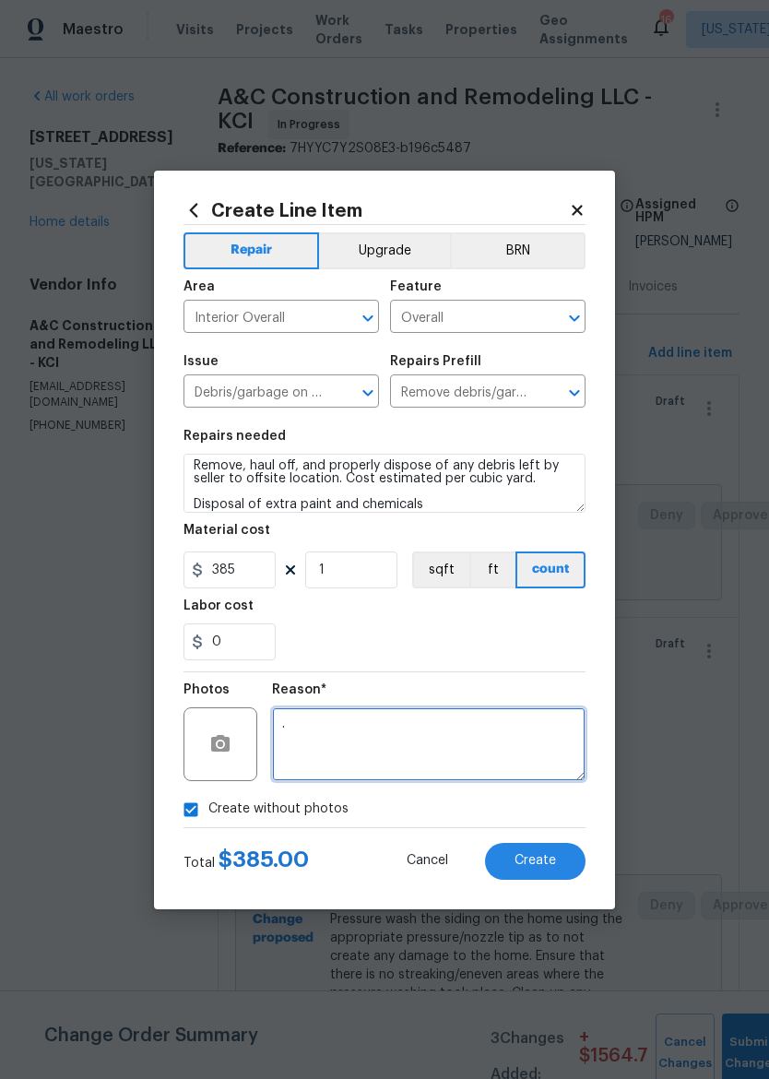
click at [513, 758] on textarea "." at bounding box center [428, 744] width 313 height 74
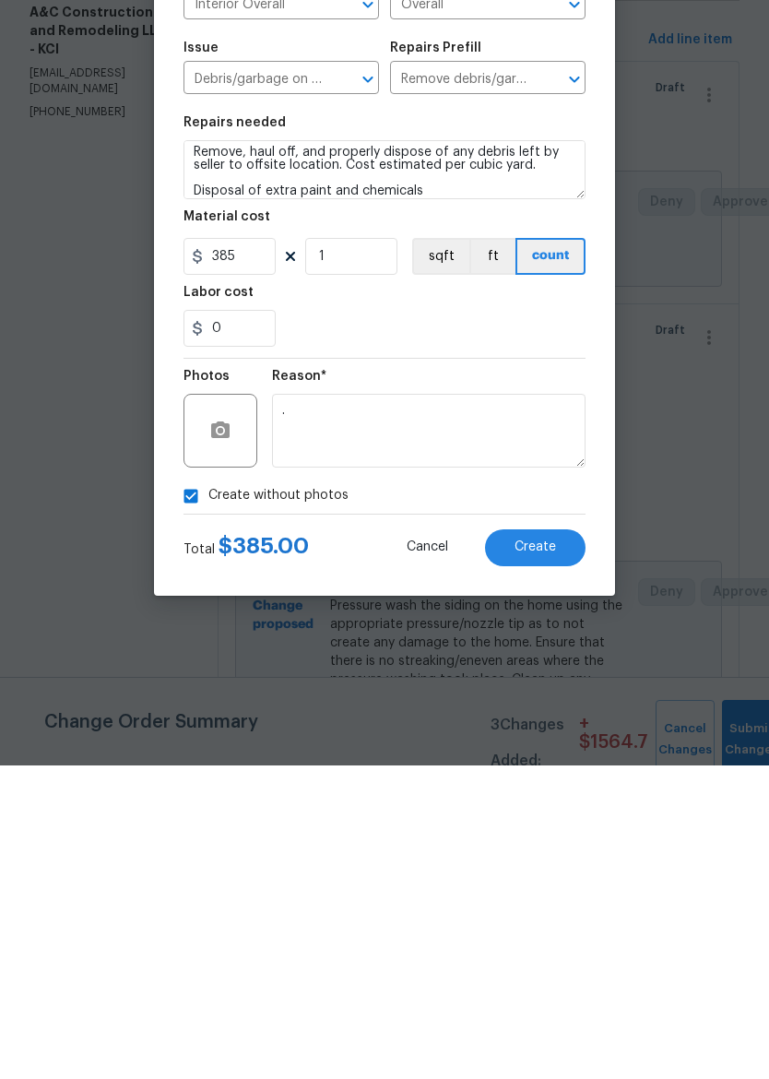
click at [557, 843] on button "Create" at bounding box center [535, 861] width 100 height 37
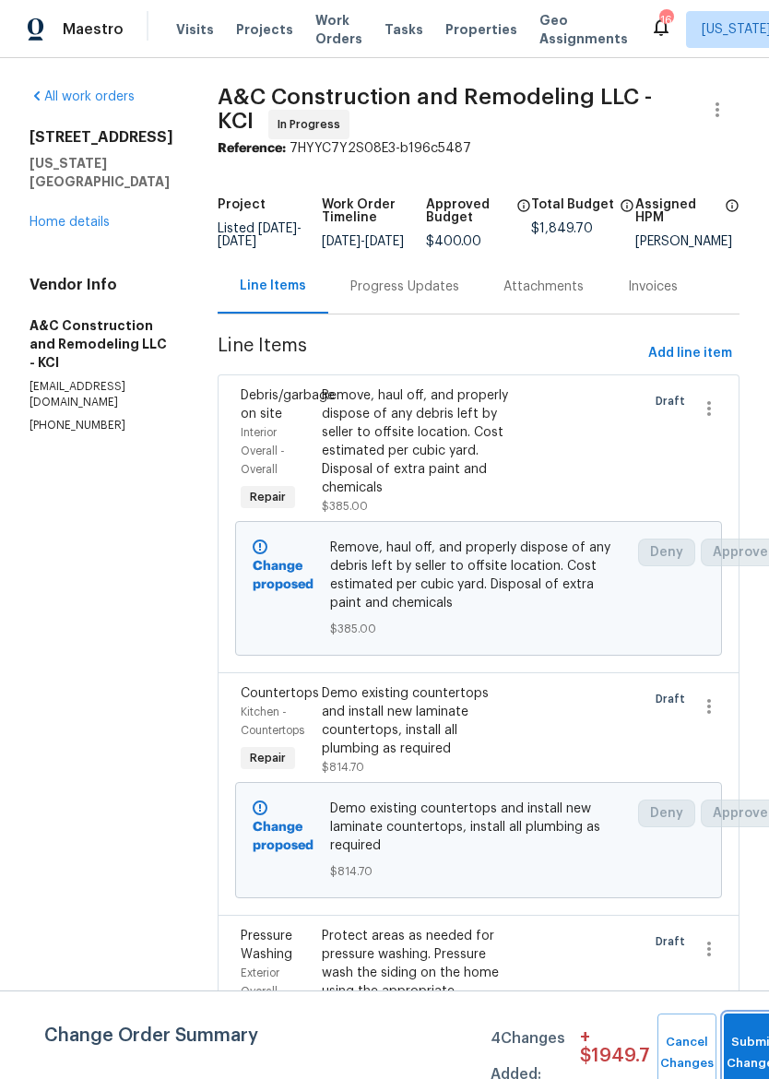
click at [747, 1040] on button "Submit Changes" at bounding box center [753, 1052] width 59 height 79
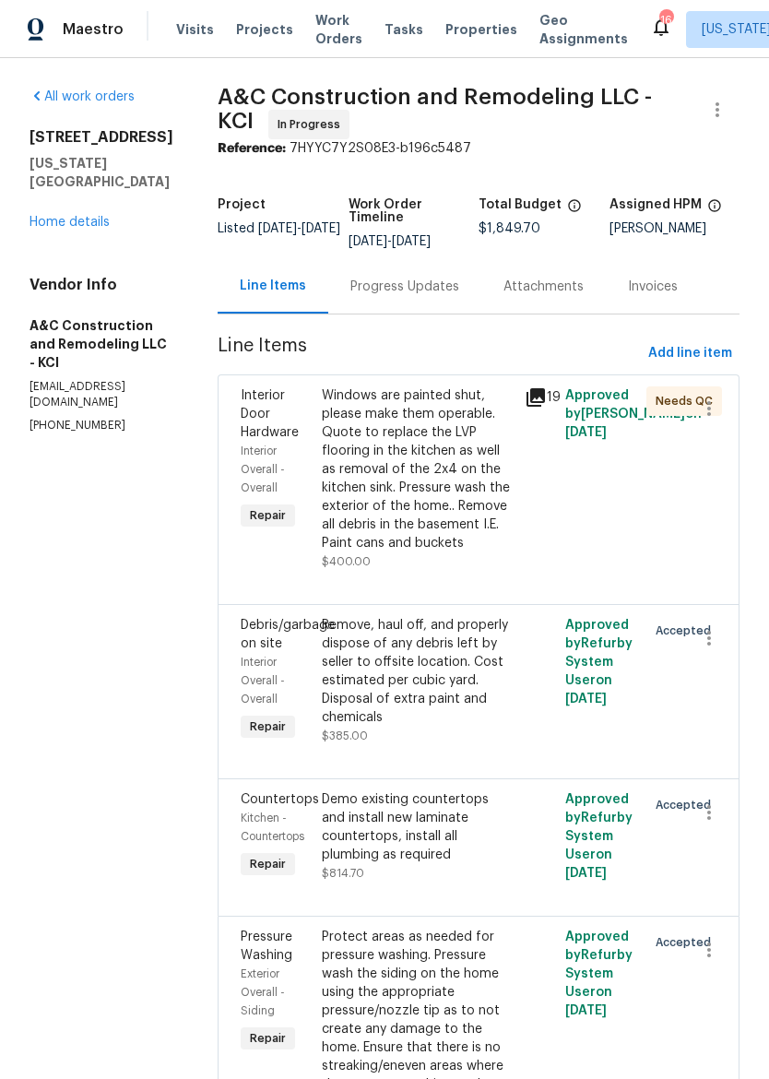
click at [481, 27] on span "Properties" at bounding box center [481, 29] width 72 height 18
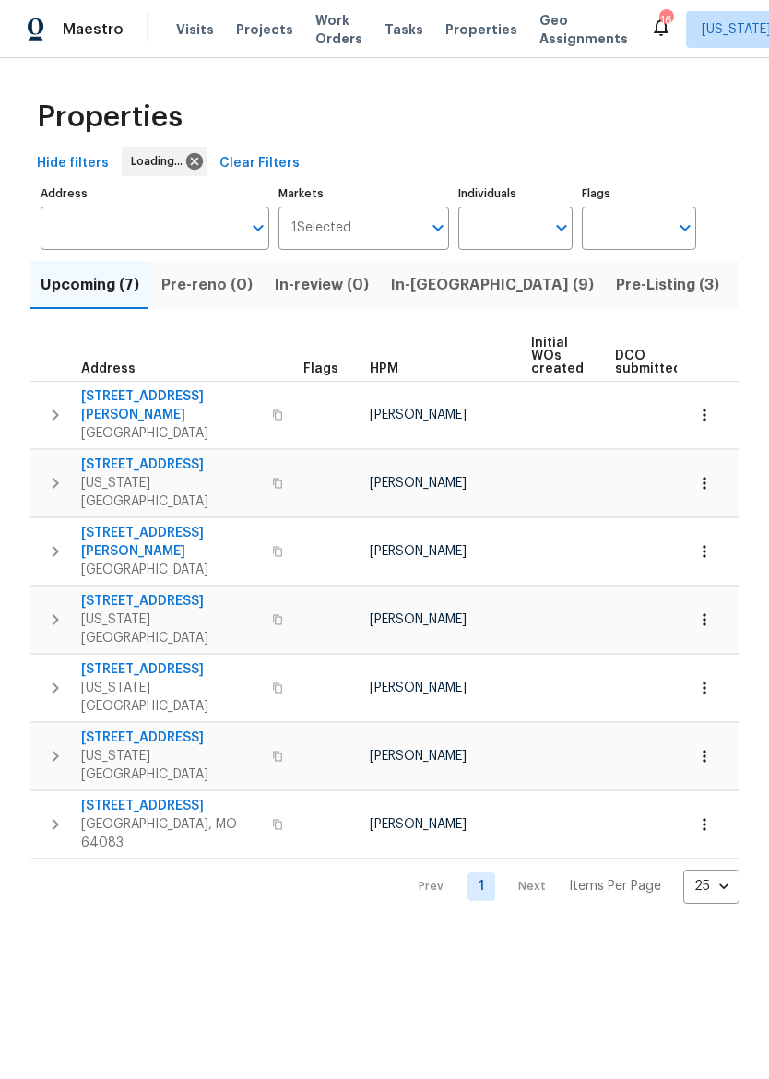
click at [450, 283] on span "In-reno (9)" at bounding box center [492, 285] width 203 height 26
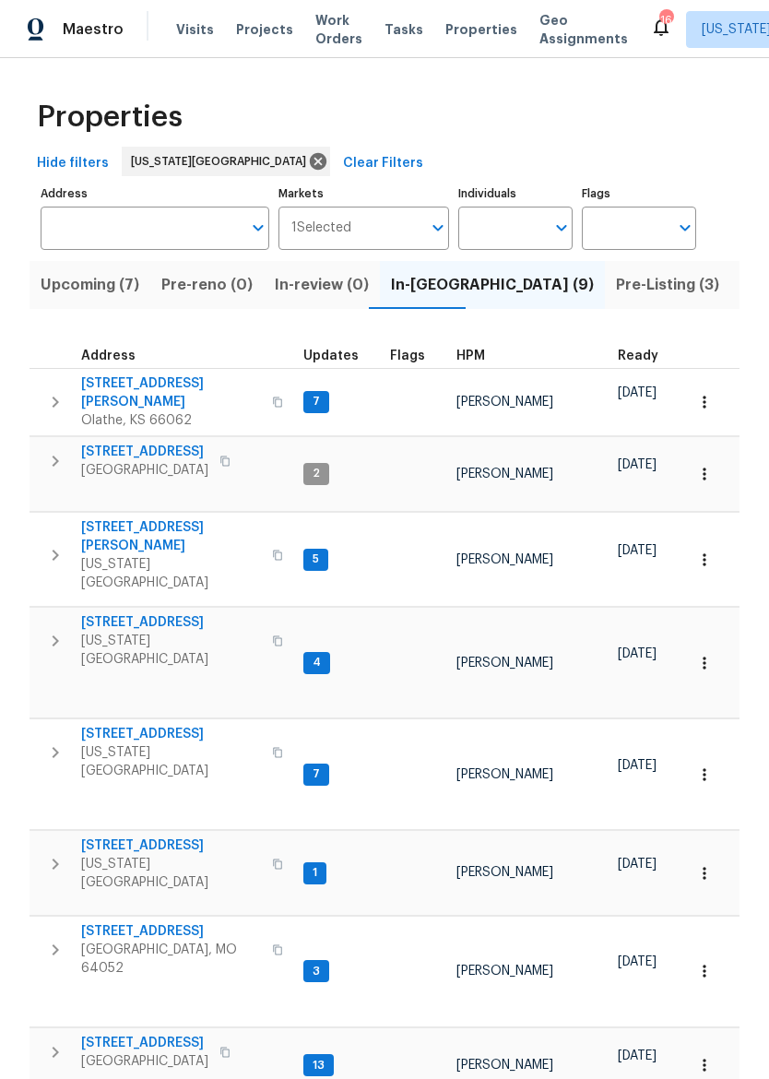
click at [165, 1033] on span "1206 Sycamore St" at bounding box center [144, 1042] width 127 height 18
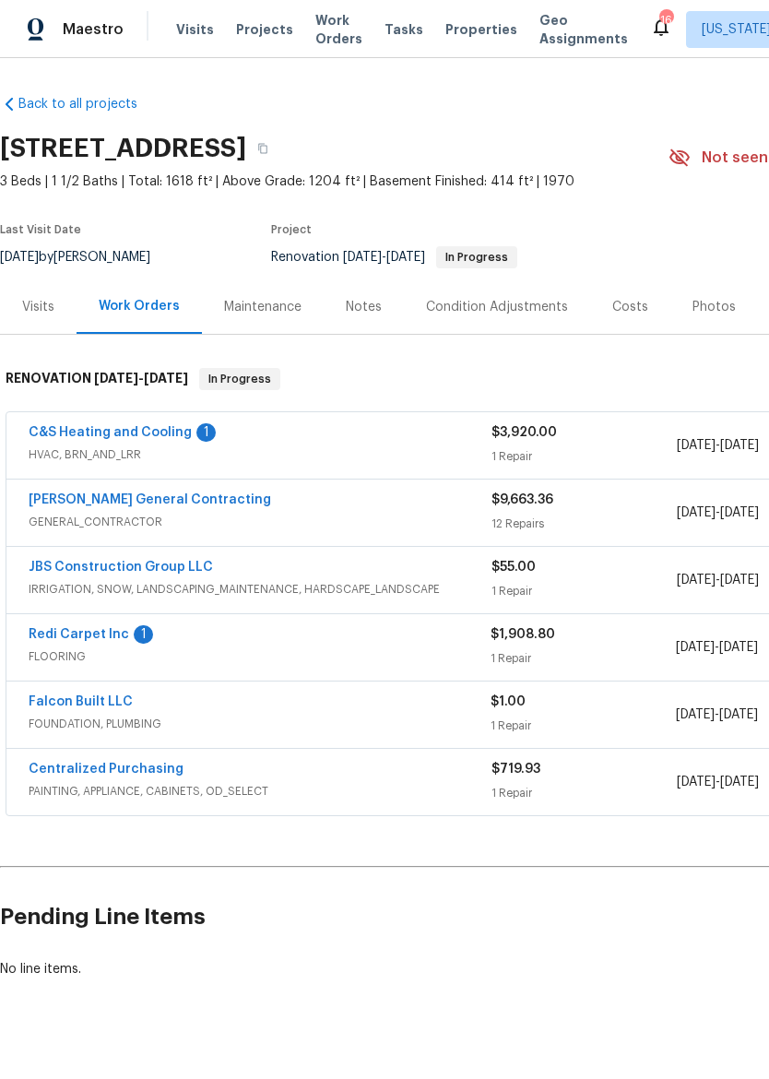
click at [42, 34] on img at bounding box center [36, 29] width 17 height 23
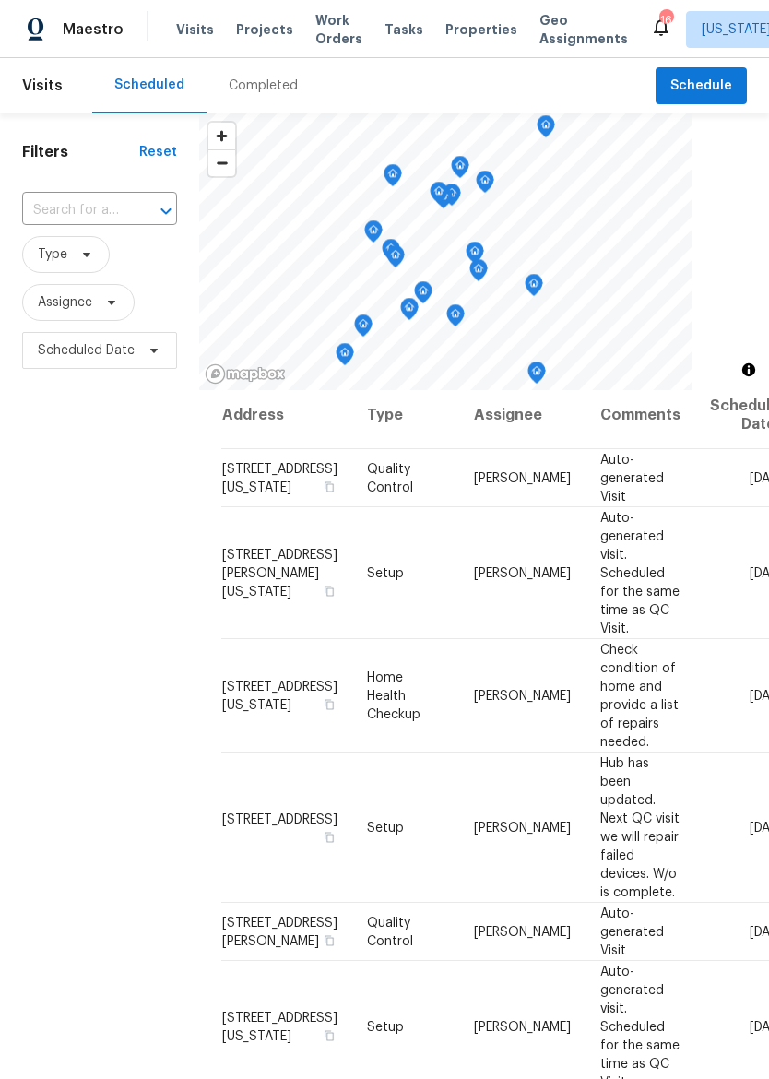
scroll to position [6, 0]
click at [0, 0] on icon at bounding box center [0, 0] width 0 height 0
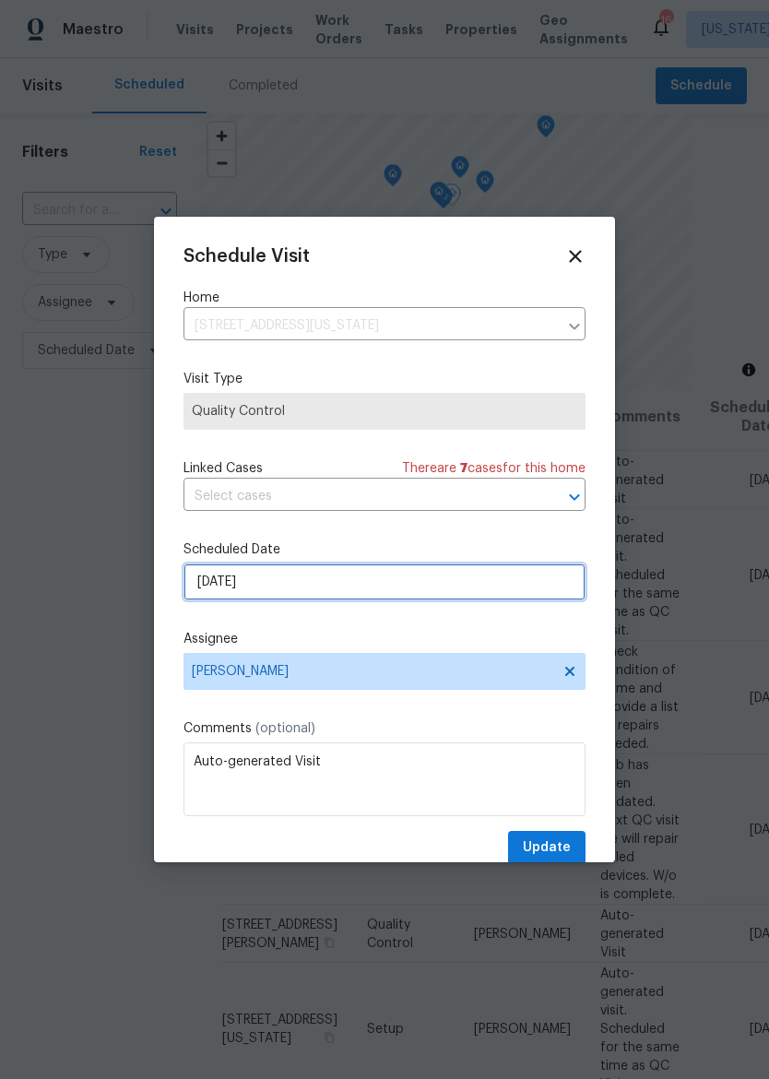
click at [434, 572] on input "9/26/2025" at bounding box center [384, 581] width 402 height 37
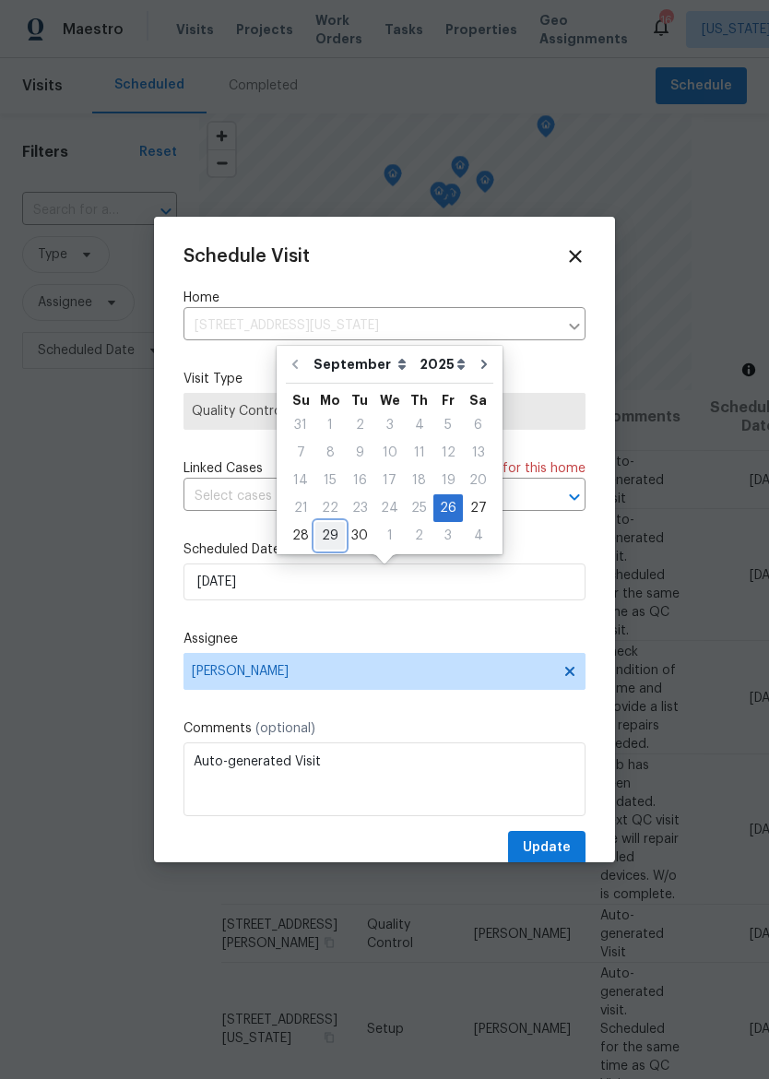
click at [336, 527] on div "29" at bounding box center [329, 536] width 29 height 26
type input "[DATE]"
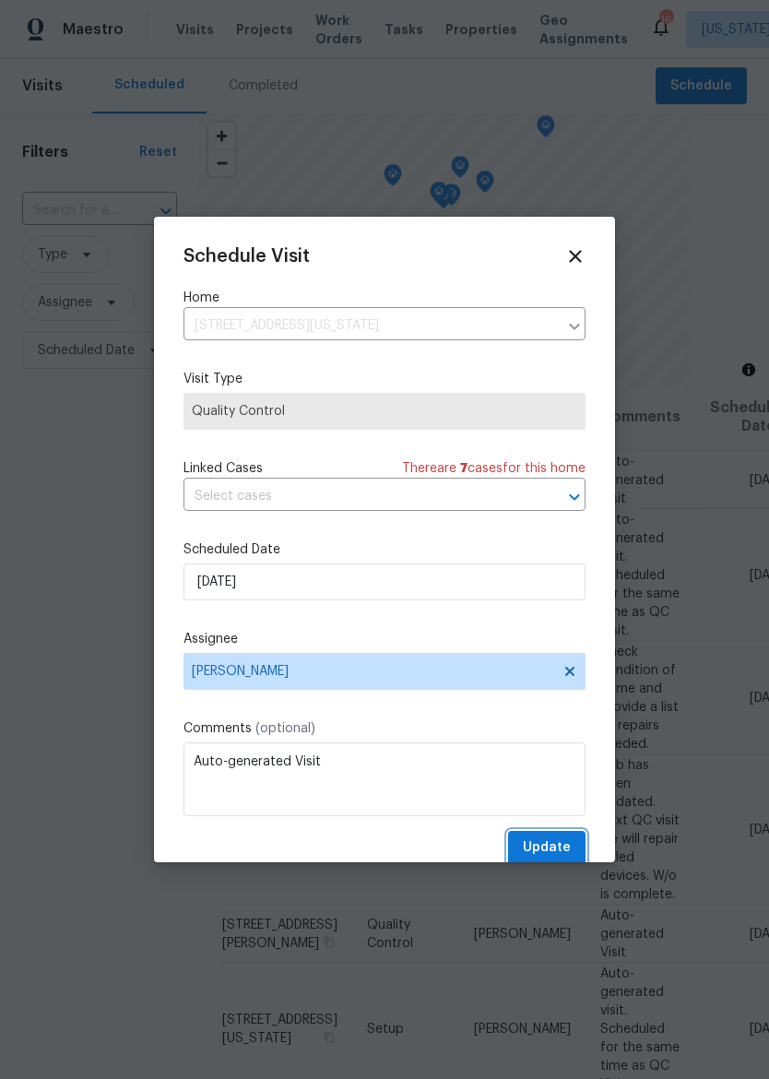
click at [556, 849] on span "Update" at bounding box center [547, 847] width 48 height 23
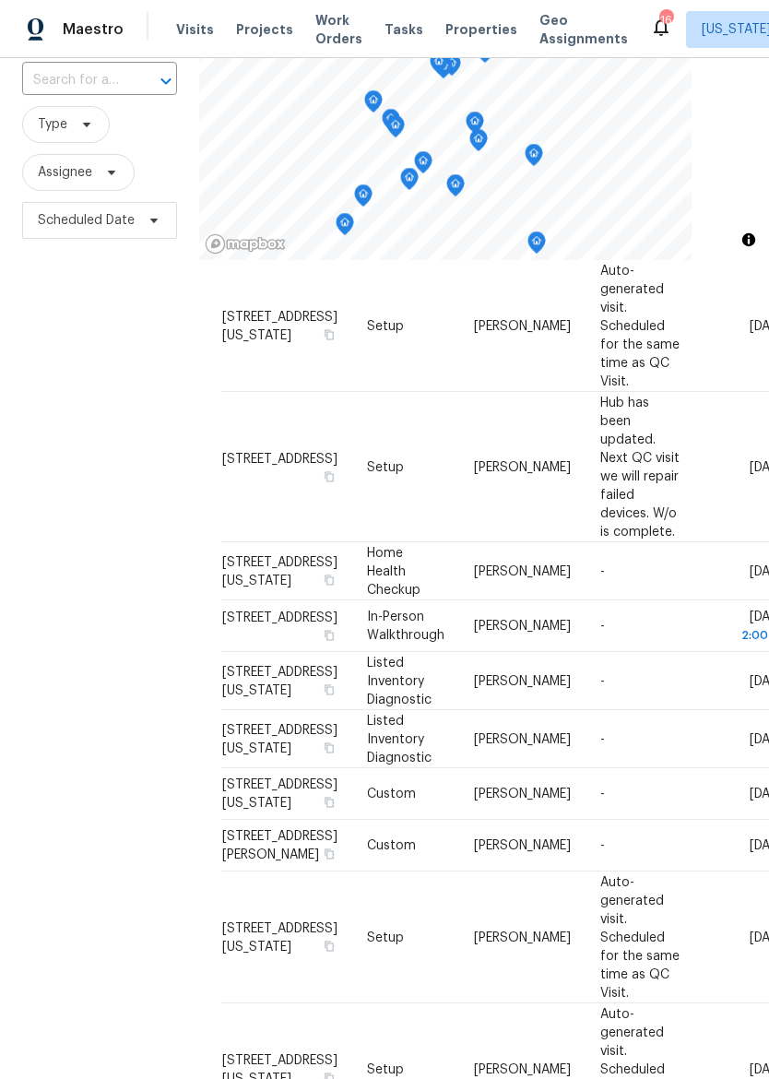
scroll to position [574, 0]
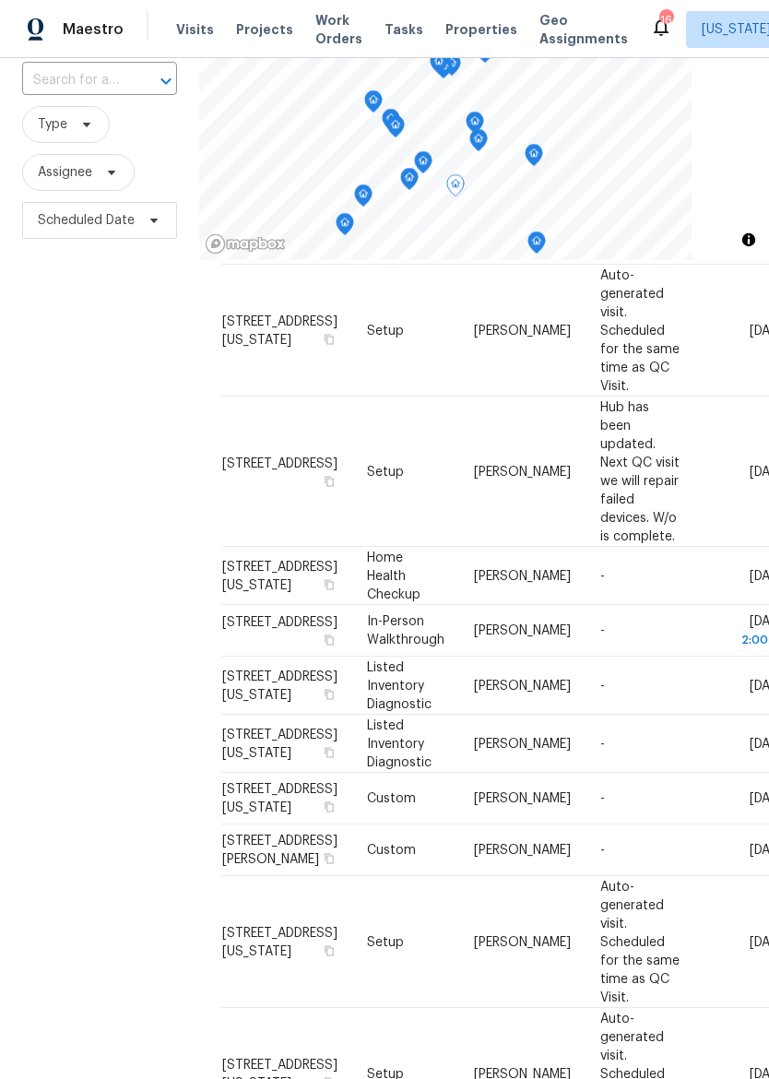
click at [0, 0] on icon at bounding box center [0, 0] width 0 height 0
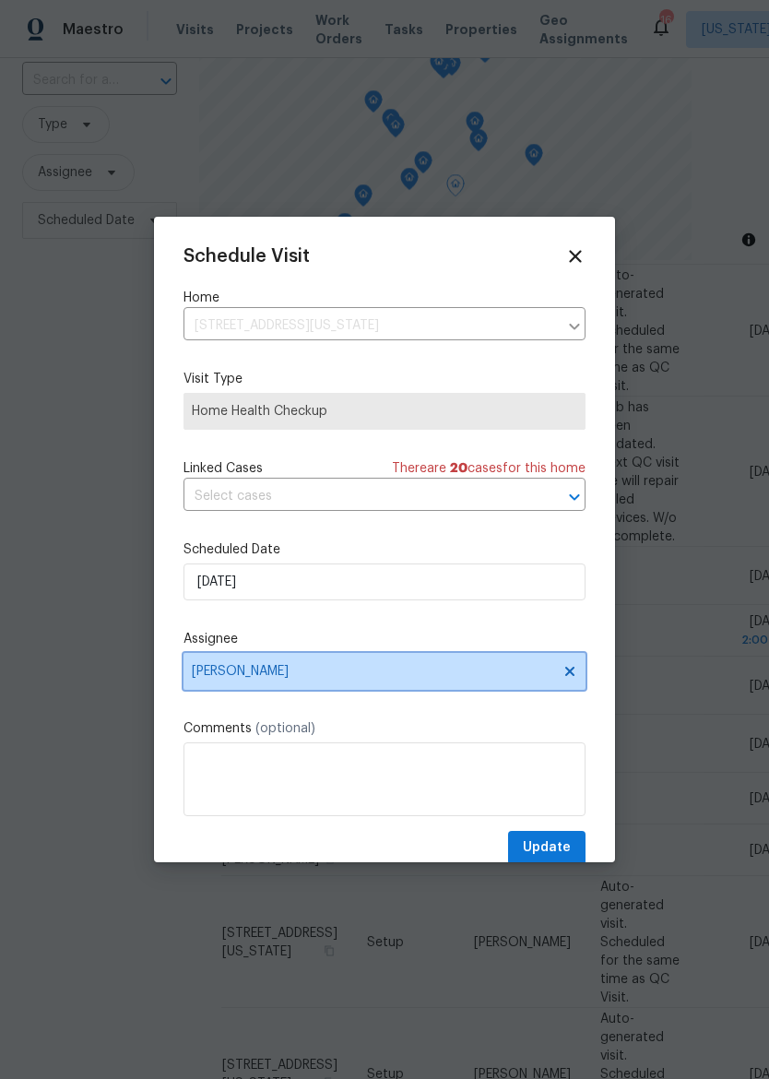
click at [468, 675] on span "[PERSON_NAME]" at bounding box center [372, 671] width 361 height 15
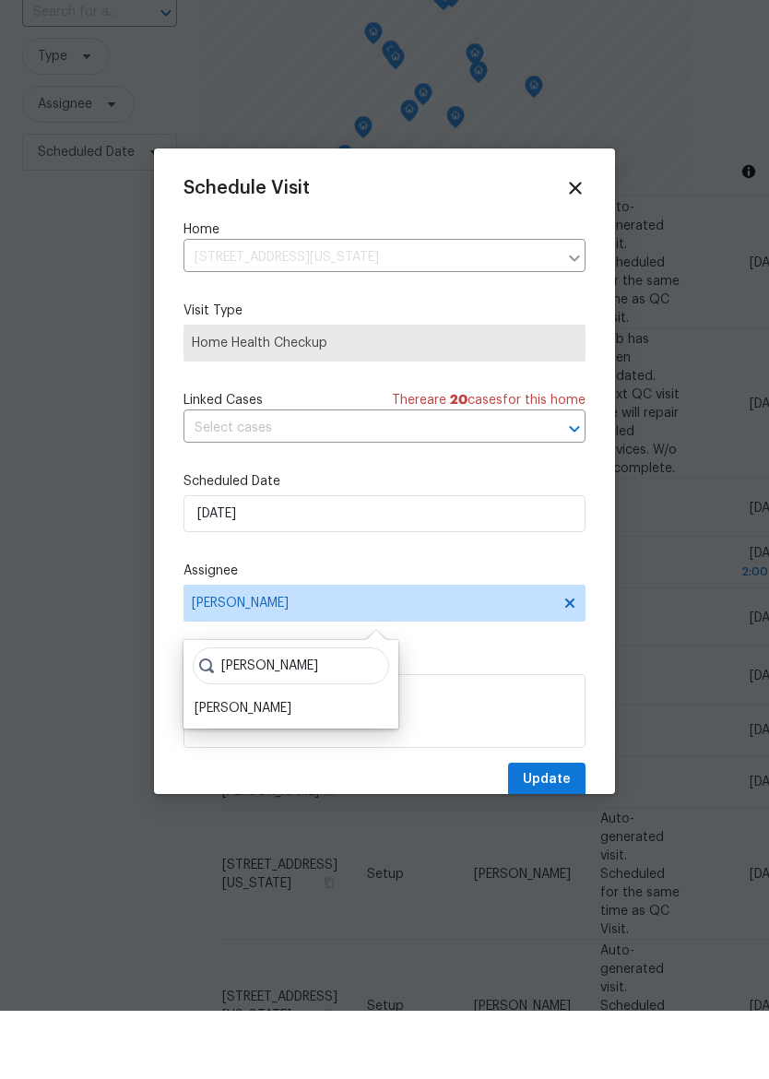
type input "Matt"
click at [211, 767] on div "[PERSON_NAME]" at bounding box center [243, 776] width 97 height 18
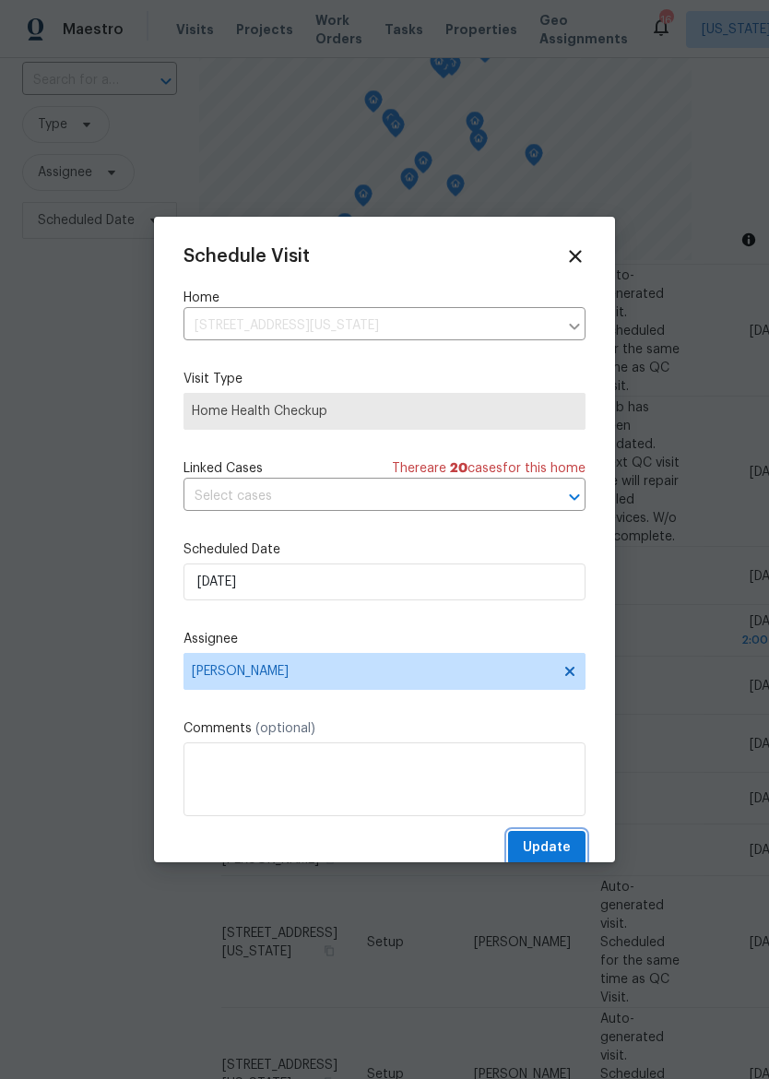
click at [565, 855] on span "Update" at bounding box center [547, 847] width 48 height 23
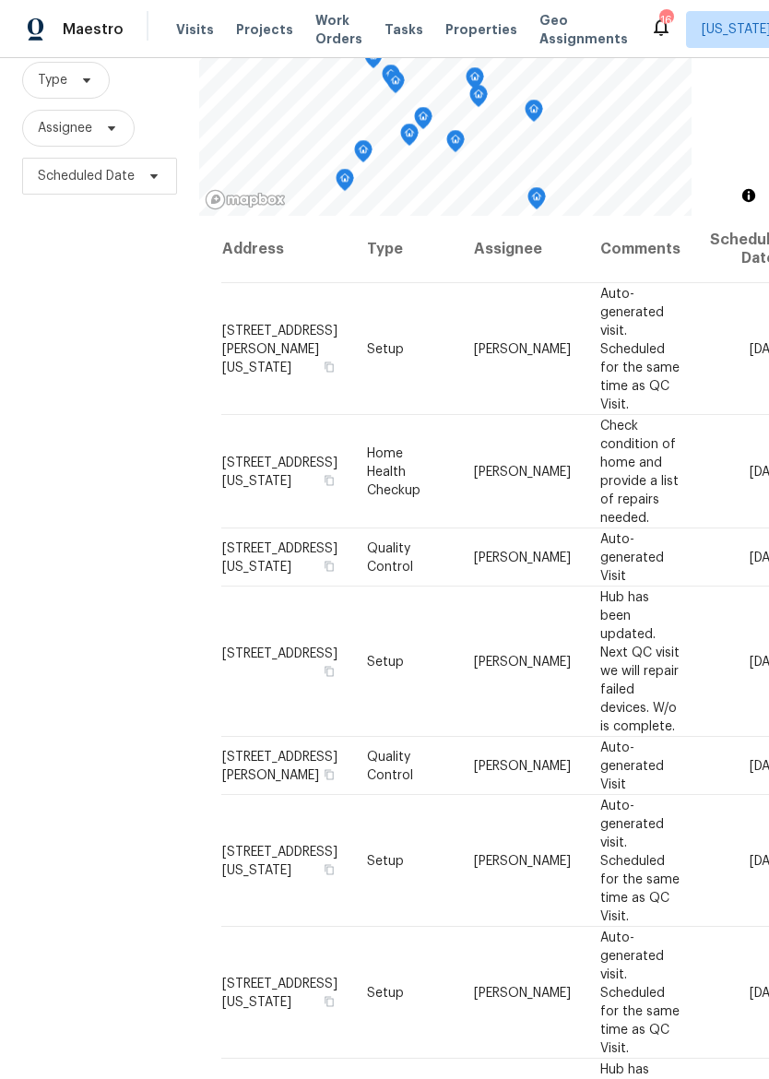
scroll to position [0, 0]
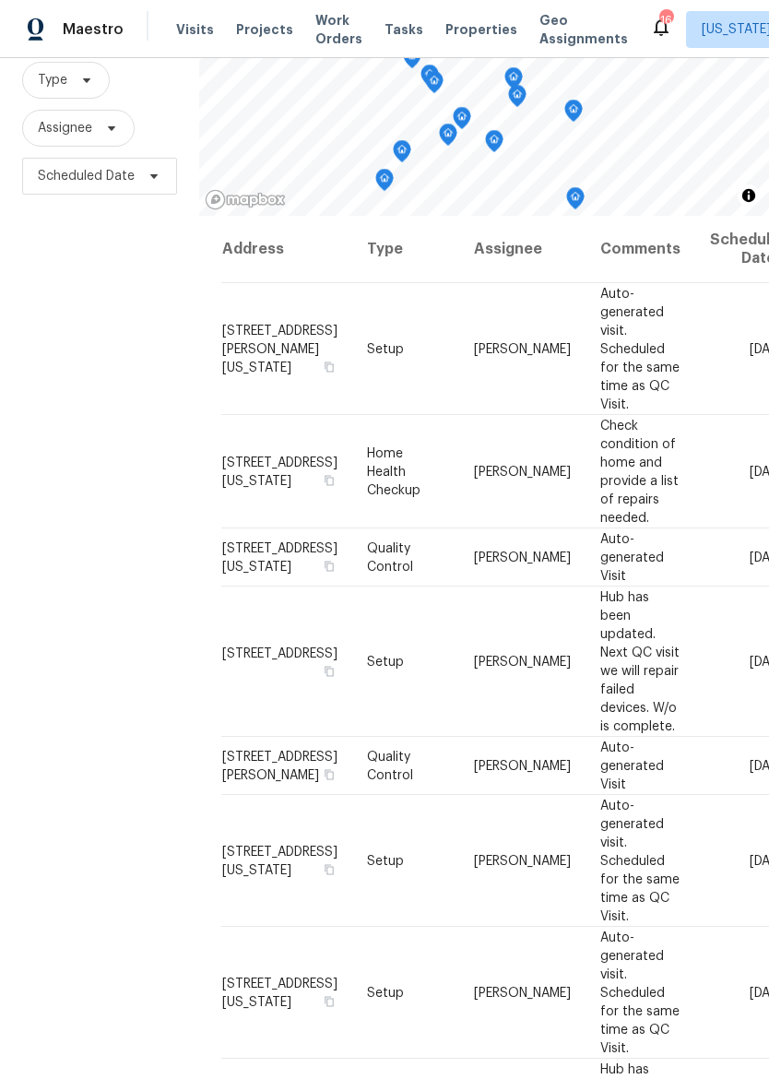
click at [445, 33] on span "Properties" at bounding box center [481, 29] width 72 height 18
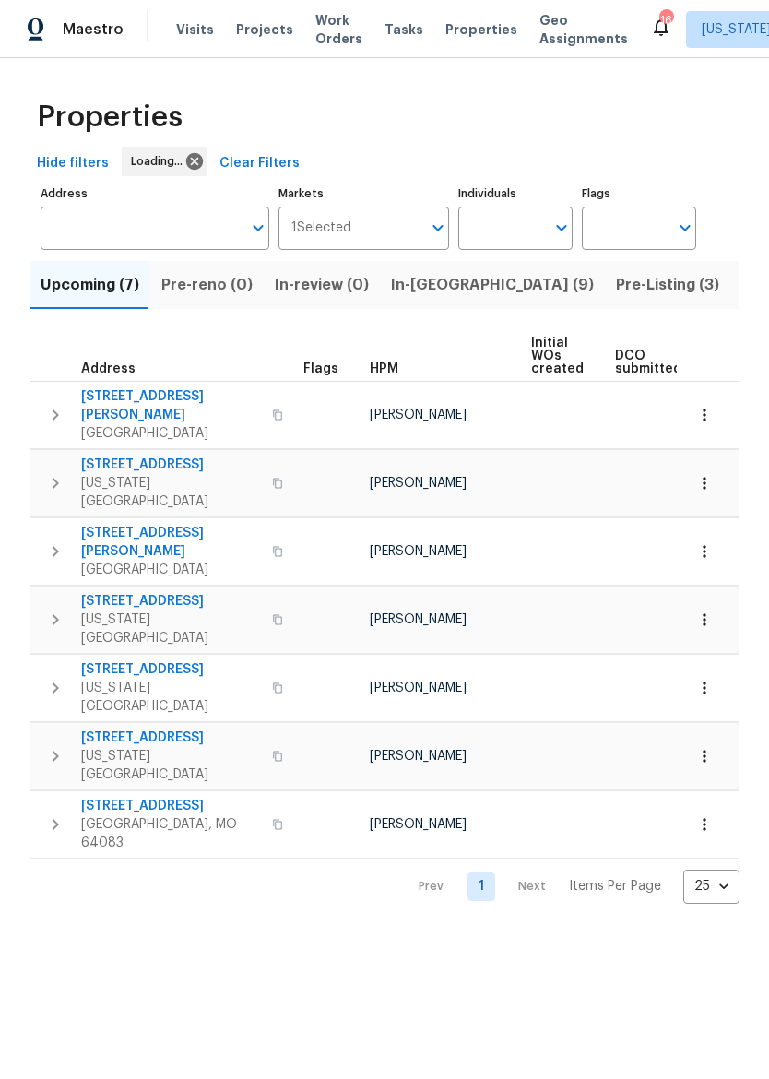
click at [741, 284] on span "Listed (27)" at bounding box center [780, 285] width 78 height 26
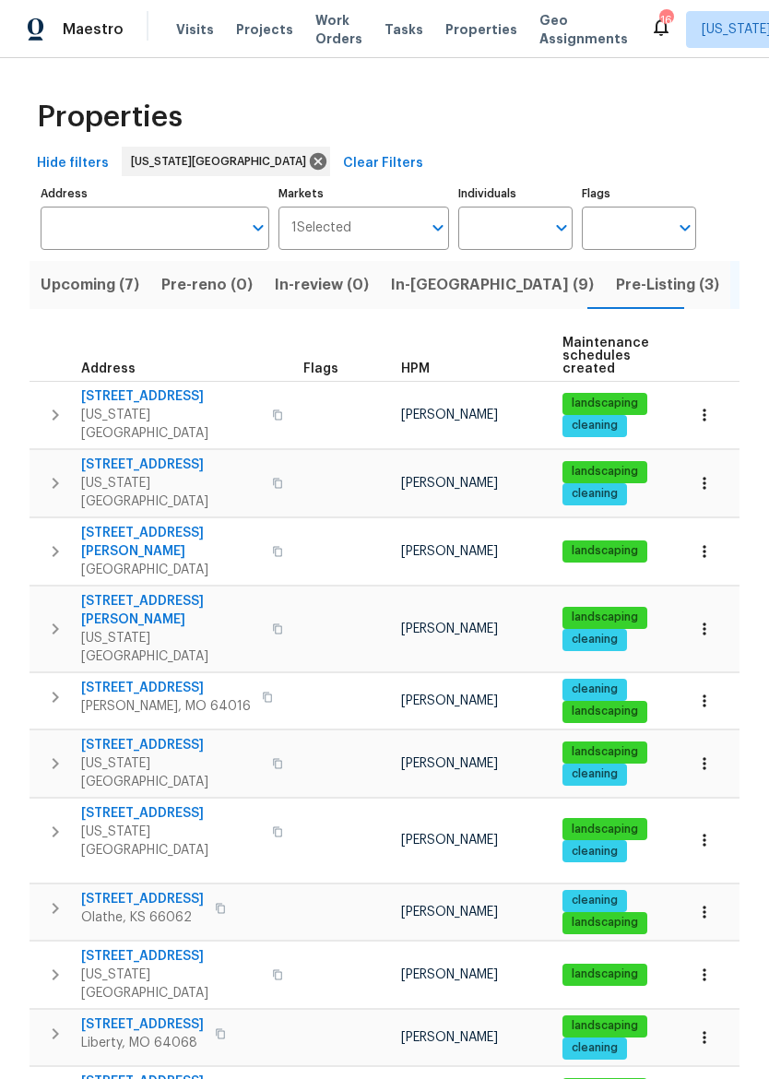
click at [112, 804] on span "3811 Wyandotte Ave" at bounding box center [171, 813] width 180 height 18
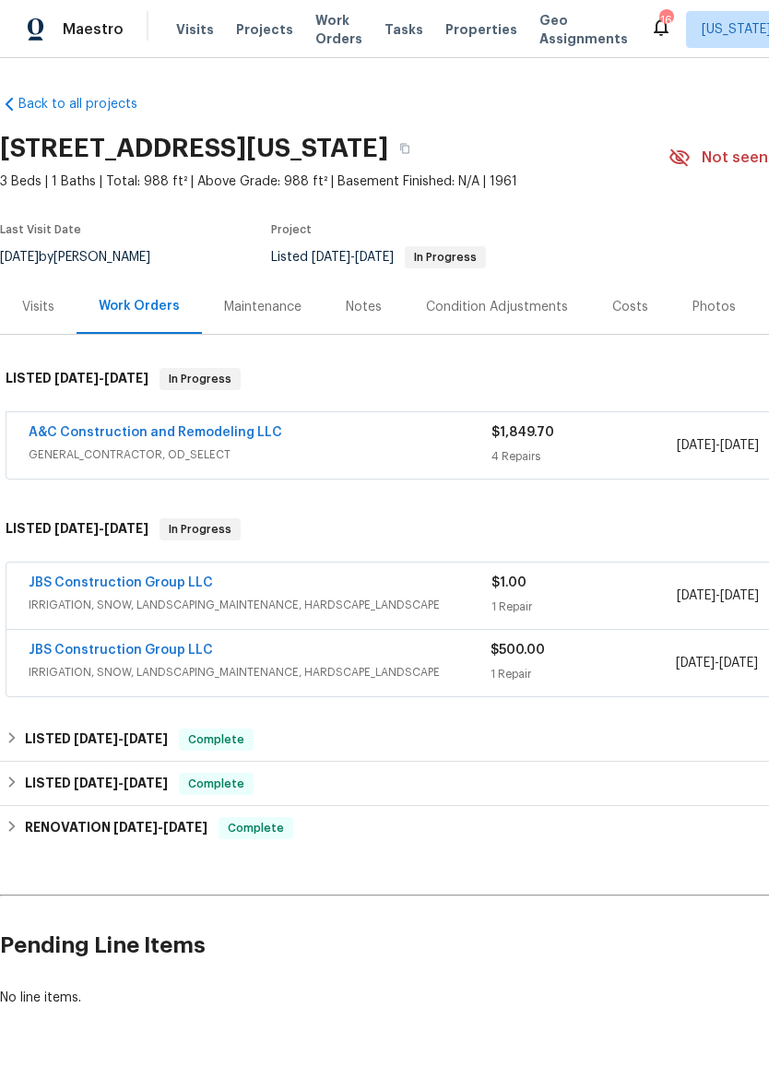
click at [81, 436] on link "A&C Construction and Remodeling LLC" at bounding box center [156, 432] width 254 height 13
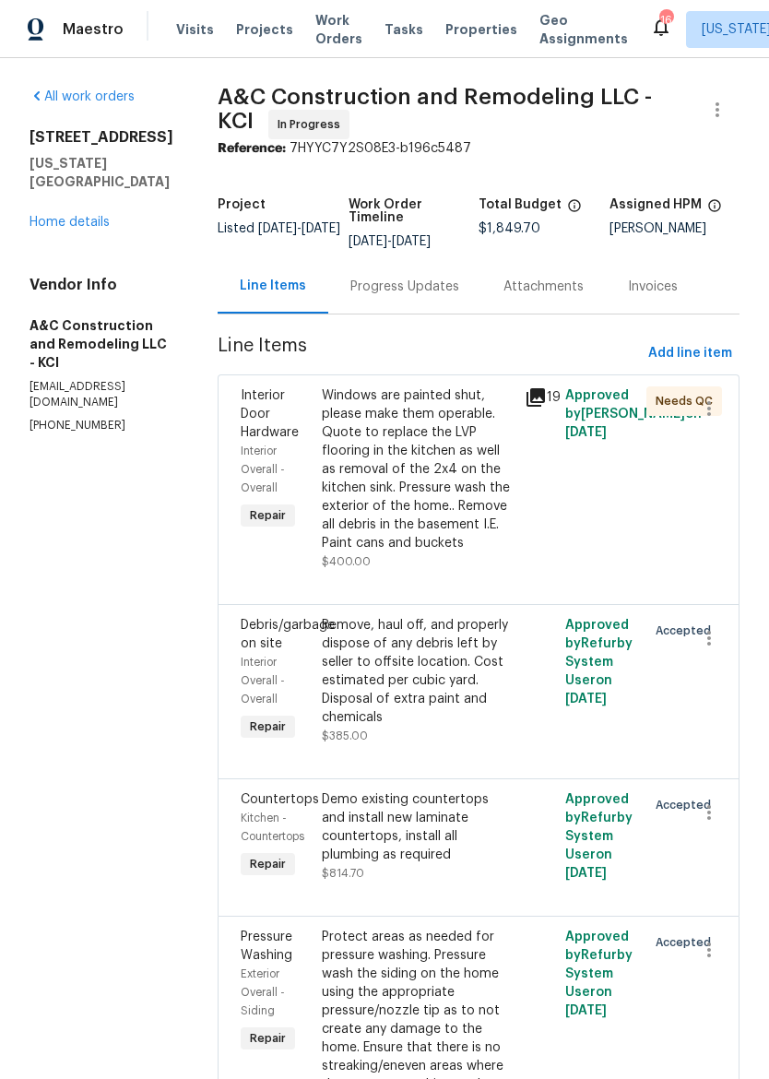
click at [431, 290] on div "Progress Updates" at bounding box center [404, 286] width 109 height 18
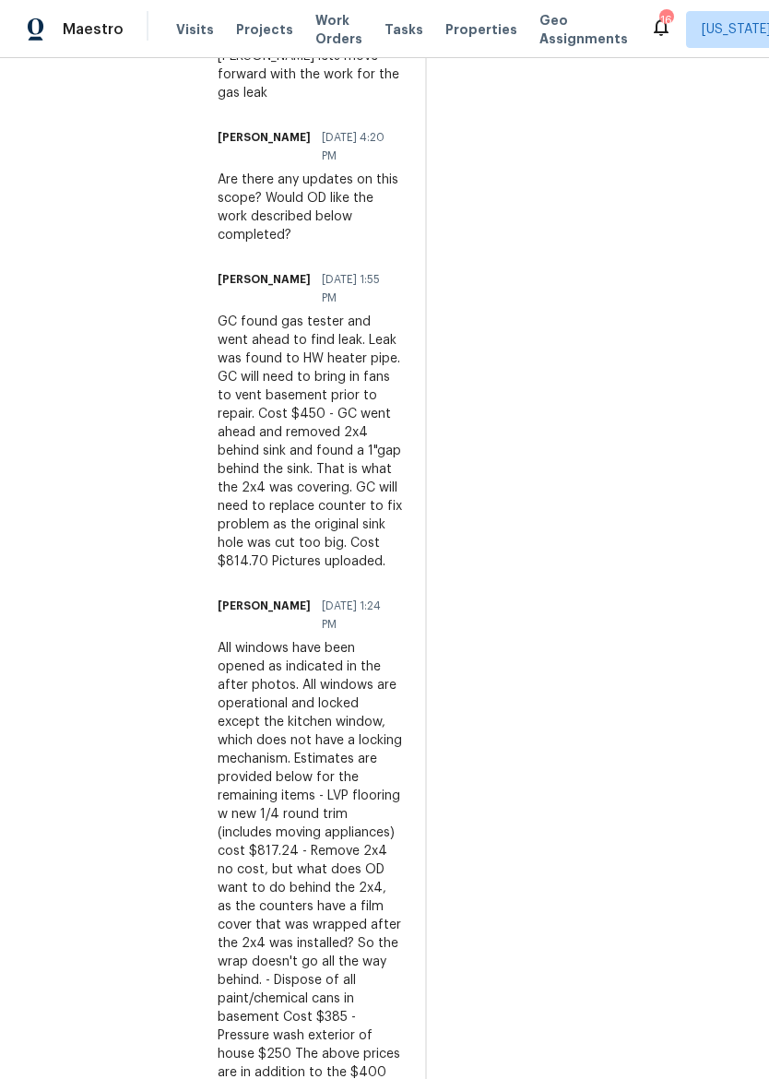
scroll to position [797, 0]
click at [436, 1059] on div "All work orders [STREET_ADDRESS][US_STATE] Home details Vendor Info A&C Constru…" at bounding box center [384, 216] width 769 height 1910
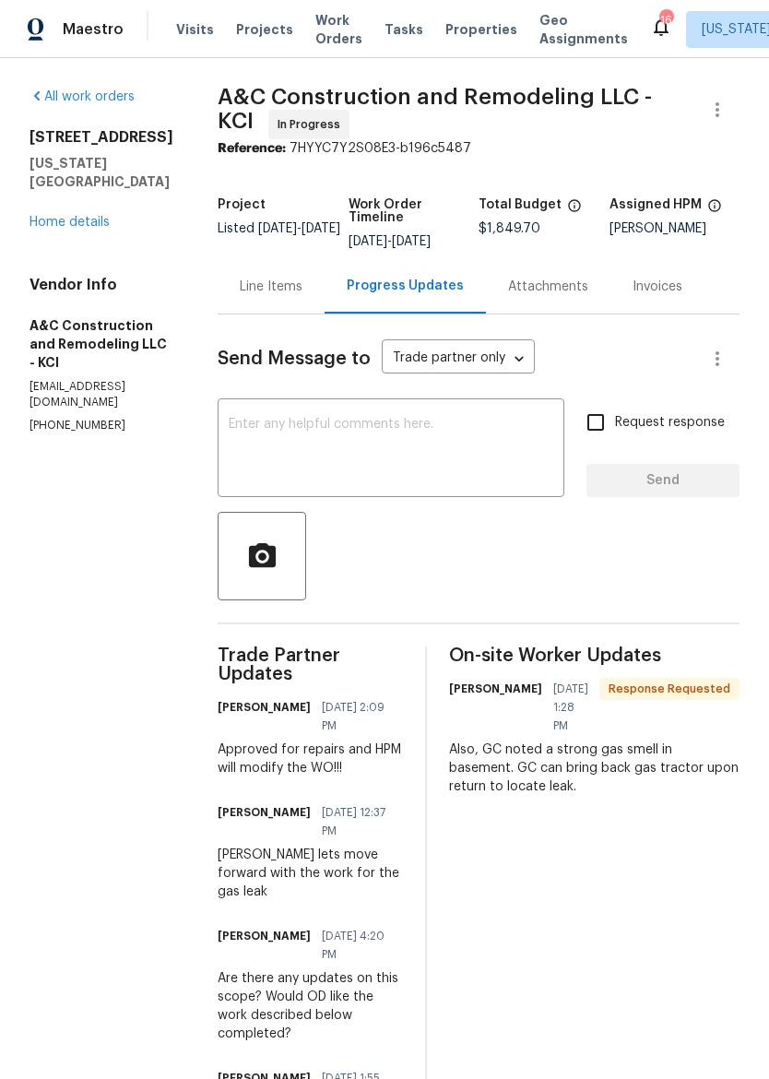
scroll to position [0, 0]
click at [295, 284] on div "Line Items" at bounding box center [271, 286] width 63 height 18
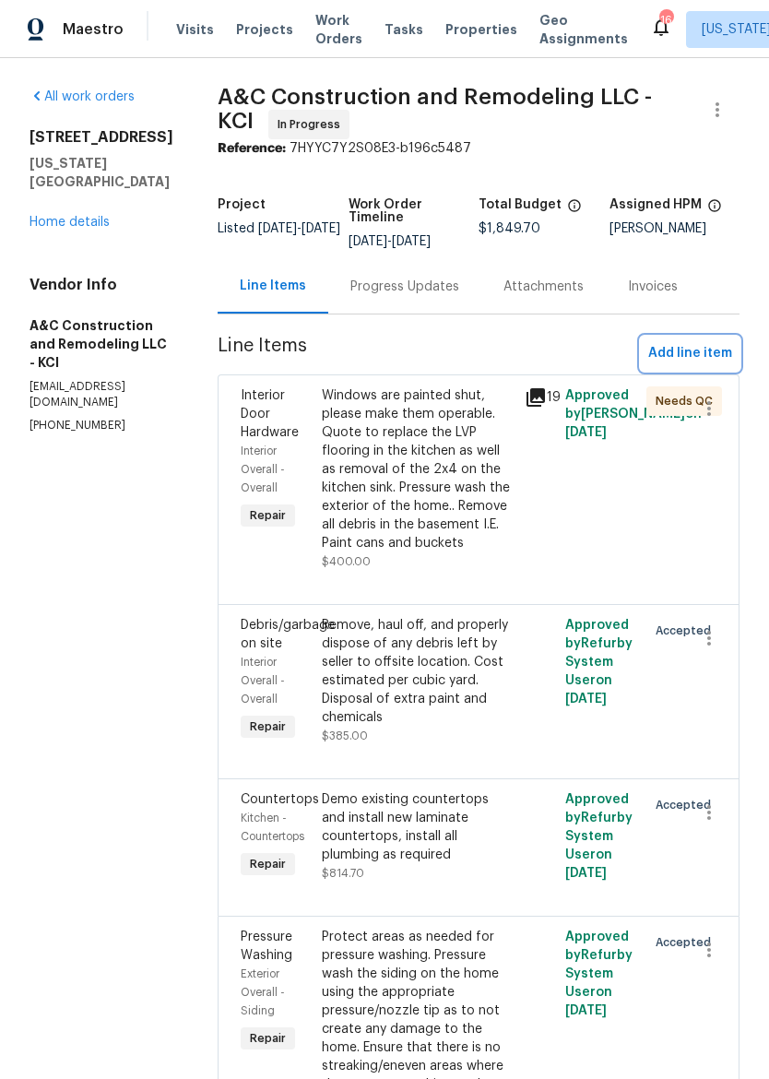
click at [661, 337] on button "Add line item" at bounding box center [690, 353] width 99 height 34
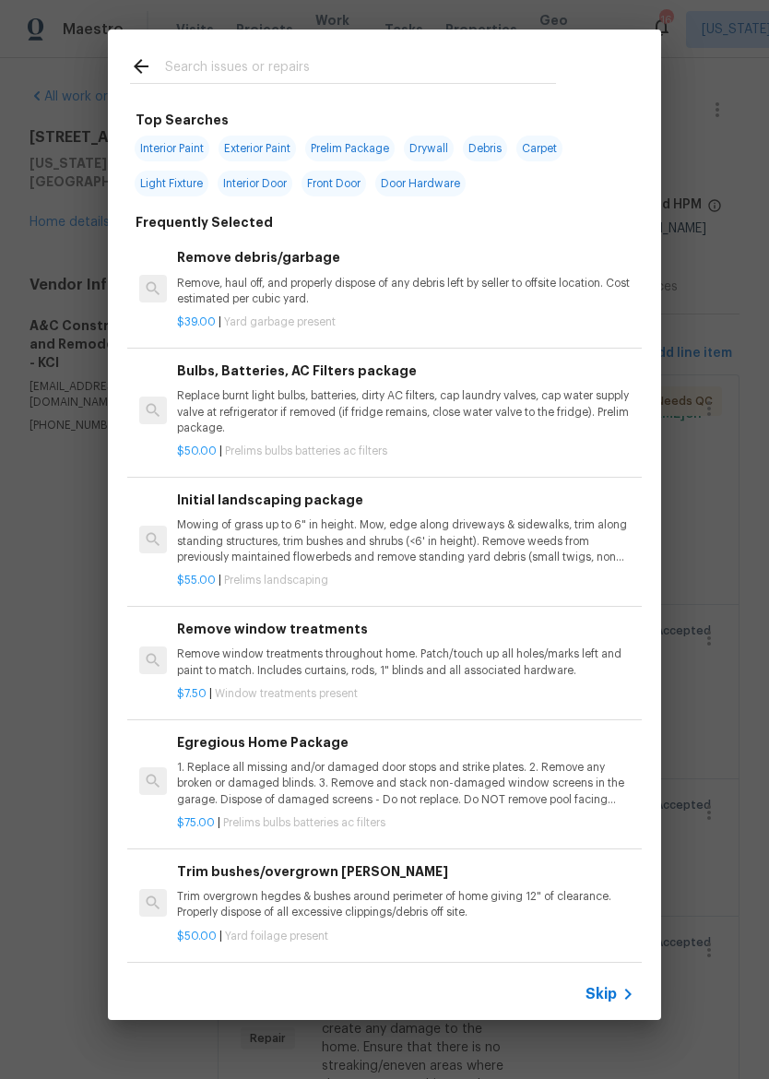
click at [196, 57] on input "text" at bounding box center [360, 69] width 391 height 28
type input "Lvp"
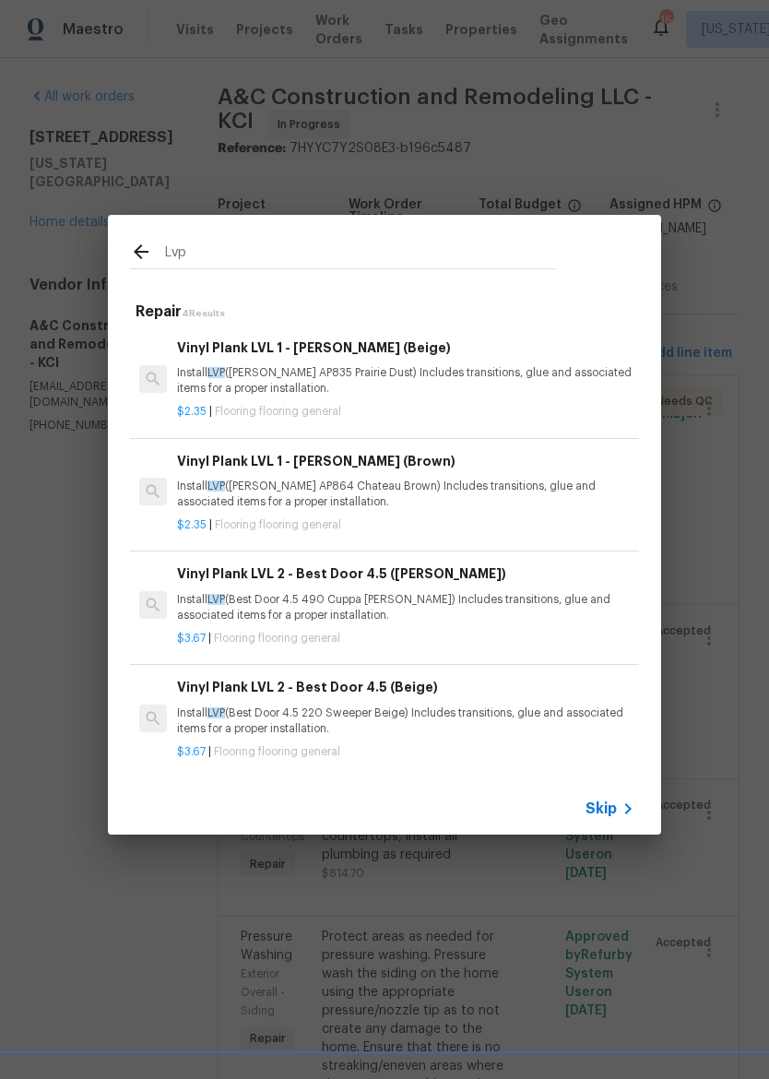
click at [257, 364] on div "Vinyl Plank LVL 1 - [PERSON_NAME] (Beige) Install LVP ([PERSON_NAME] AP835 Prai…" at bounding box center [405, 367] width 457 height 60
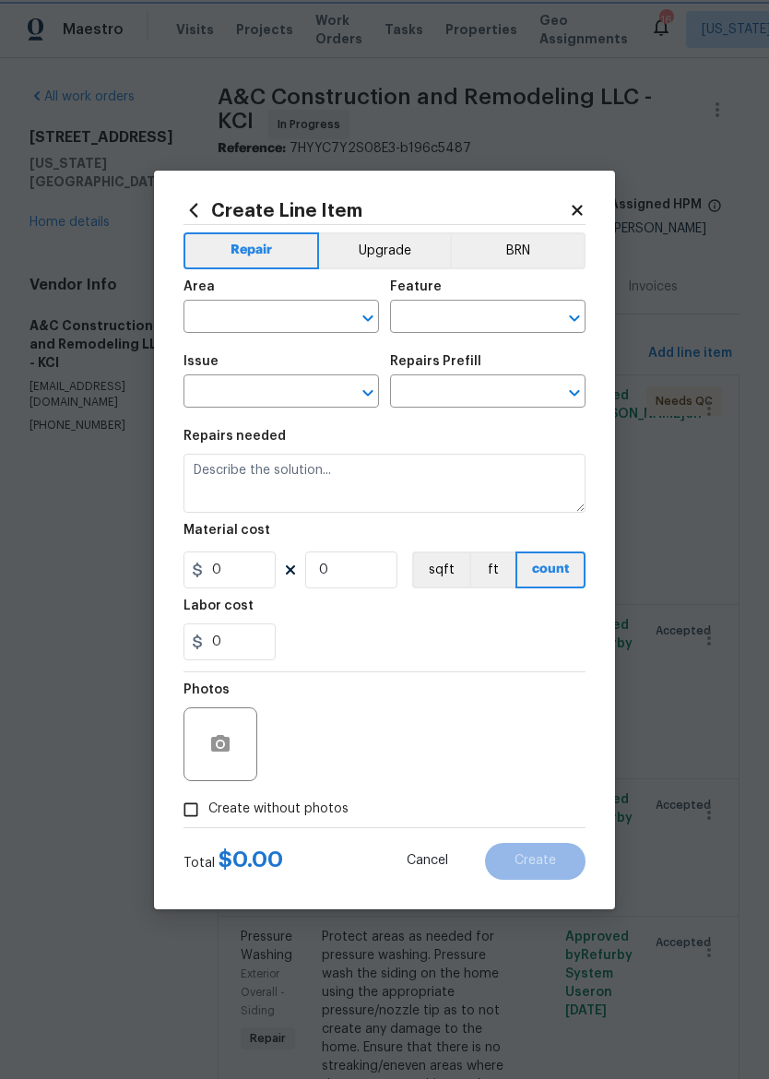
type input "Overall Flooring"
type input "Flooring General"
type input "Vinyl Plank LVL 1 - [PERSON_NAME] (Beige) $2.35"
type textarea "Install LVP ([PERSON_NAME] AP835 Prairie Dust) Includes transitions, glue and a…"
type input "2.35"
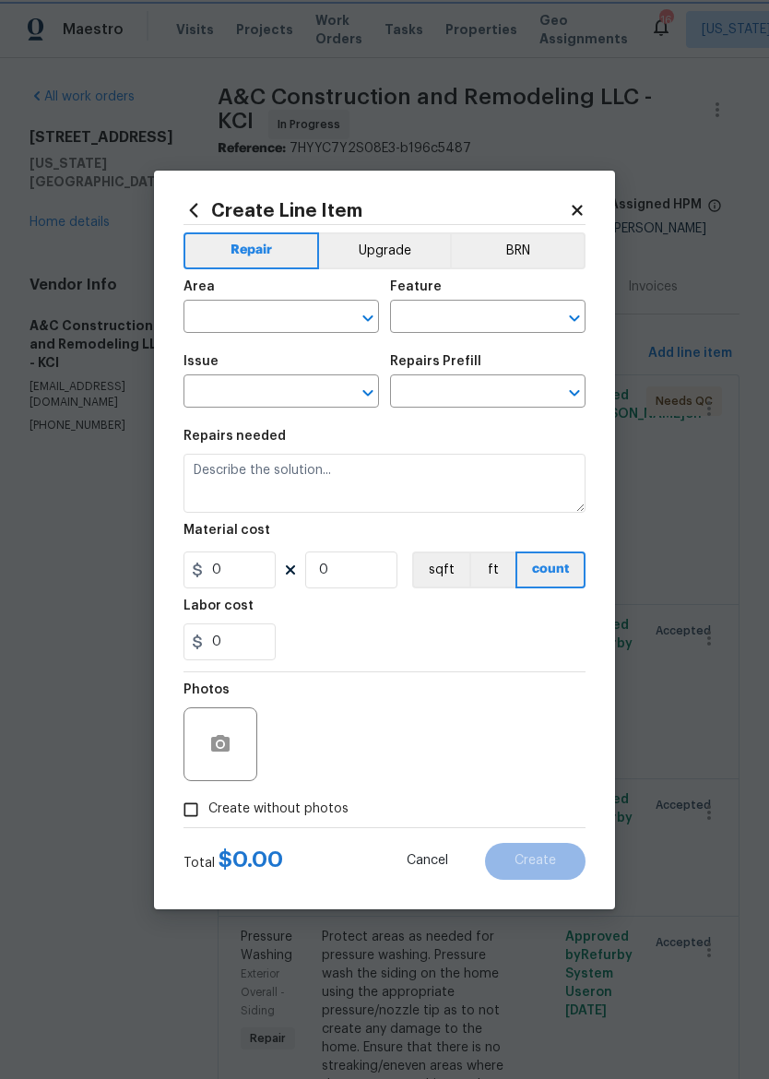
type input "1"
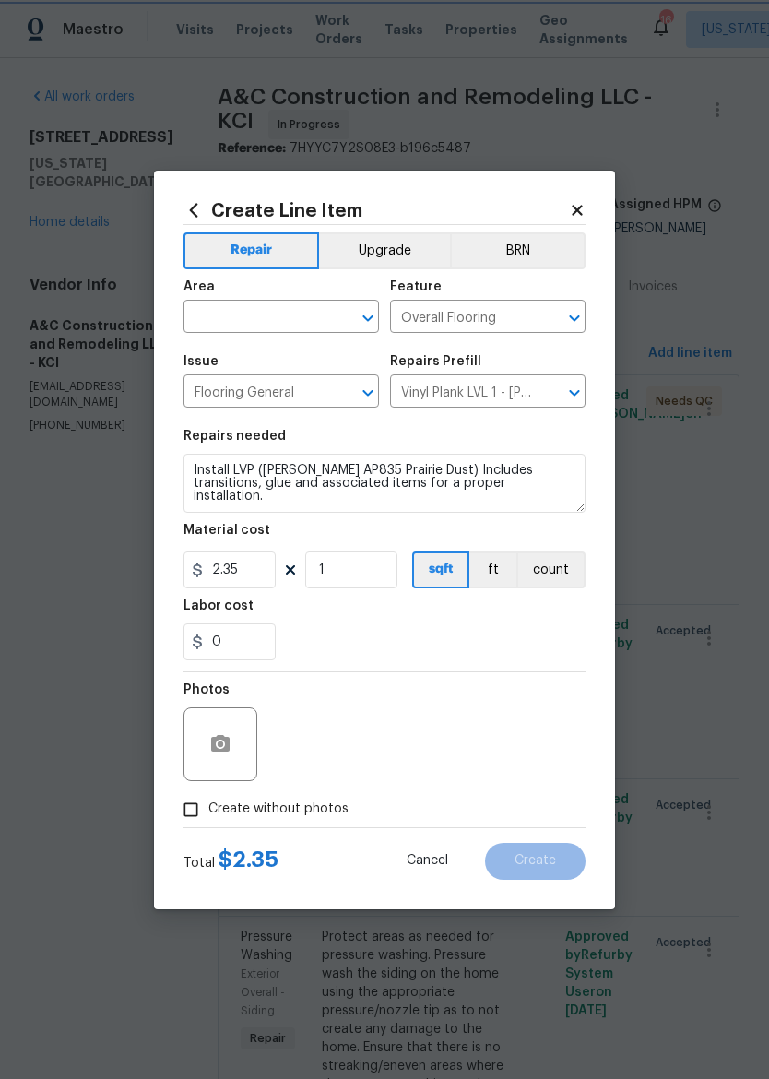
click at [256, 366] on div "Issue" at bounding box center [280, 367] width 195 height 24
click at [218, 313] on input "text" at bounding box center [255, 318] width 144 height 29
click at [216, 353] on li "Kitchen" at bounding box center [280, 359] width 195 height 30
type input "Kitchen"
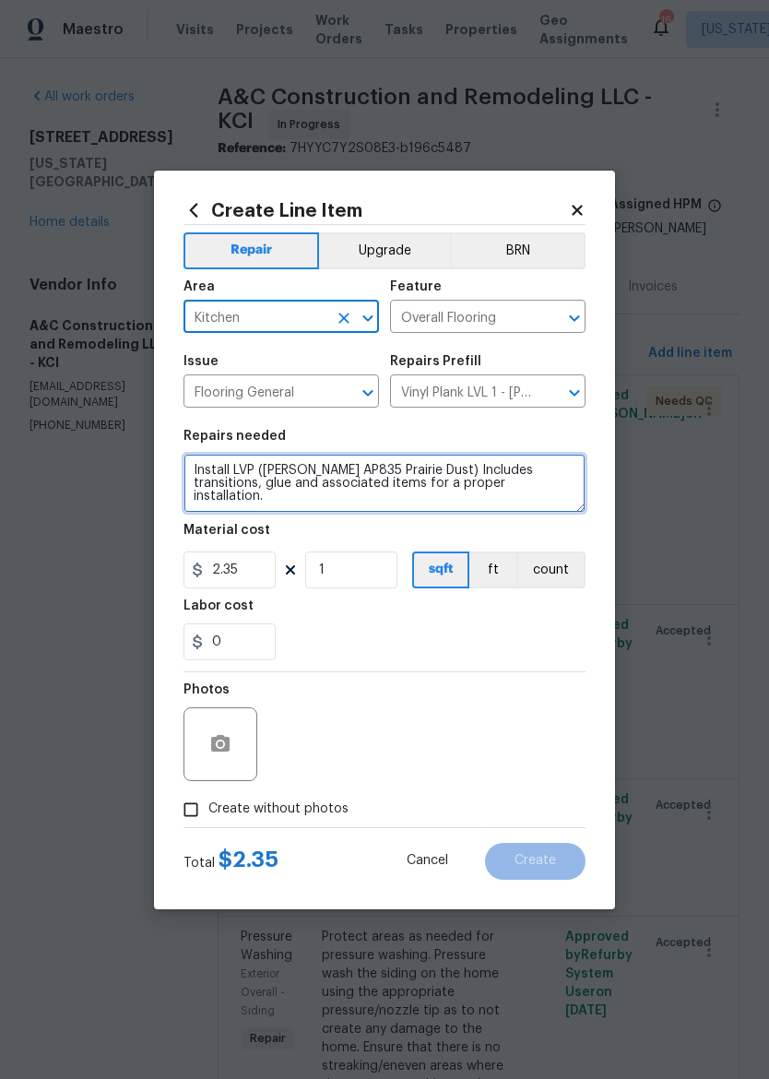
click at [334, 503] on textarea "Install LVP ([PERSON_NAME] AP835 Prairie Dust) Includes transitions, glue and a…" at bounding box center [384, 483] width 402 height 59
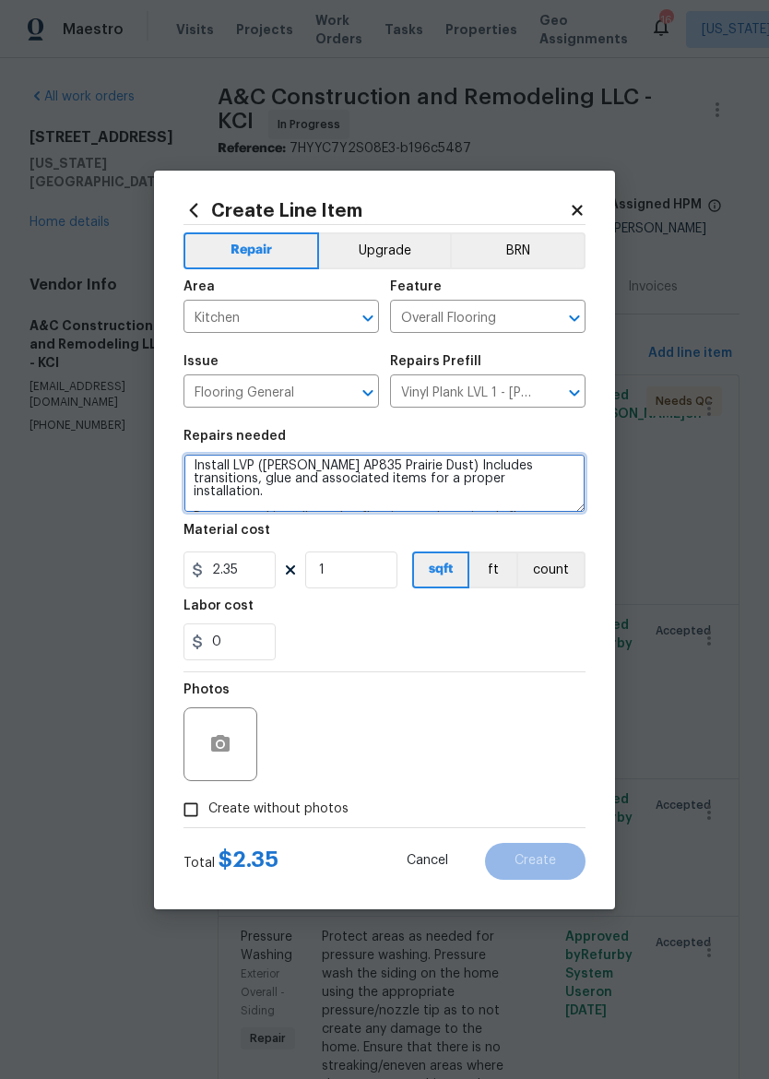
scroll to position [18, 0]
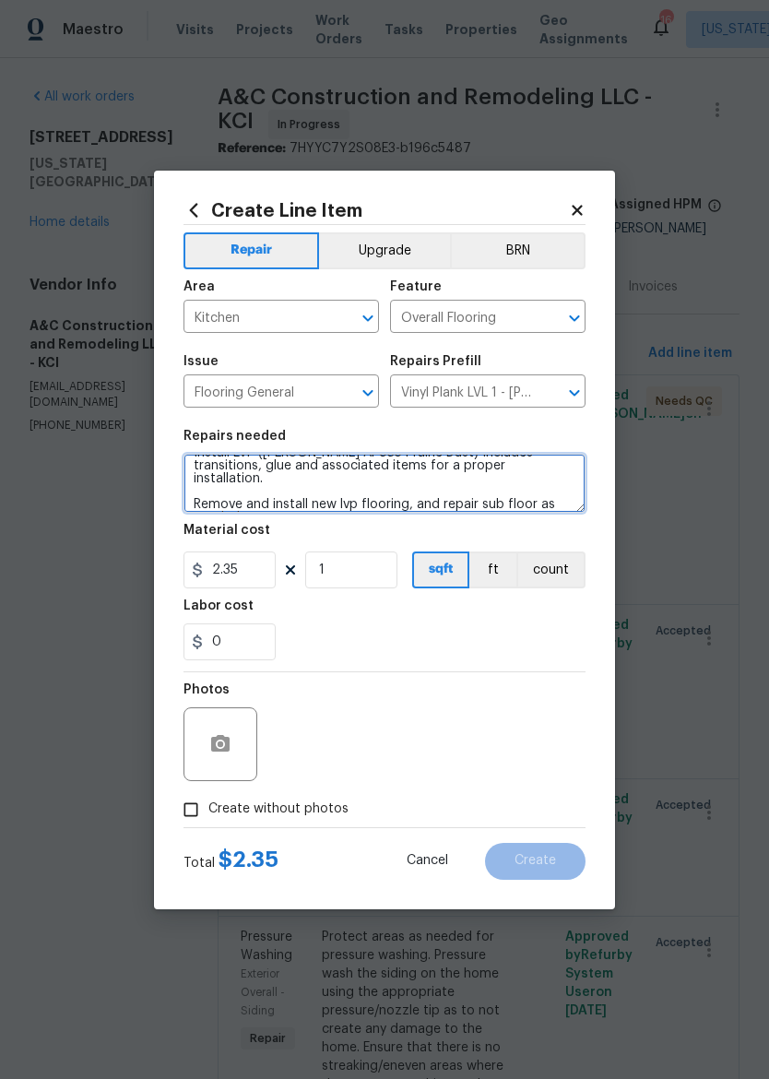
type textarea "Install LVP ([PERSON_NAME] AP835 Prairie Dust) Includes transitions, glue and a…"
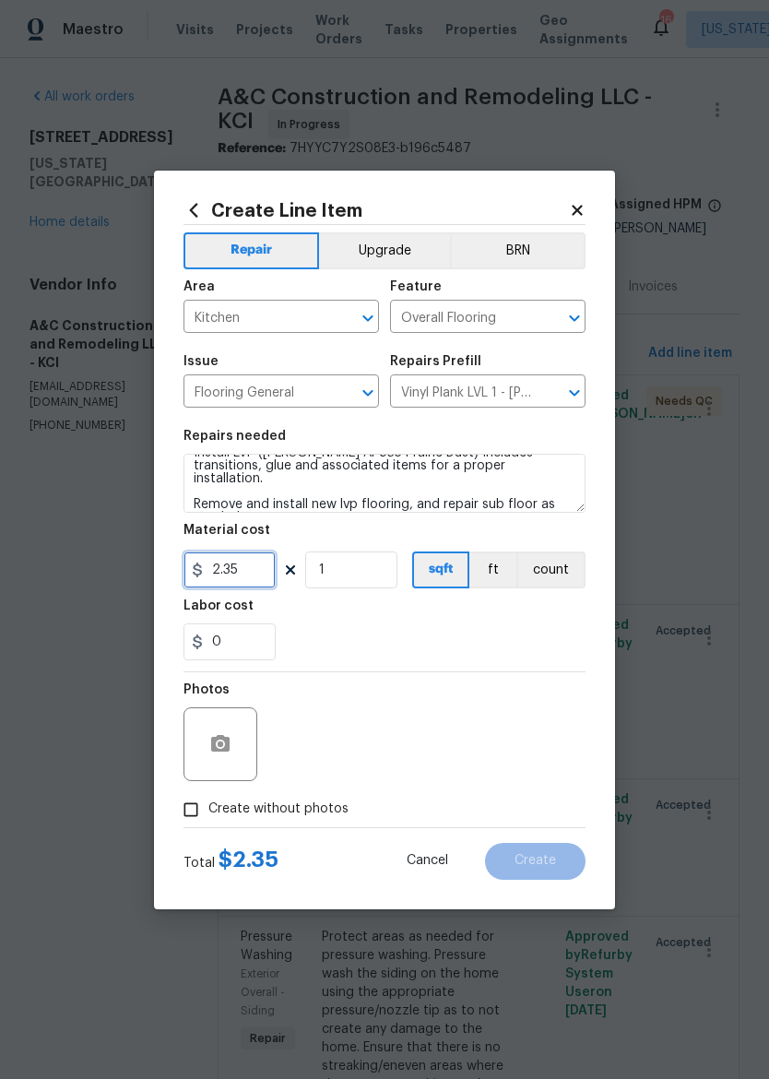
click at [238, 573] on input "2.35" at bounding box center [229, 569] width 92 height 37
click at [572, 655] on div "0" at bounding box center [384, 641] width 402 height 37
type input "817.2"
click at [183, 807] on input "Create without photos" at bounding box center [190, 809] width 35 height 35
checkbox input "true"
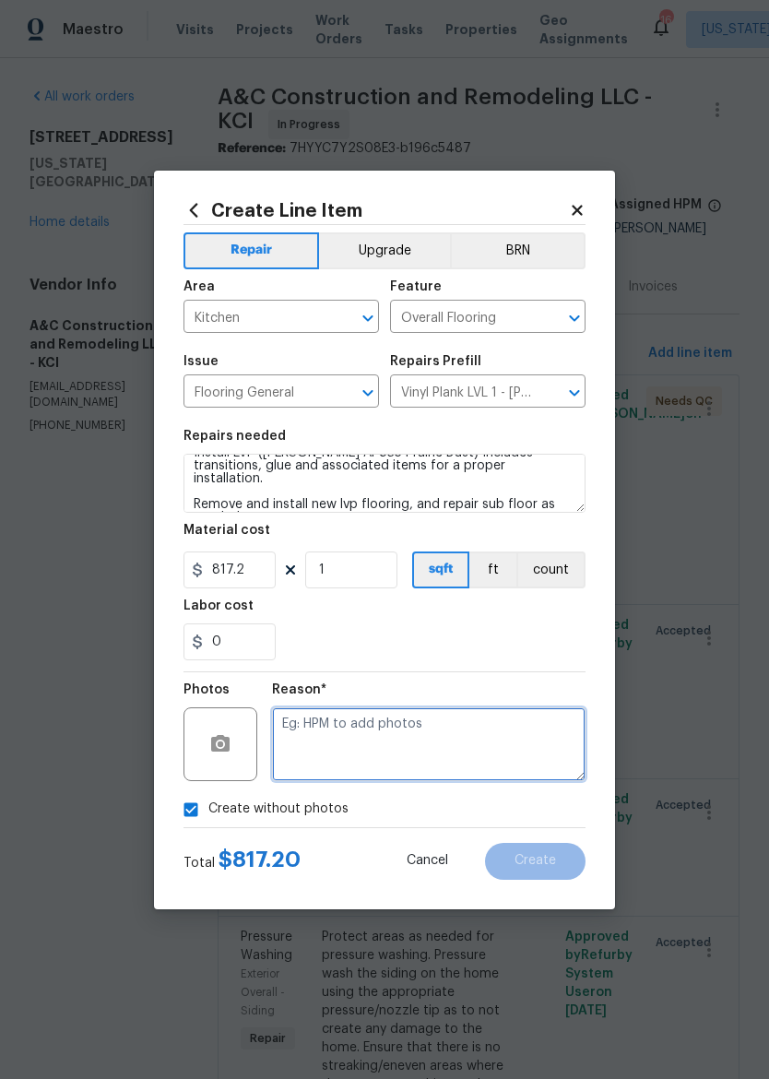
click at [505, 750] on textarea at bounding box center [428, 744] width 313 height 74
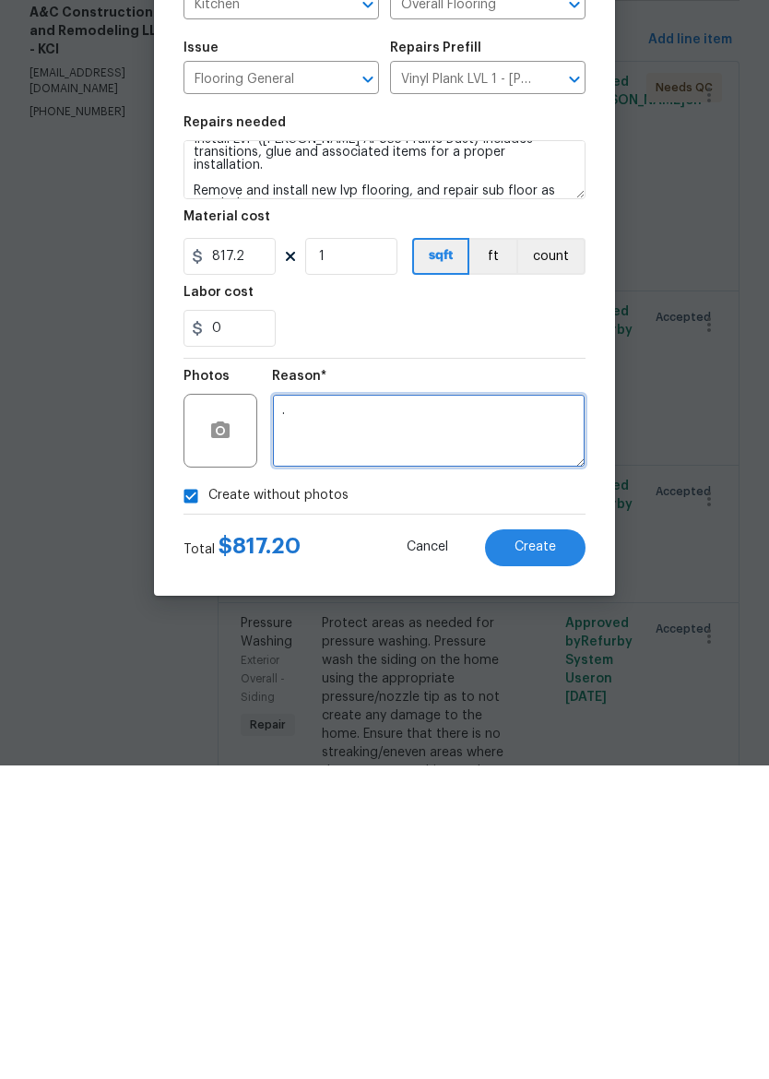
type textarea "."
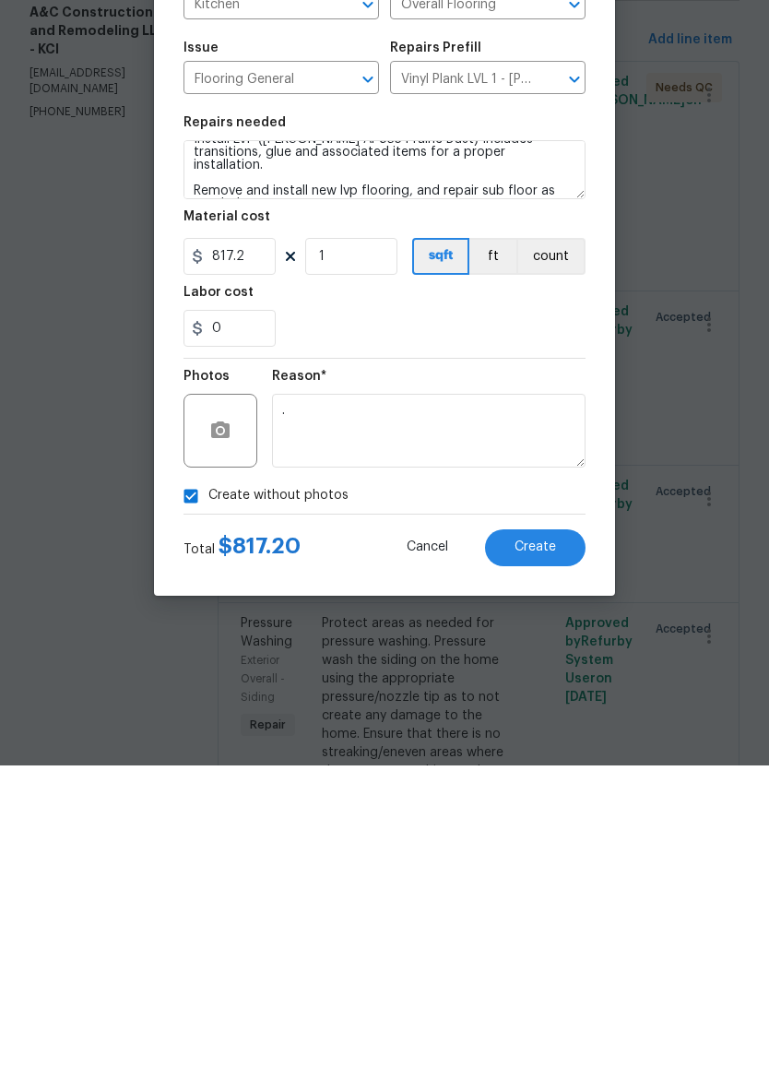
click at [545, 843] on button "Create" at bounding box center [535, 861] width 100 height 37
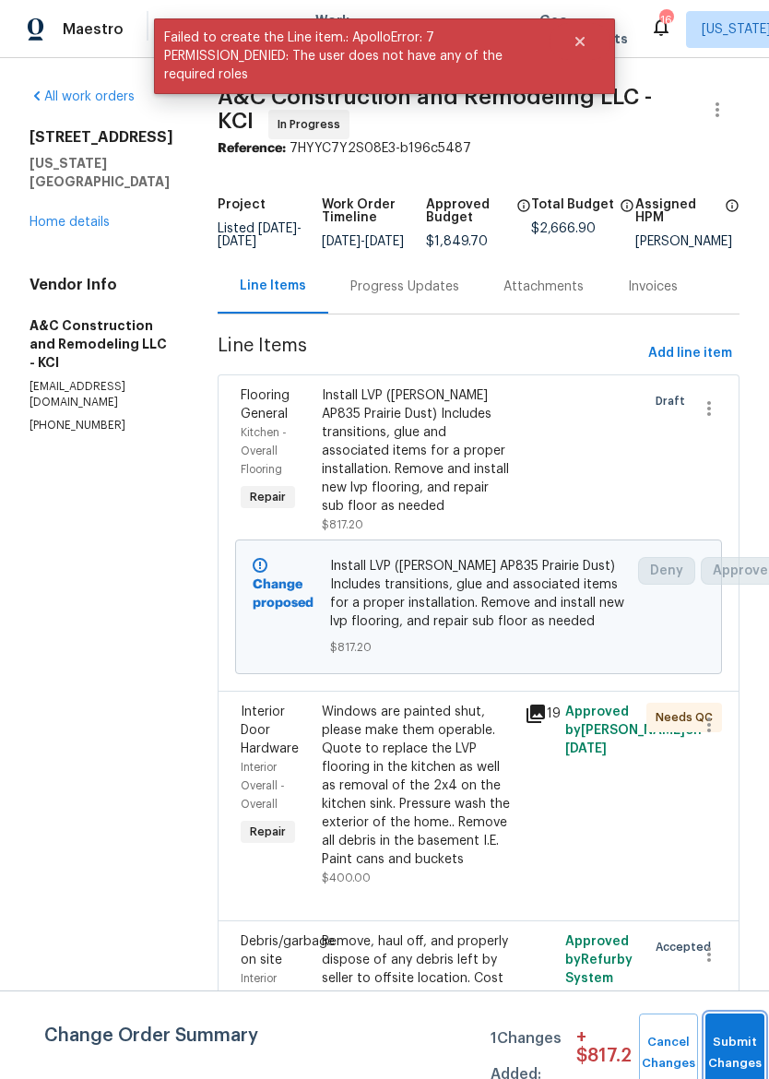
click at [724, 1054] on span "Submit Changes" at bounding box center [734, 1053] width 41 height 42
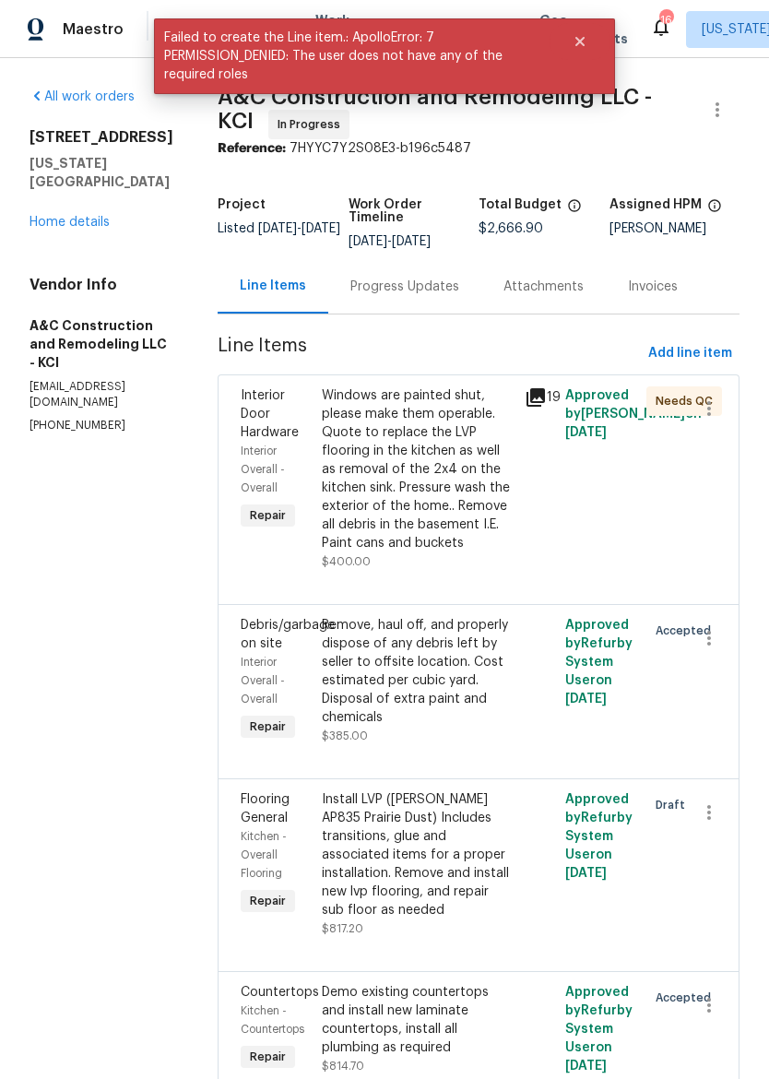
click at [40, 232] on div "All work orders [STREET_ADDRESS][US_STATE] Home details Vendor Info A&C Constru…" at bounding box center [101, 261] width 144 height 346
click at [33, 37] on img at bounding box center [36, 29] width 17 height 23
